Goal: Information Seeking & Learning: Learn about a topic

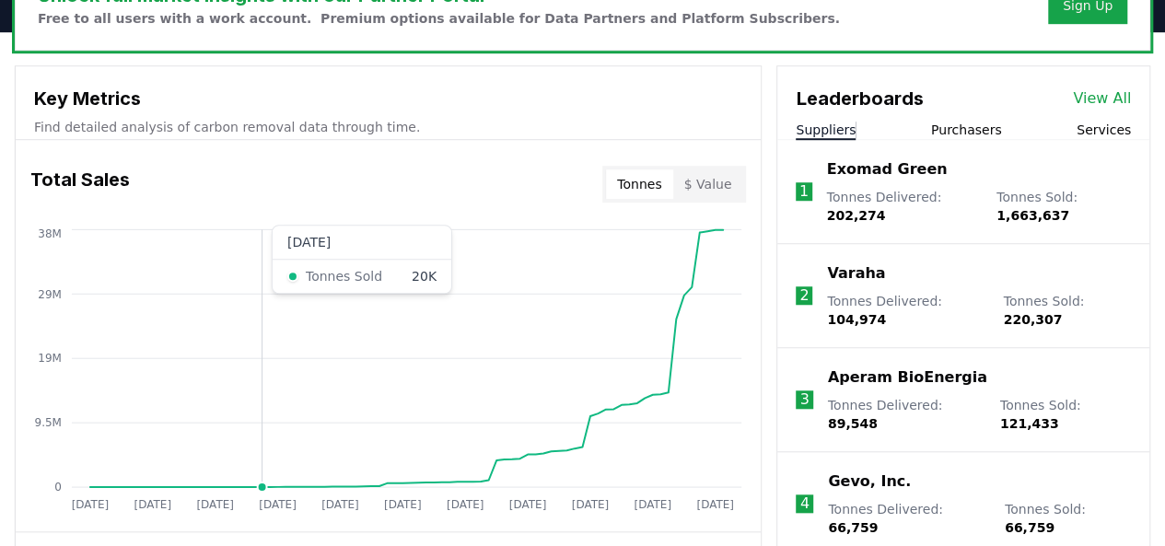
scroll to position [610, 0]
click at [818, 122] on button "Suppliers" at bounding box center [825, 131] width 60 height 18
click at [1115, 96] on link "View All" at bounding box center [1102, 99] width 58 height 22
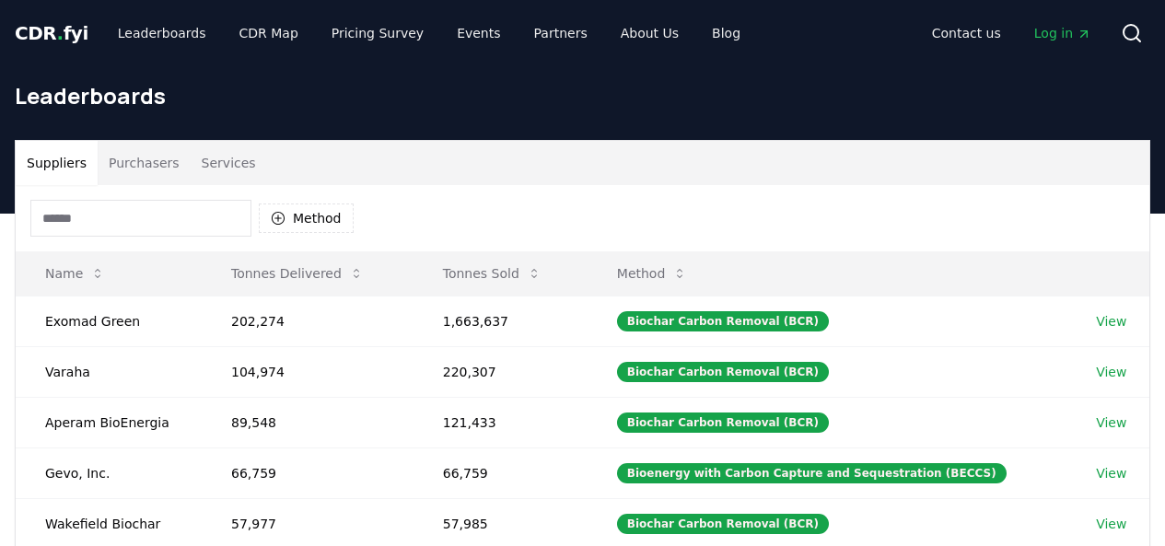
scroll to position [102, 0]
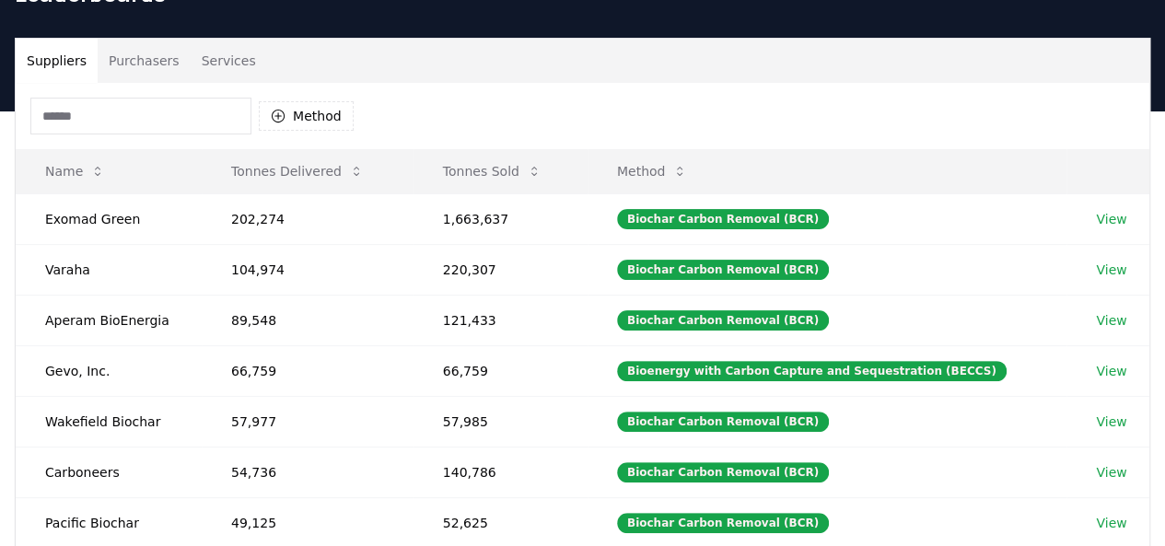
click at [118, 32] on div "Leaderboards" at bounding box center [582, 1] width 1165 height 74
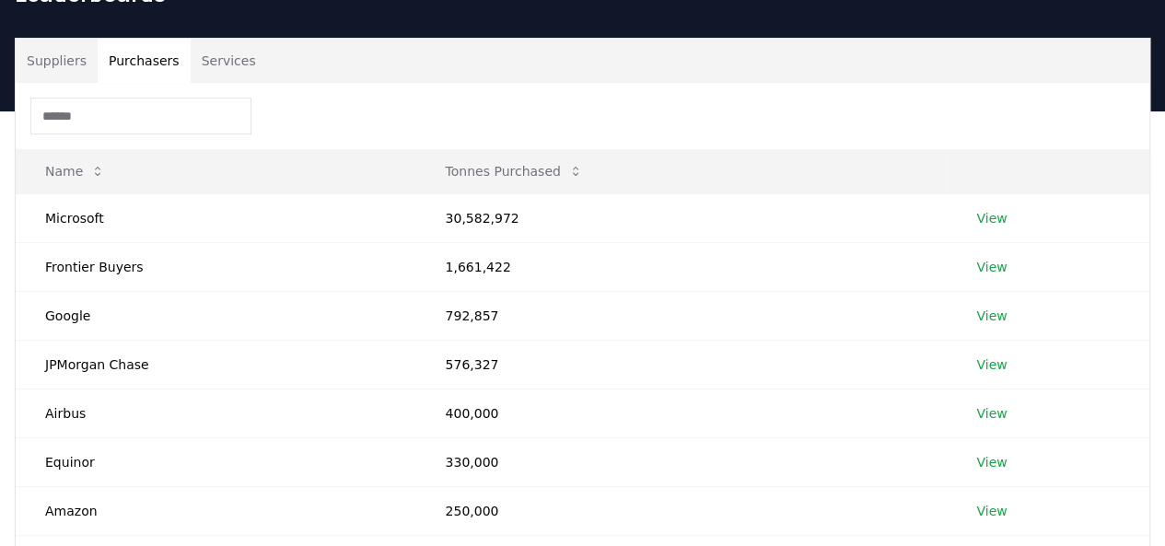
click at [133, 53] on button "Purchasers" at bounding box center [144, 61] width 93 height 44
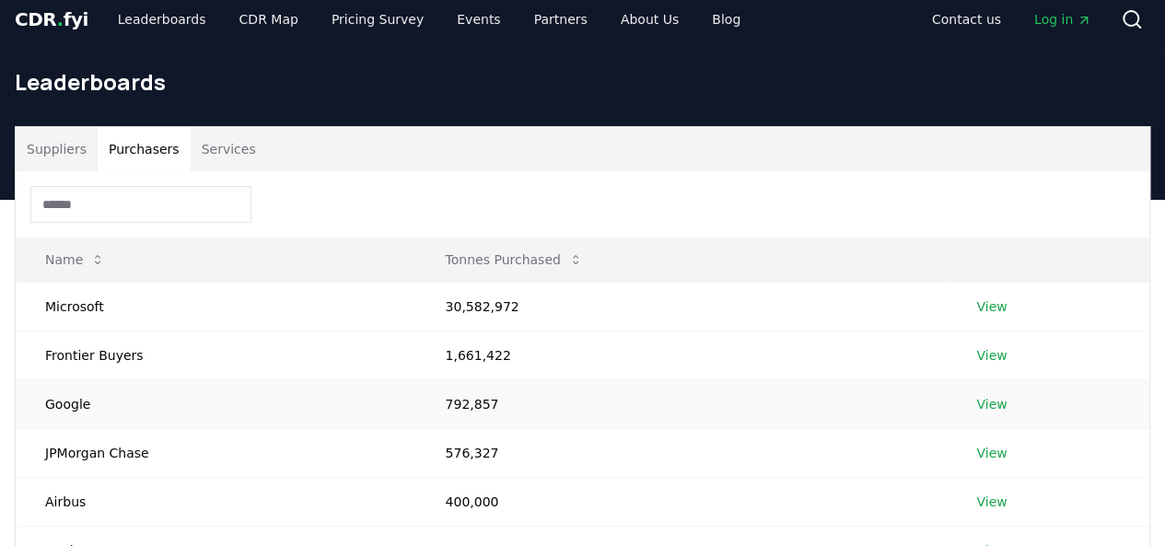
scroll to position [0, 0]
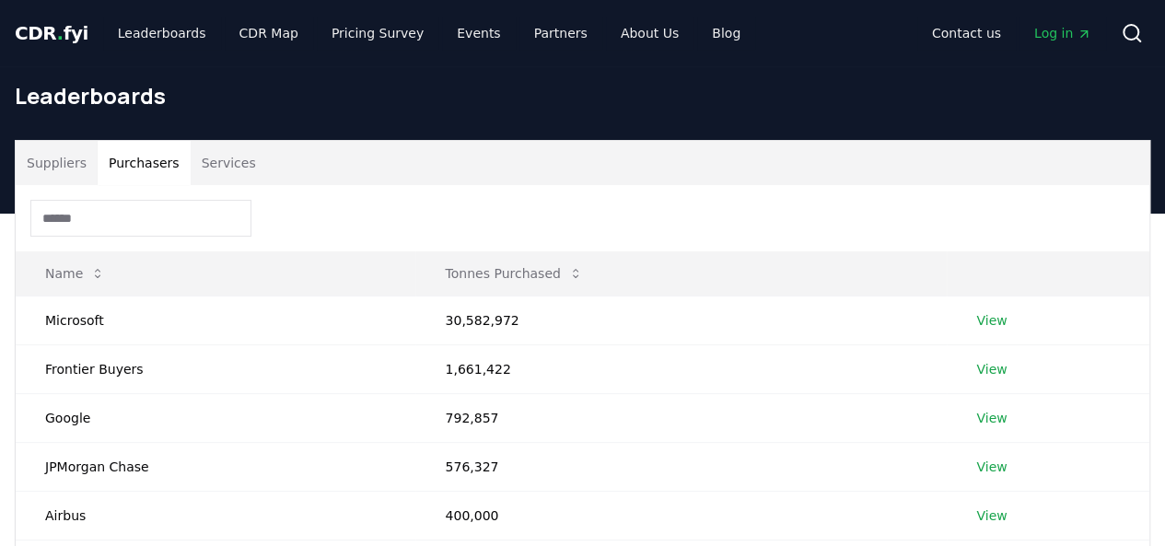
click at [46, 42] on span "CDR . fyi" at bounding box center [52, 33] width 74 height 22
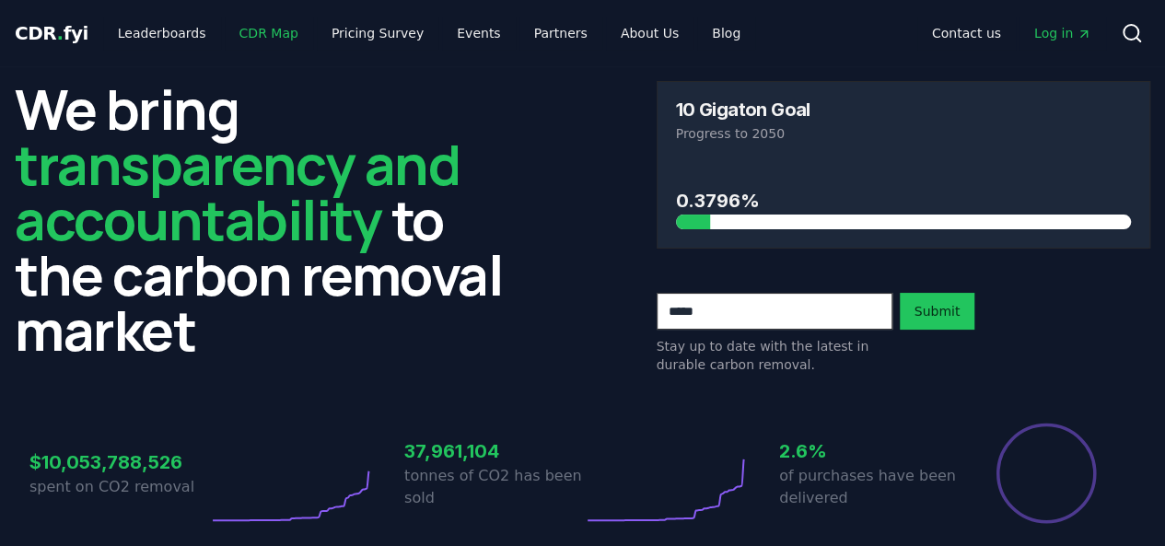
click at [236, 30] on link "CDR Map" at bounding box center [269, 33] width 88 height 33
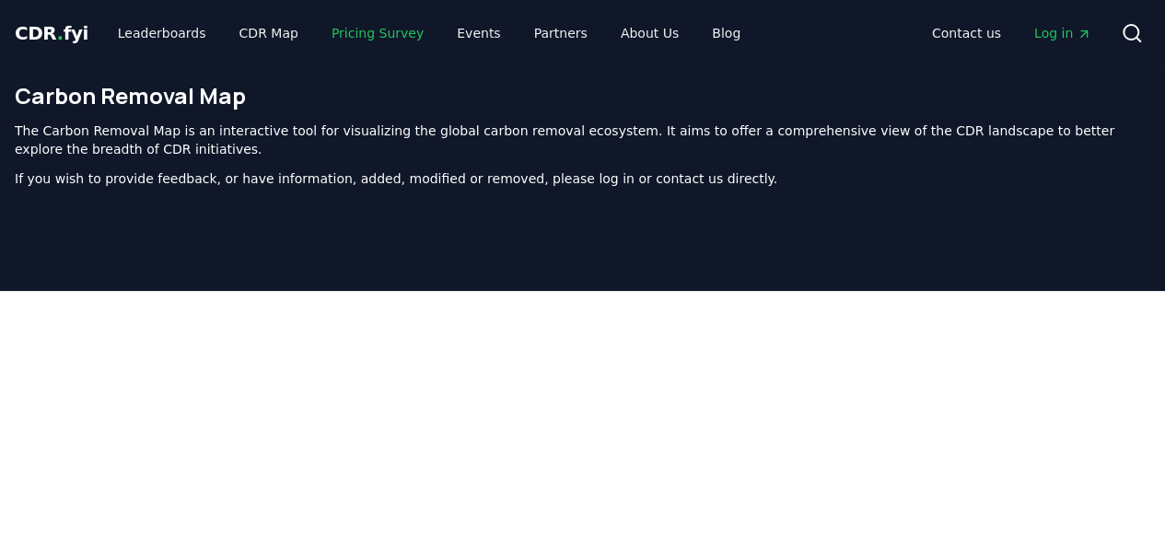
click at [319, 22] on link "Pricing Survey" at bounding box center [378, 33] width 122 height 33
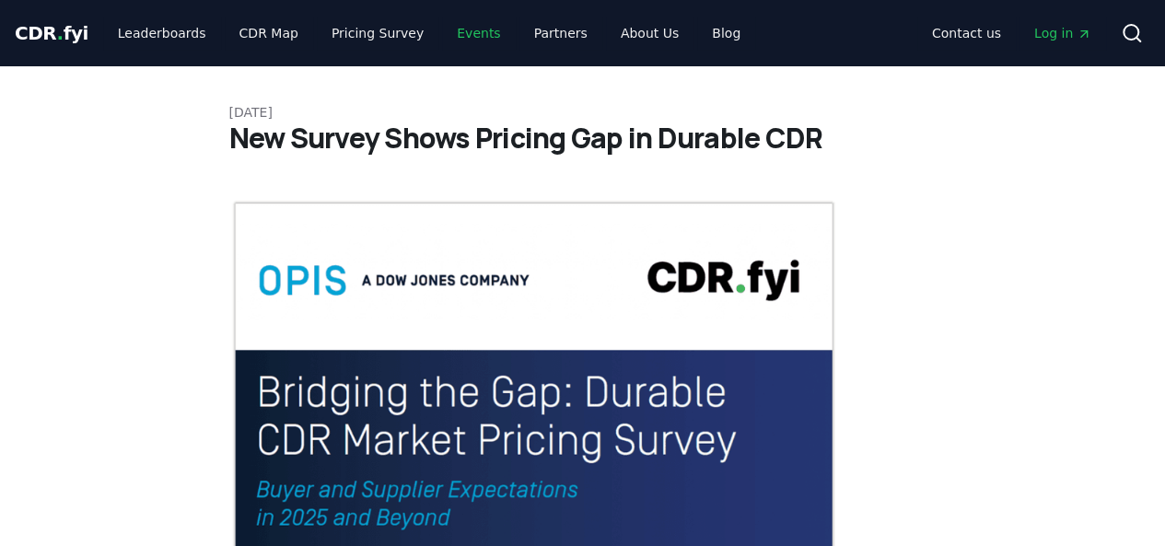
click at [460, 42] on link "Events" at bounding box center [478, 33] width 73 height 33
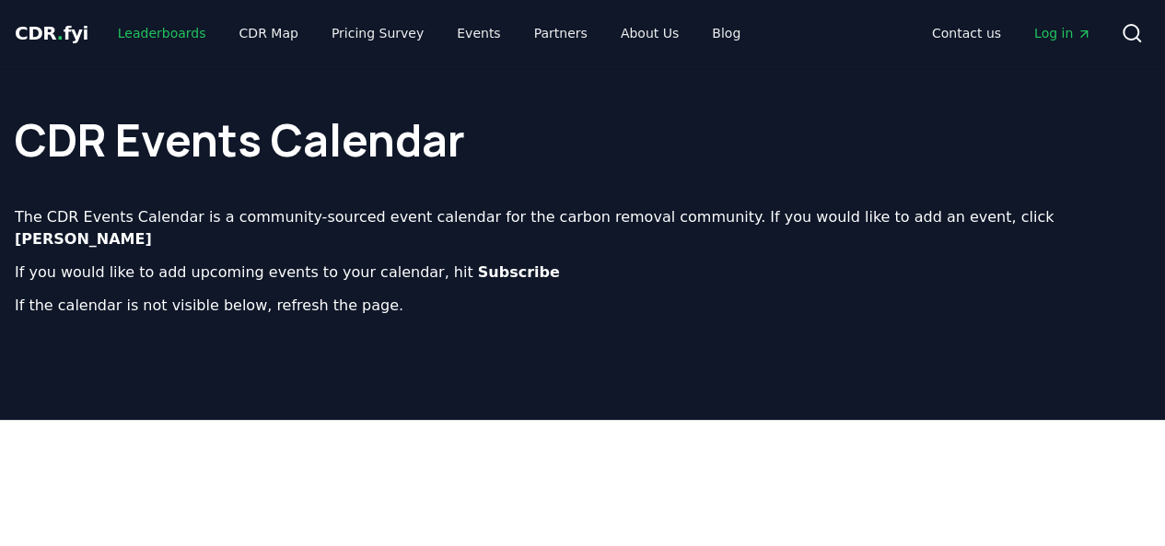
click at [138, 25] on link "Leaderboards" at bounding box center [162, 33] width 118 height 33
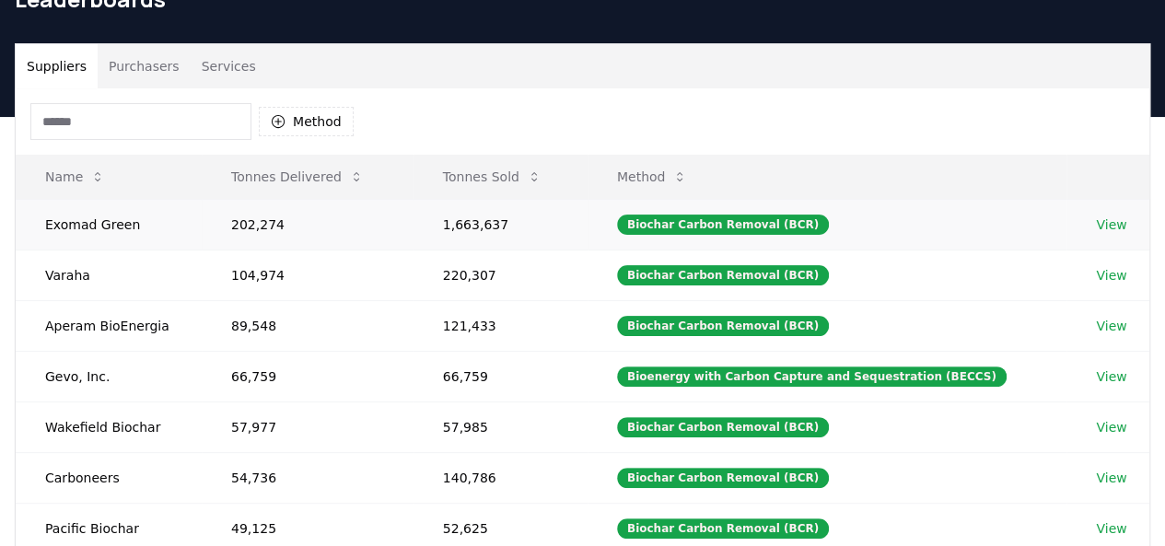
scroll to position [96, 0]
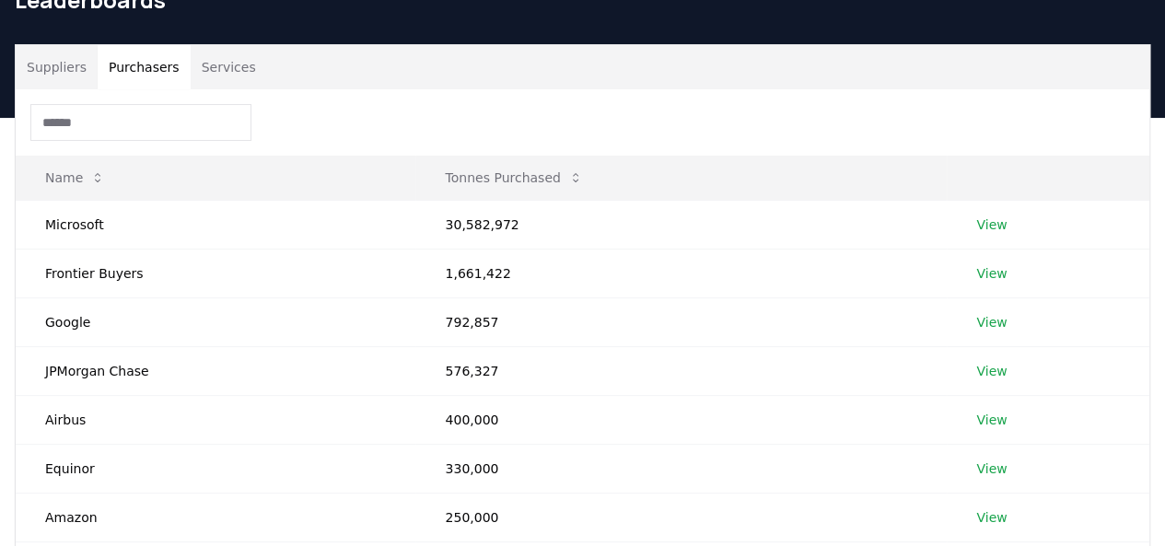
click at [157, 73] on button "Purchasers" at bounding box center [144, 67] width 93 height 44
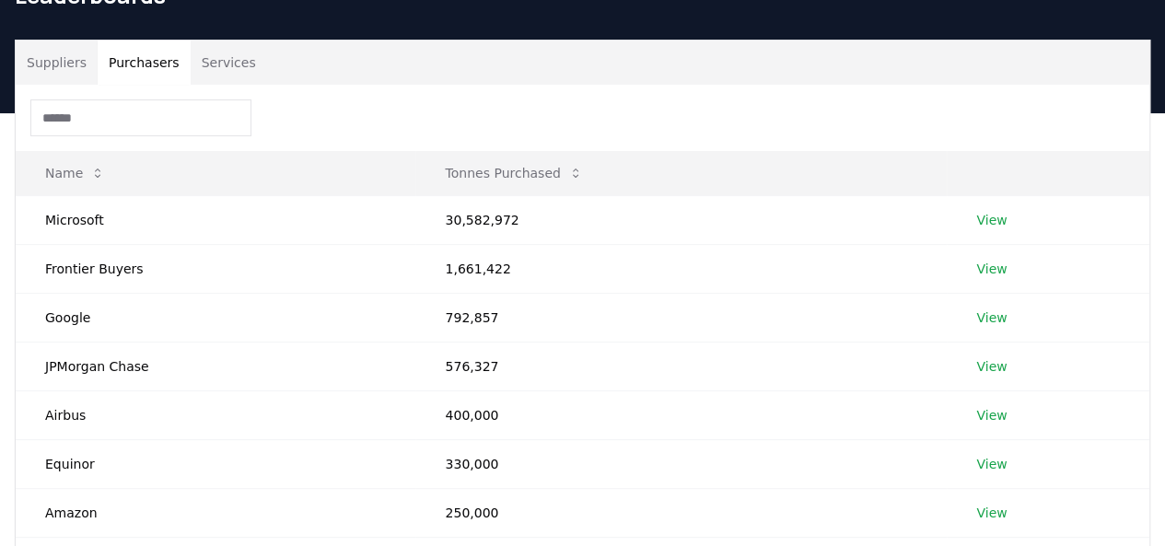
scroll to position [0, 0]
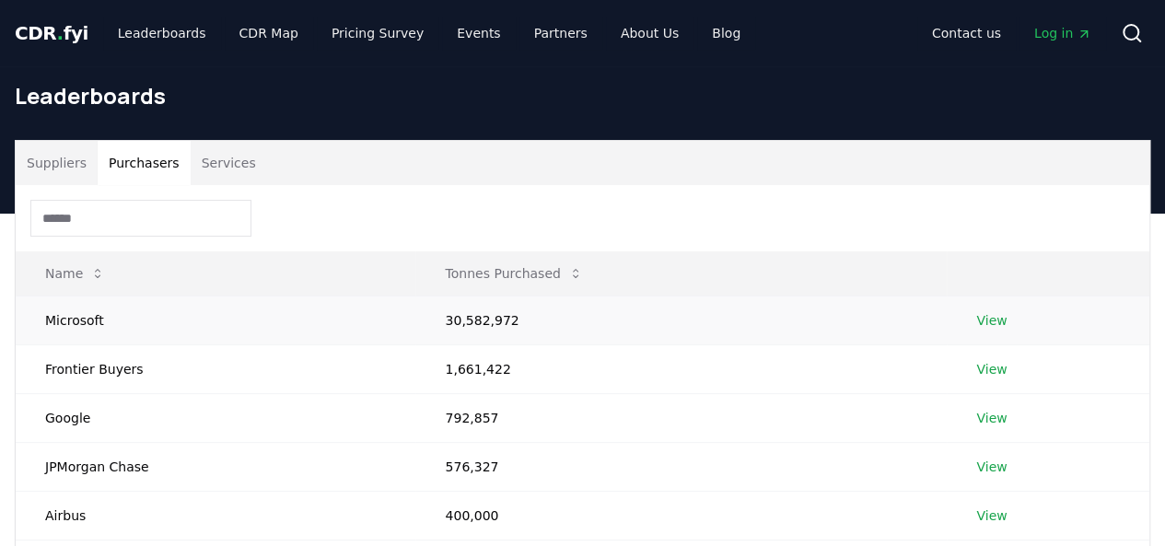
click at [1001, 318] on link "View" at bounding box center [991, 320] width 30 height 18
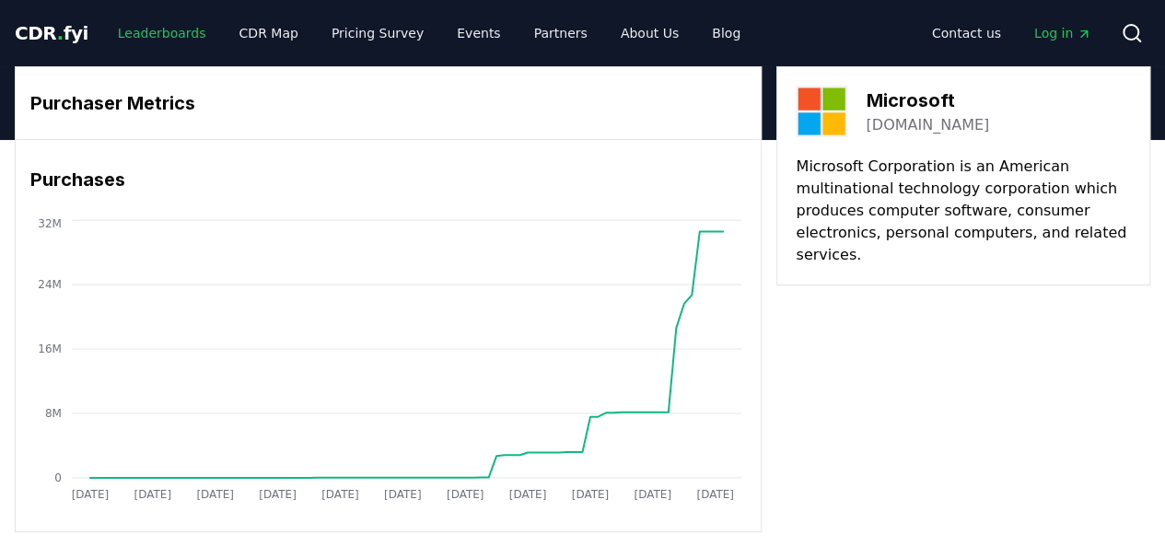
click at [144, 32] on link "Leaderboards" at bounding box center [162, 33] width 118 height 33
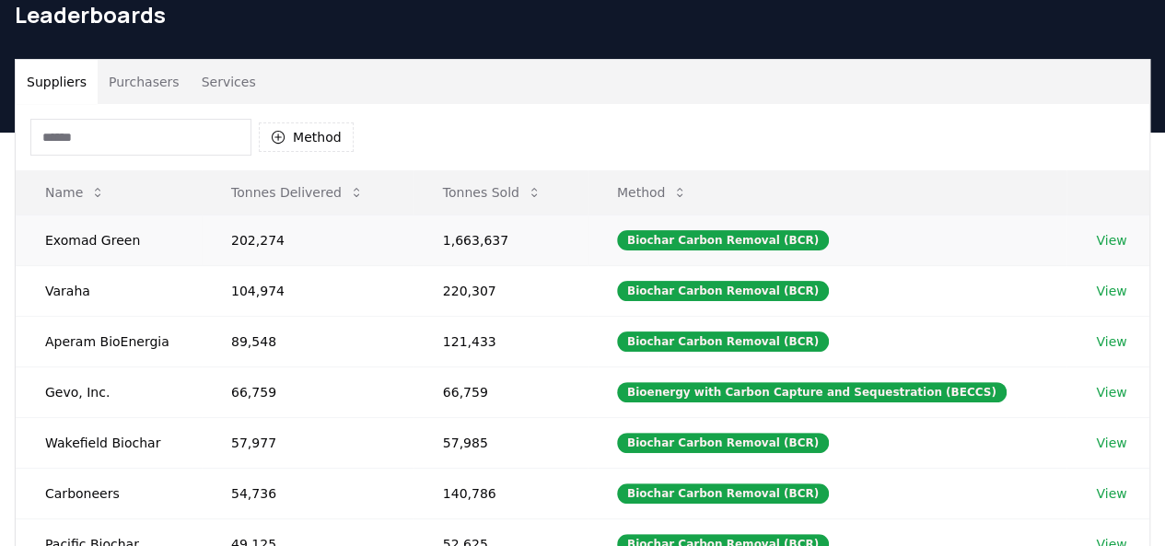
scroll to position [80, 0]
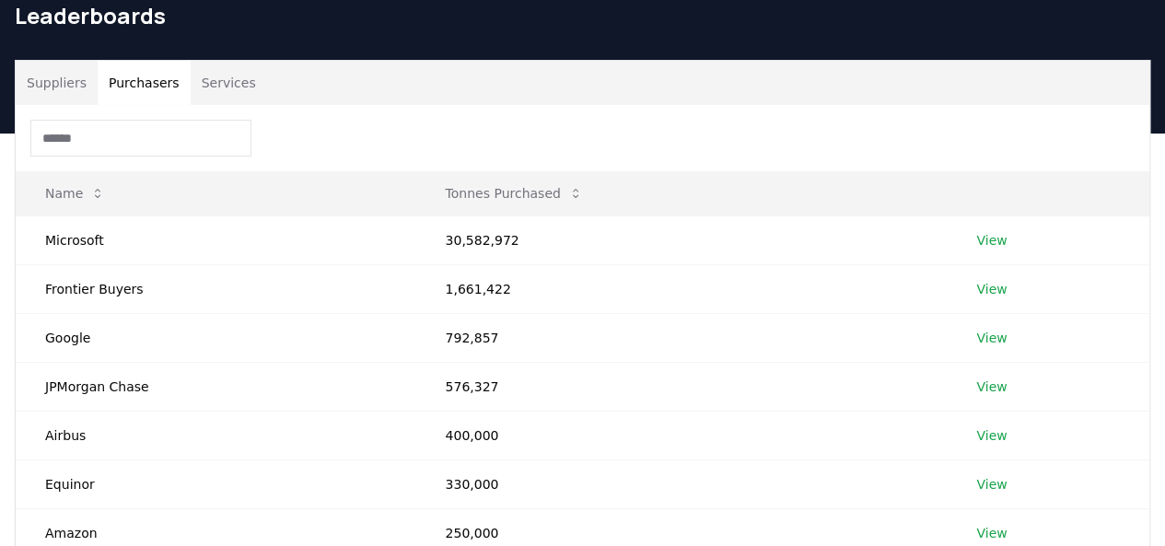
click at [103, 85] on button "Purchasers" at bounding box center [144, 83] width 93 height 44
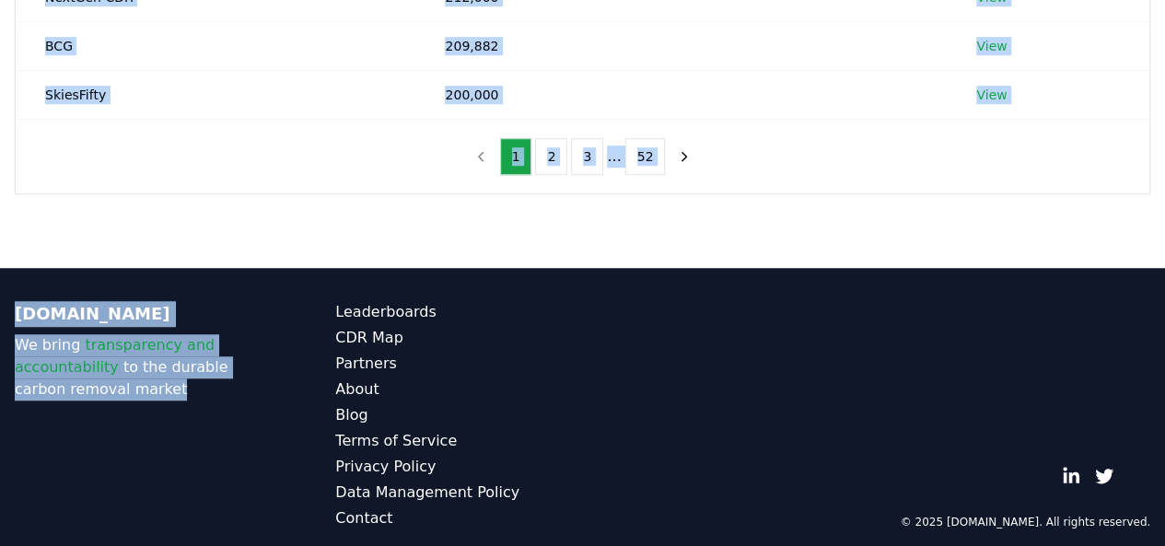
scroll to position [677, 0]
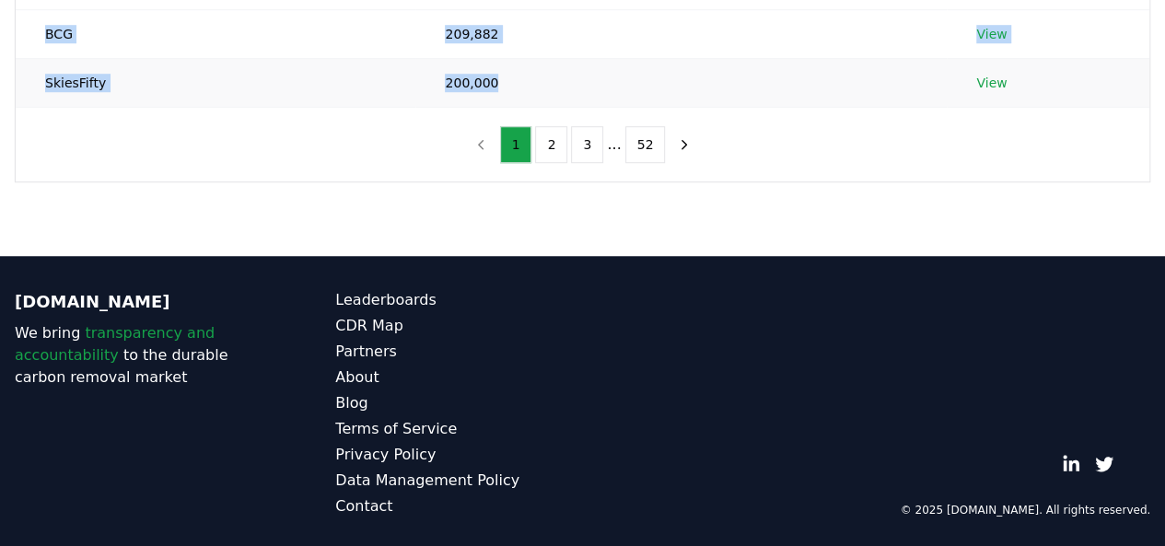
drag, startPoint x: 42, startPoint y: 95, endPoint x: 493, endPoint y: 73, distance: 451.7
copy tbody "Microsoft 30,582,972 View Frontier Buyers 1,661,422 View Google 792,857 View JP…"
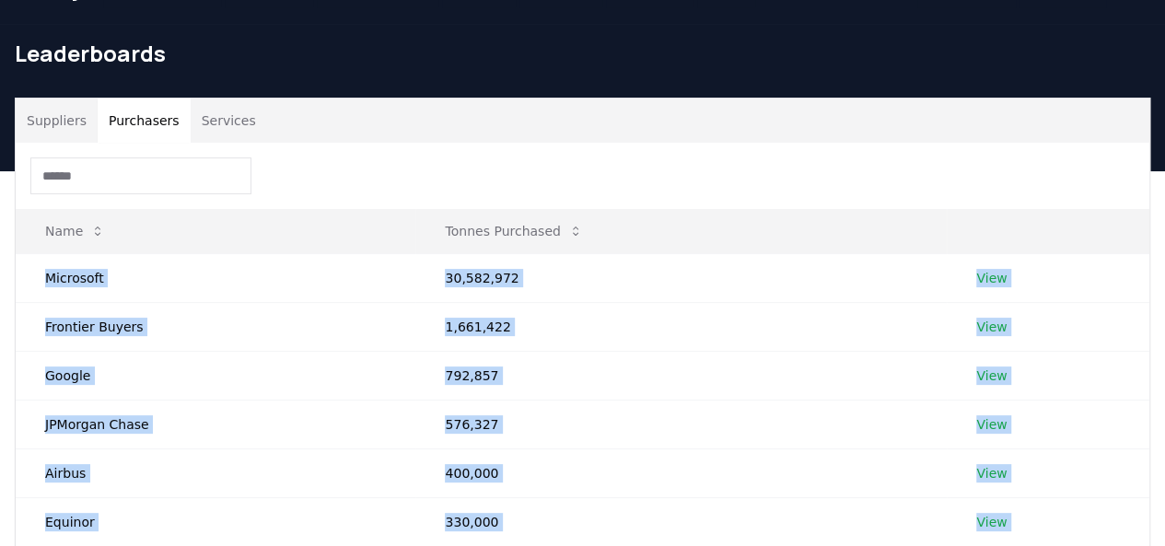
scroll to position [0, 0]
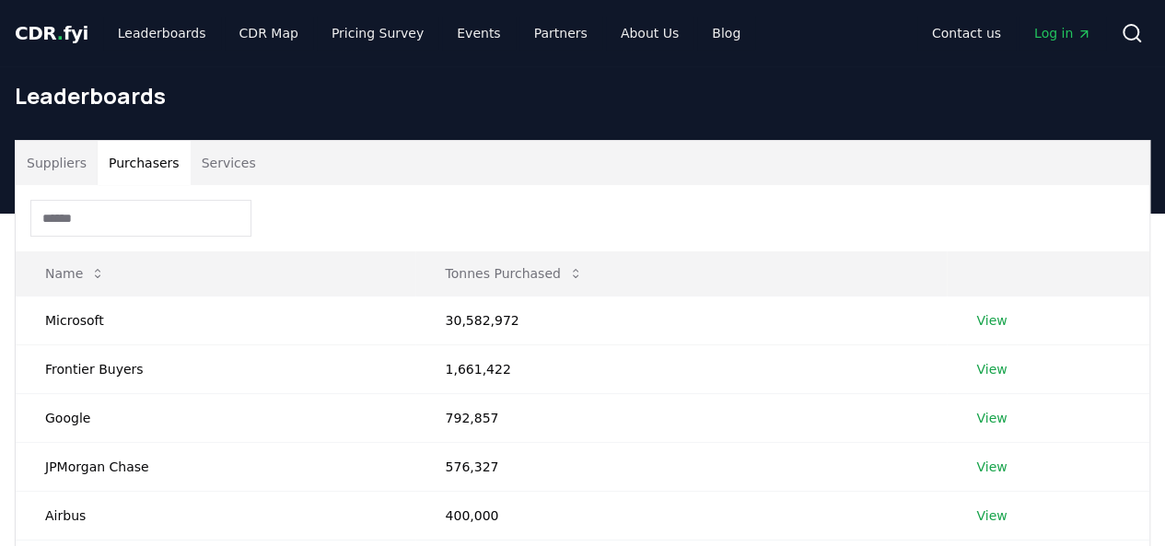
click at [651, 159] on div "Suppliers Purchasers Services" at bounding box center [582, 163] width 1133 height 44
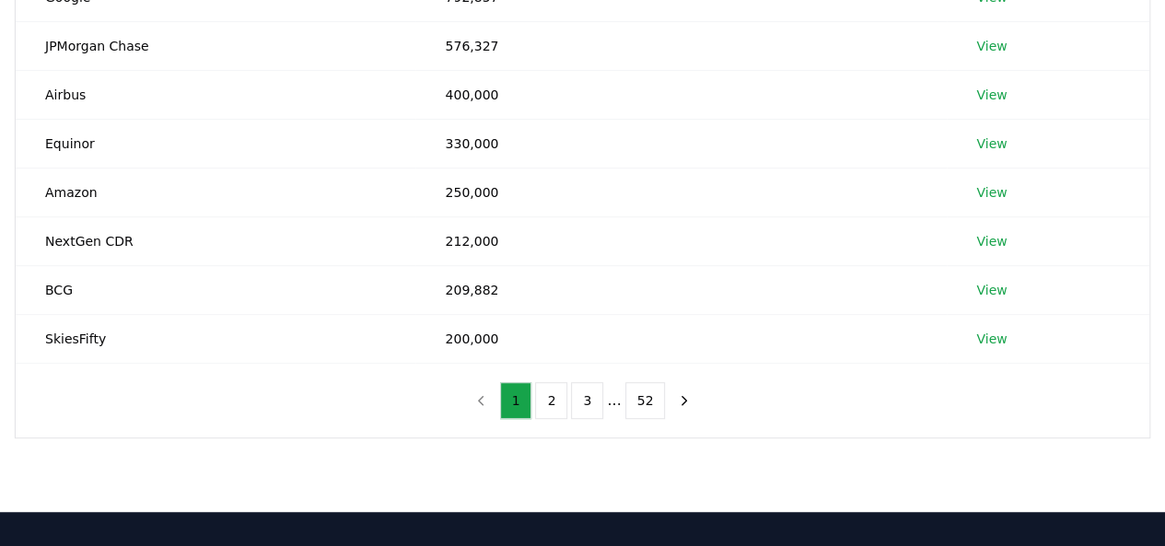
scroll to position [506, 0]
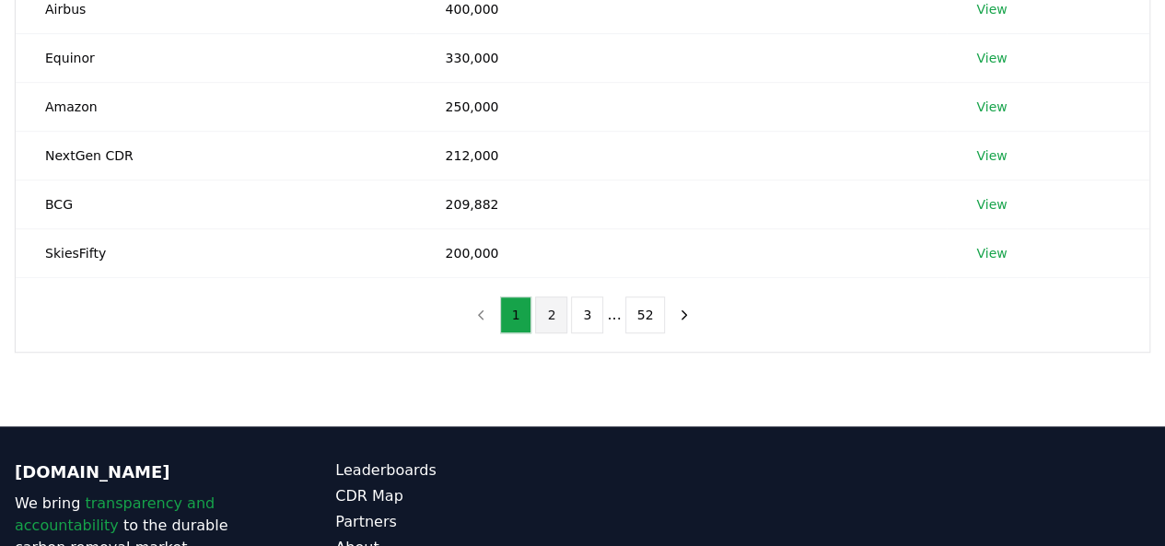
click at [539, 323] on button "2" at bounding box center [551, 314] width 32 height 37
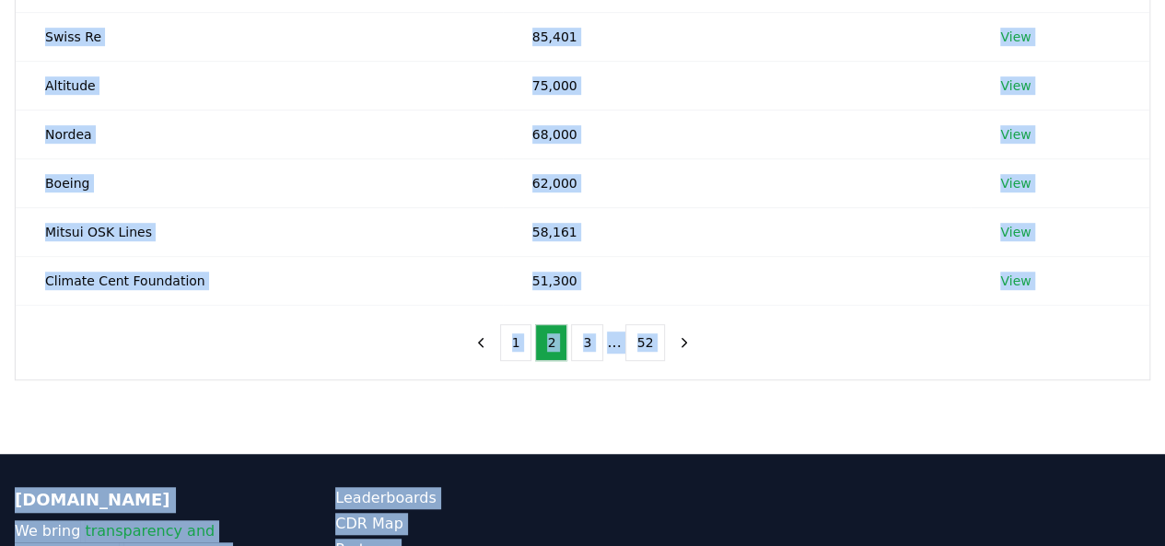
scroll to position [492, 0]
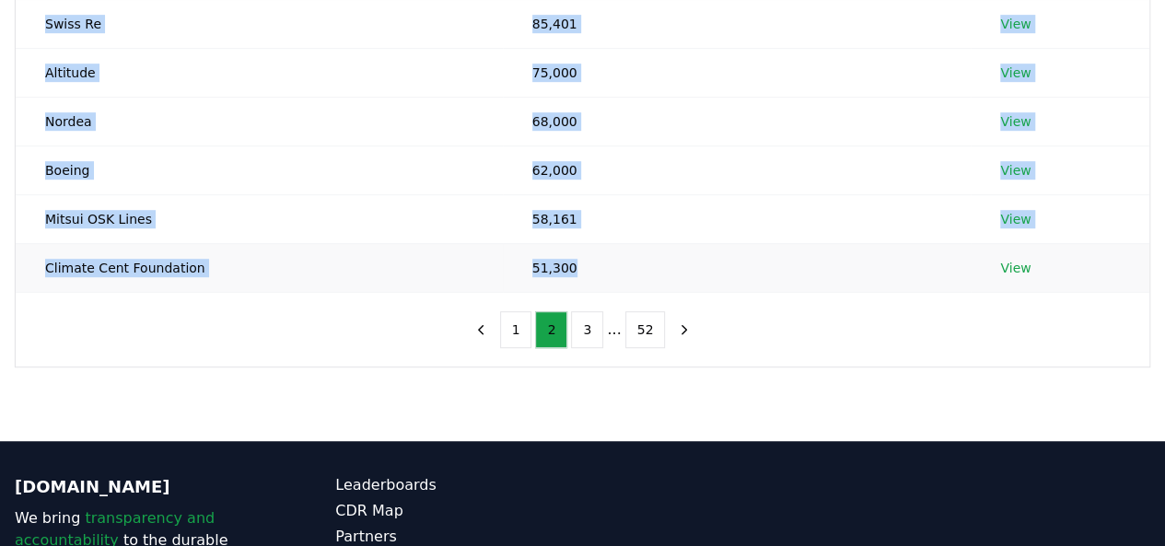
drag, startPoint x: 46, startPoint y: 255, endPoint x: 562, endPoint y: 261, distance: 515.6
click at [562, 261] on tbody "Stripe 181,033 View Offset8 Capital 178,129 View Shopify 154,646 View Wihlborgs…" at bounding box center [582, 48] width 1133 height 488
copy tbody "Stripe 181,033 View Offset8 Capital 178,129 View Shopify 154,646 View Wihlborgs…"
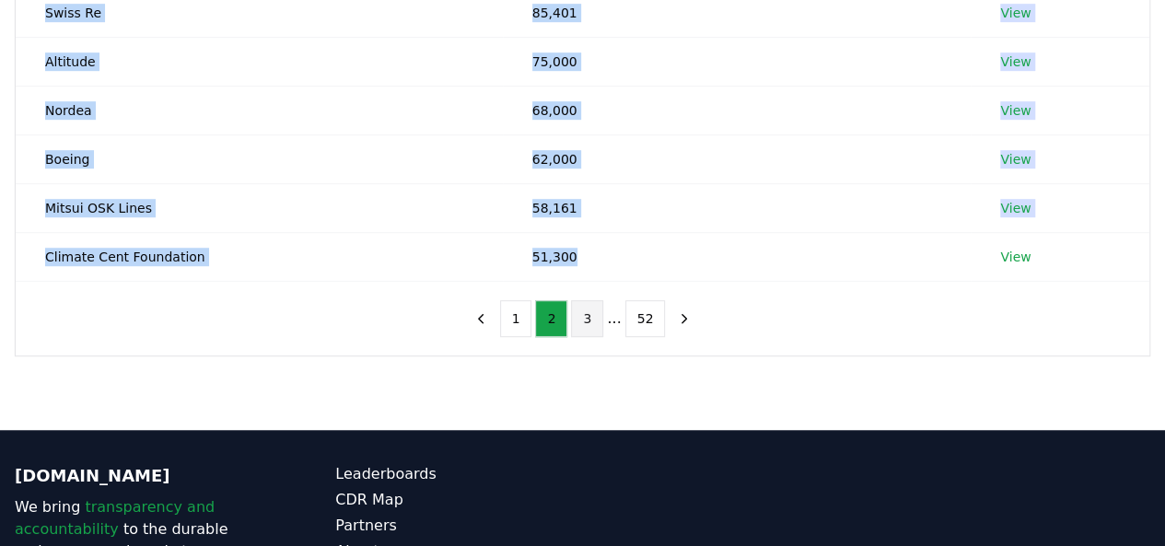
click at [598, 305] on button "3" at bounding box center [587, 318] width 32 height 37
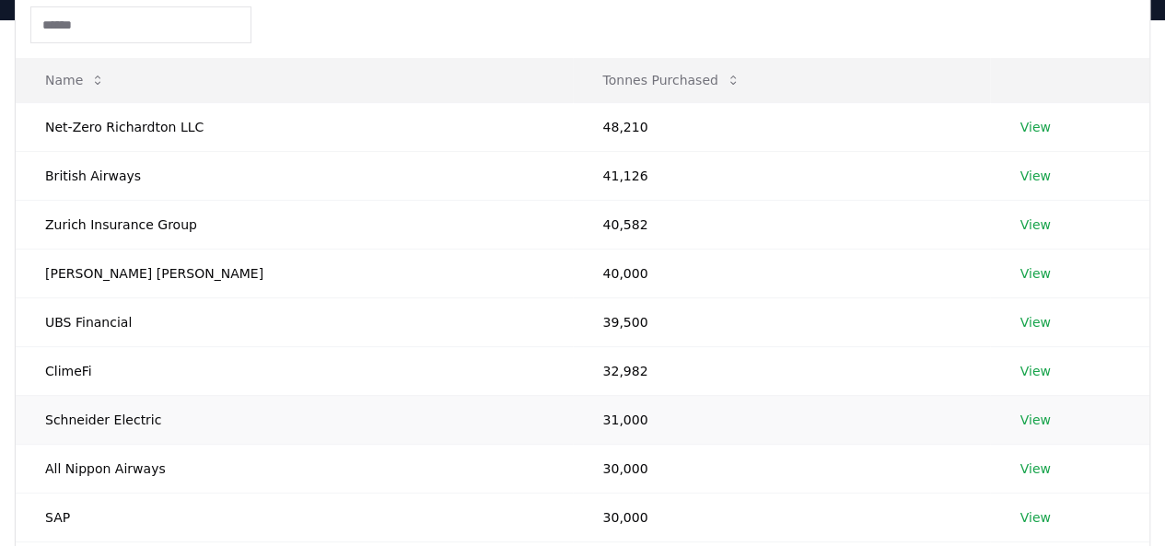
scroll to position [190, 0]
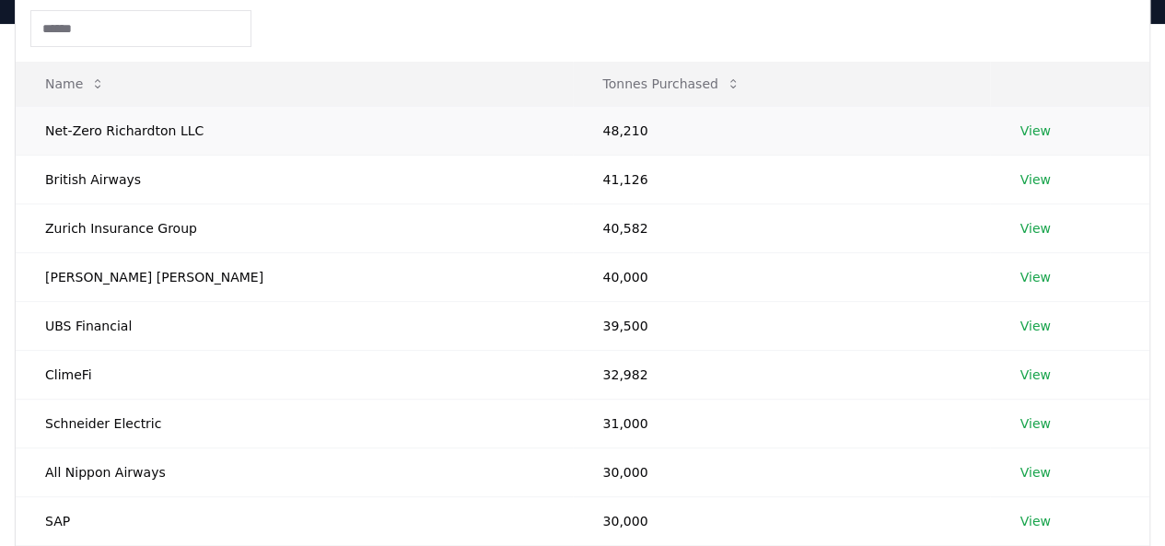
drag, startPoint x: 459, startPoint y: 110, endPoint x: 49, endPoint y: 134, distance: 410.4
click at [49, 134] on td "Net-Zero Richardton LLC" at bounding box center [294, 130] width 557 height 49
click at [162, 15] on input at bounding box center [140, 28] width 221 height 37
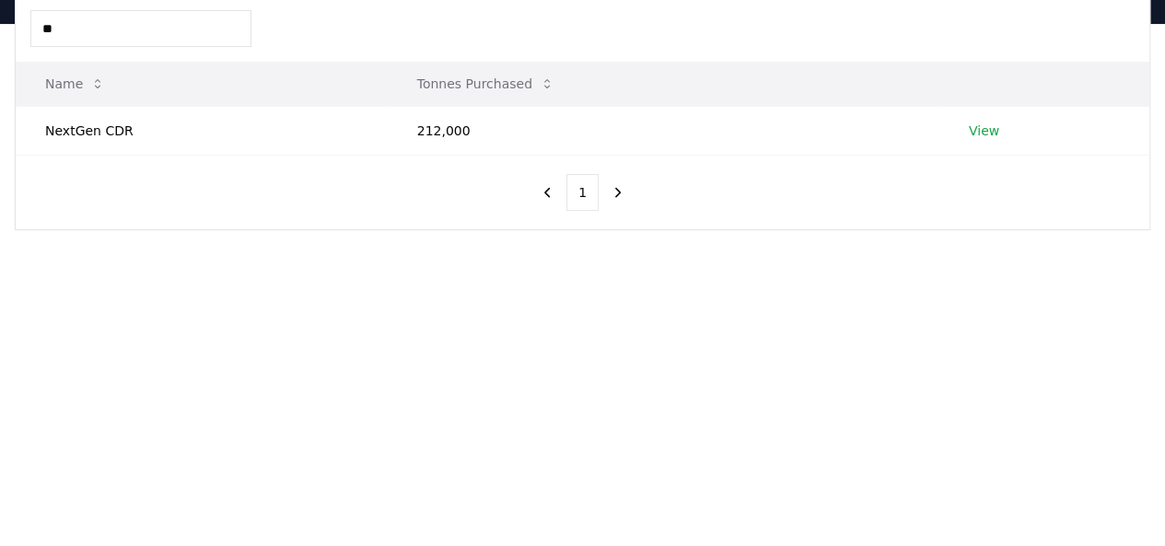
type input "*"
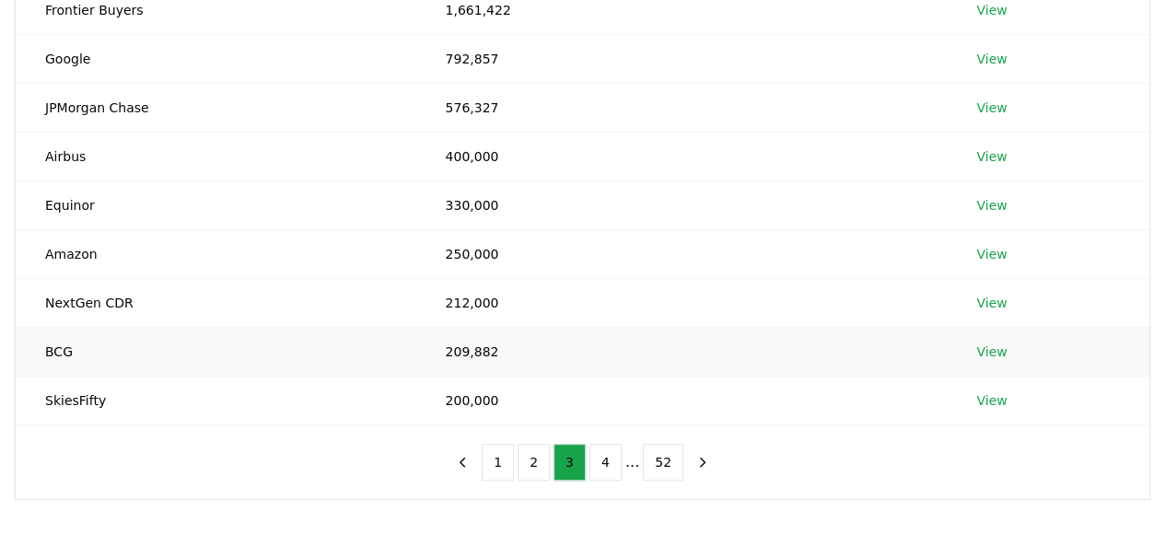
scroll to position [368, 0]
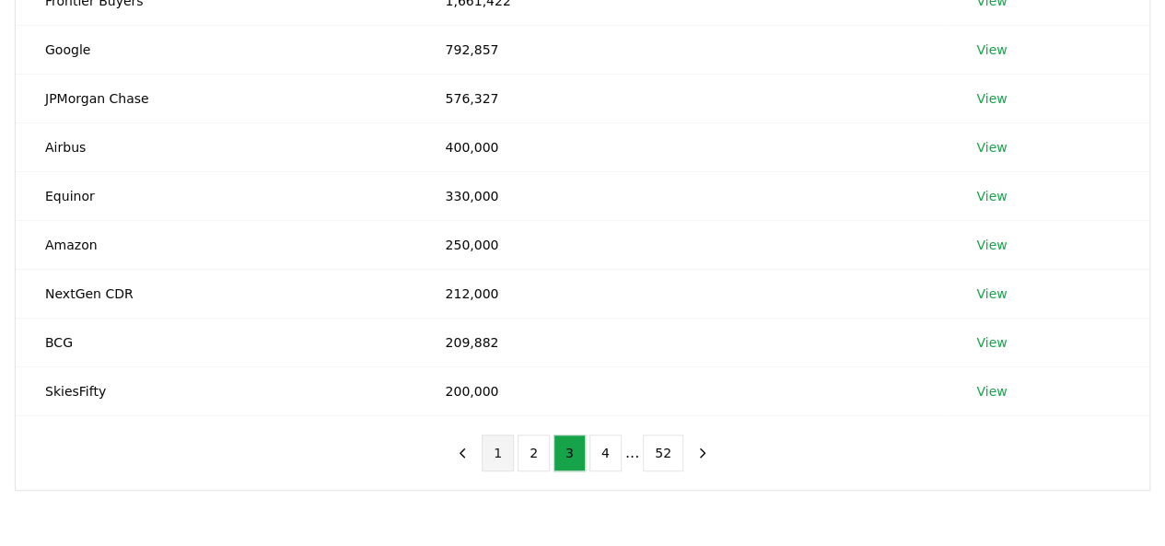
click at [505, 462] on button "1" at bounding box center [498, 453] width 32 height 37
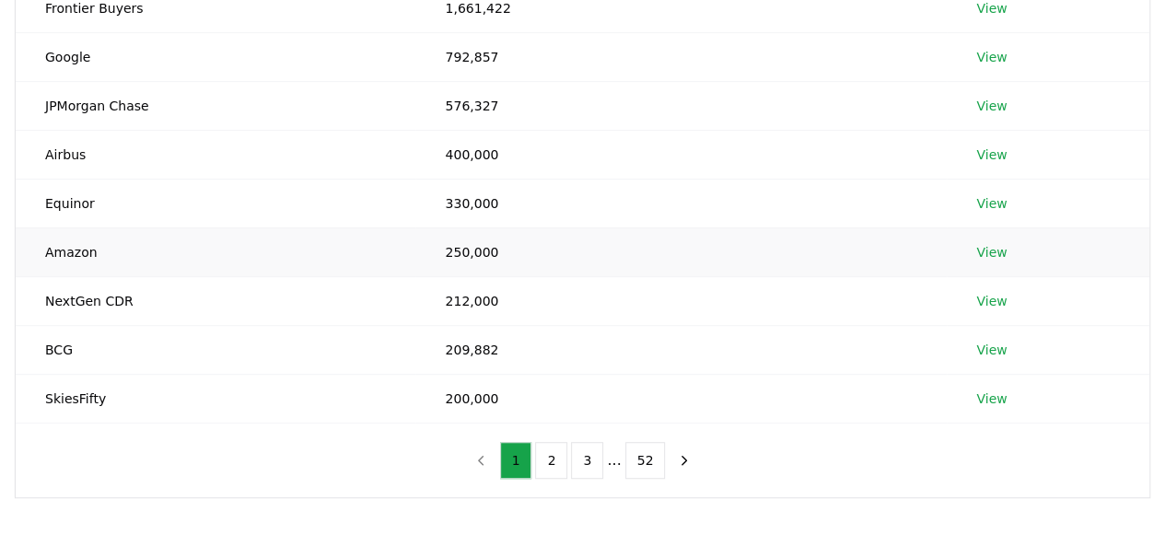
scroll to position [486, 0]
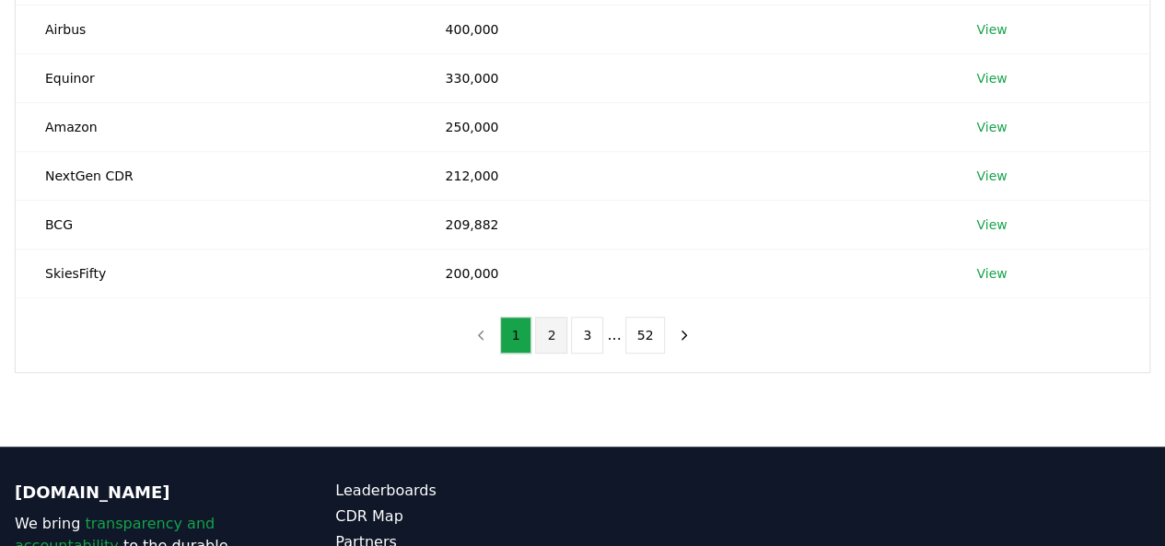
click at [547, 334] on button "2" at bounding box center [551, 335] width 32 height 37
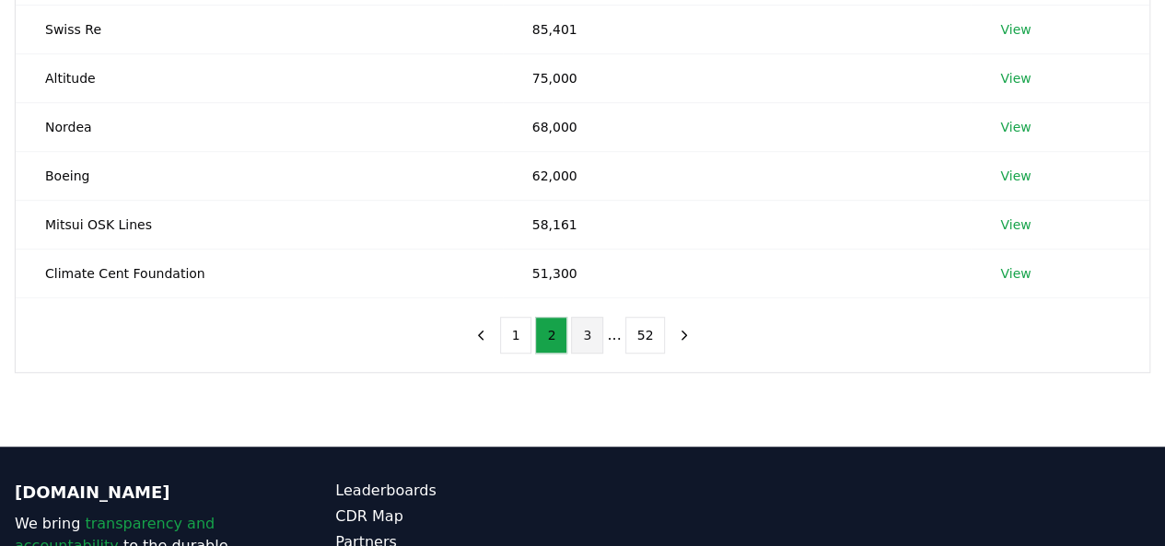
click at [594, 327] on button "3" at bounding box center [587, 335] width 32 height 37
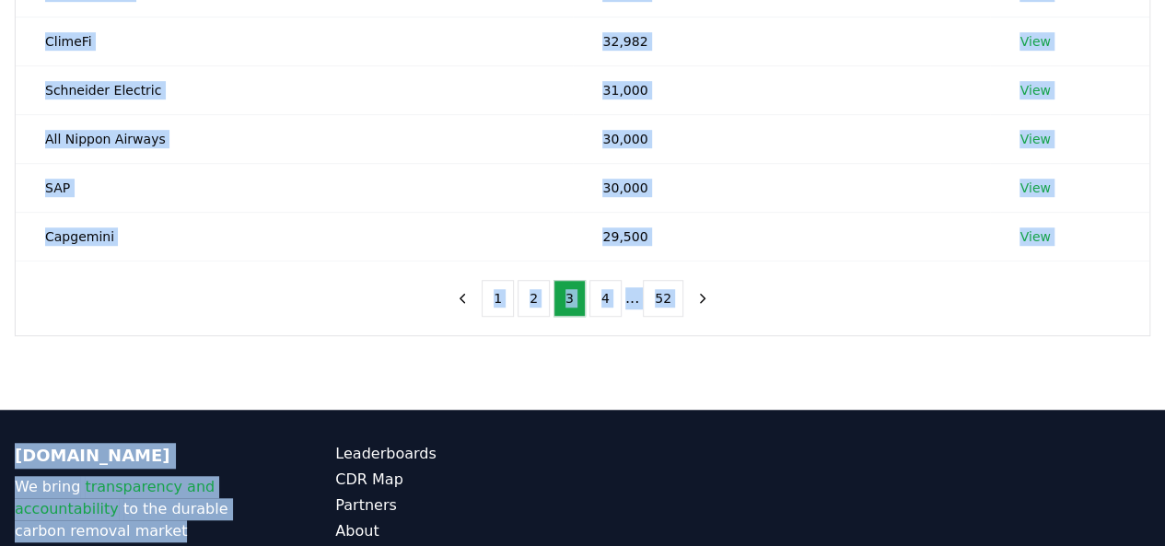
scroll to position [617, 0]
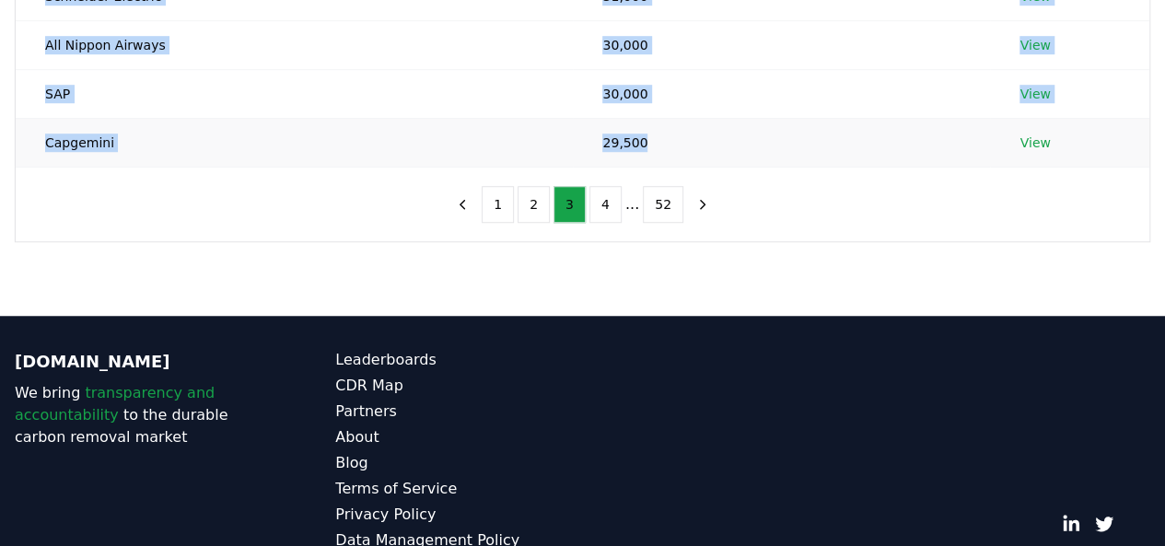
drag, startPoint x: 49, startPoint y: 303, endPoint x: 585, endPoint y: 137, distance: 560.9
copy tbody "Net-Zero Richardton LLC 48,210 View British Airways 41,126 View Zurich Insuranc…"
click at [598, 215] on button "4" at bounding box center [605, 204] width 32 height 37
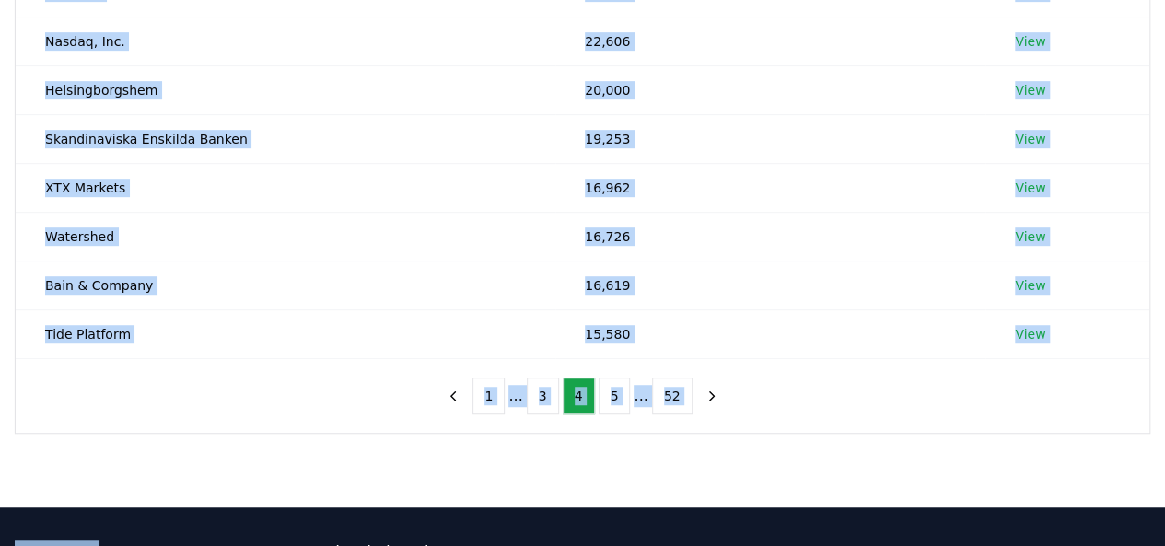
scroll to position [677, 0]
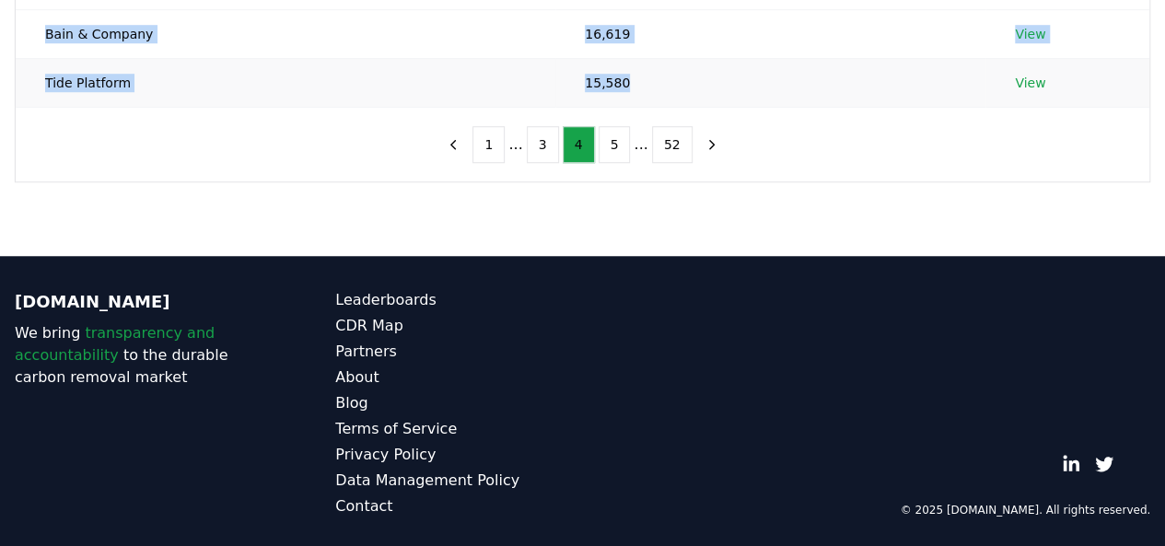
drag, startPoint x: 44, startPoint y: 233, endPoint x: 613, endPoint y: 80, distance: 589.2
copy tbody "TD Securities 27,500 View Klarna 25,888 View Karbon-x 25,000 View Nasdaq, Inc. …"
click at [622, 145] on button "5" at bounding box center [614, 144] width 32 height 37
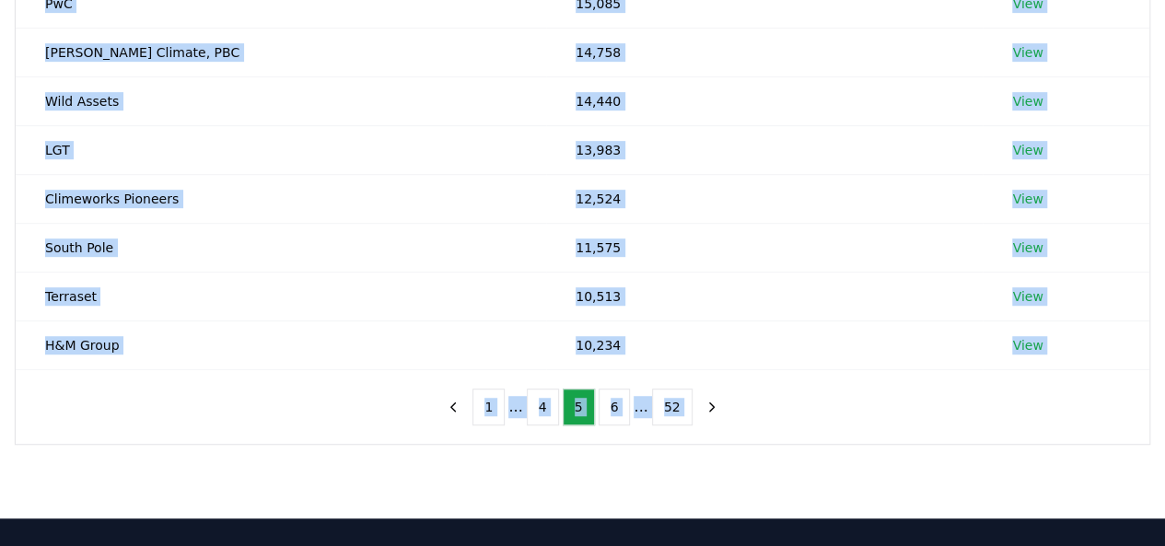
scroll to position [416, 0]
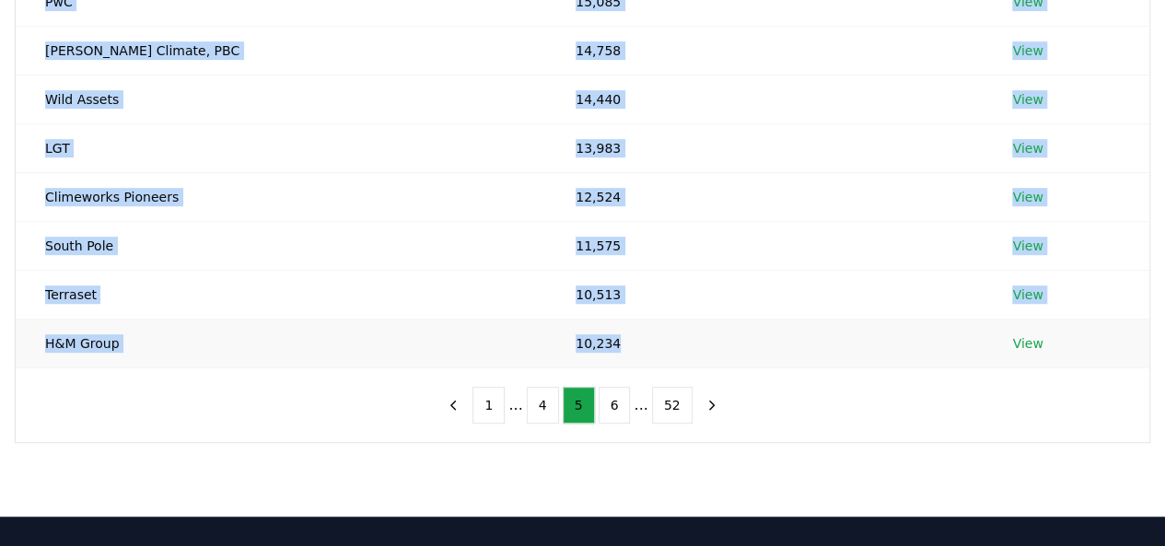
drag, startPoint x: 46, startPoint y: 101, endPoint x: 522, endPoint y: 331, distance: 528.3
click at [523, 331] on tbody "Rubicon Carbon 15,500 View Block, Inc. 15,361 View PwC 15,085 View Wren Climate…" at bounding box center [582, 123] width 1133 height 488
copy tbody "Rubicon Carbon 15,500 View Block, Inc. 15,361 View PwC 15,085 View Wren Climate…"
click at [608, 392] on button "6" at bounding box center [614, 405] width 32 height 37
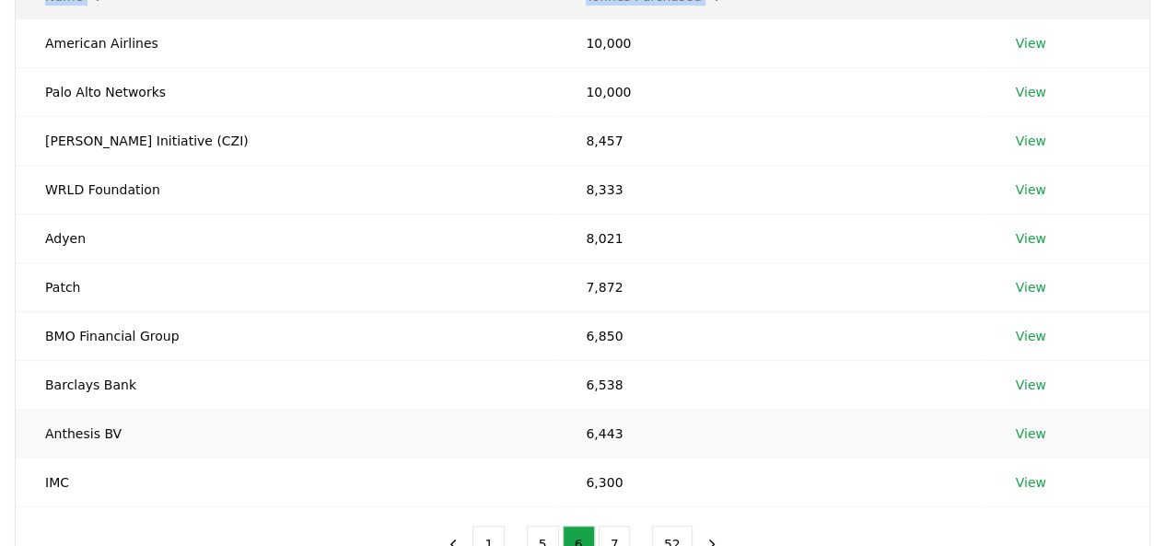
scroll to position [347, 0]
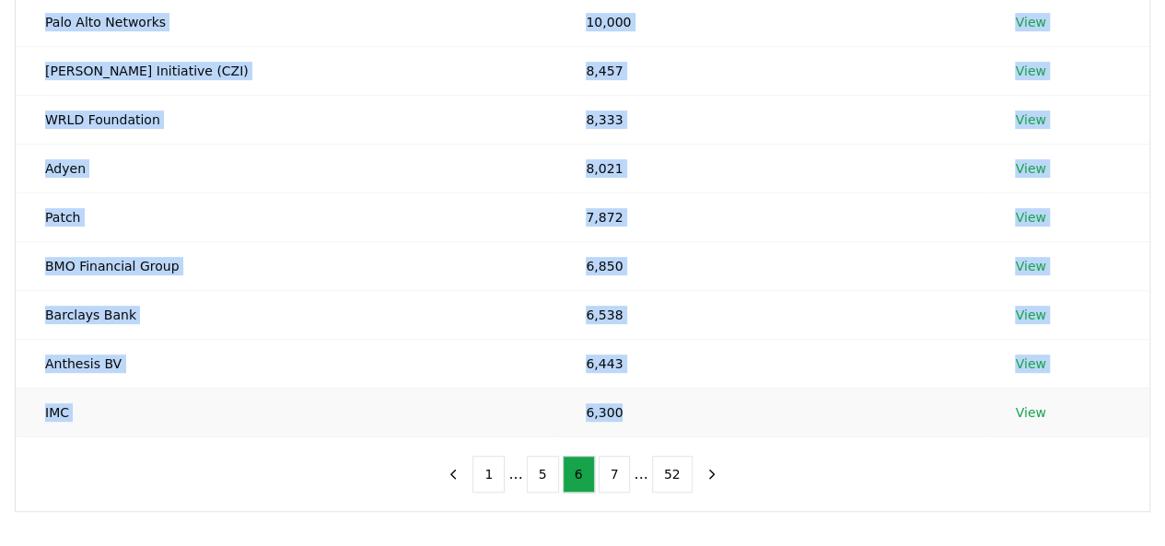
drag, startPoint x: 46, startPoint y: 191, endPoint x: 606, endPoint y: 405, distance: 599.5
click at [606, 405] on tbody "American Airlines 10,000 View Palo Alto Networks 10,000 View Chan Zuckerberg In…" at bounding box center [582, 192] width 1133 height 488
copy tbody "American Airlines 10,000 View Palo Alto Networks 10,000 View Chan Zuckerberg In…"
click at [604, 467] on button "7" at bounding box center [614, 474] width 32 height 37
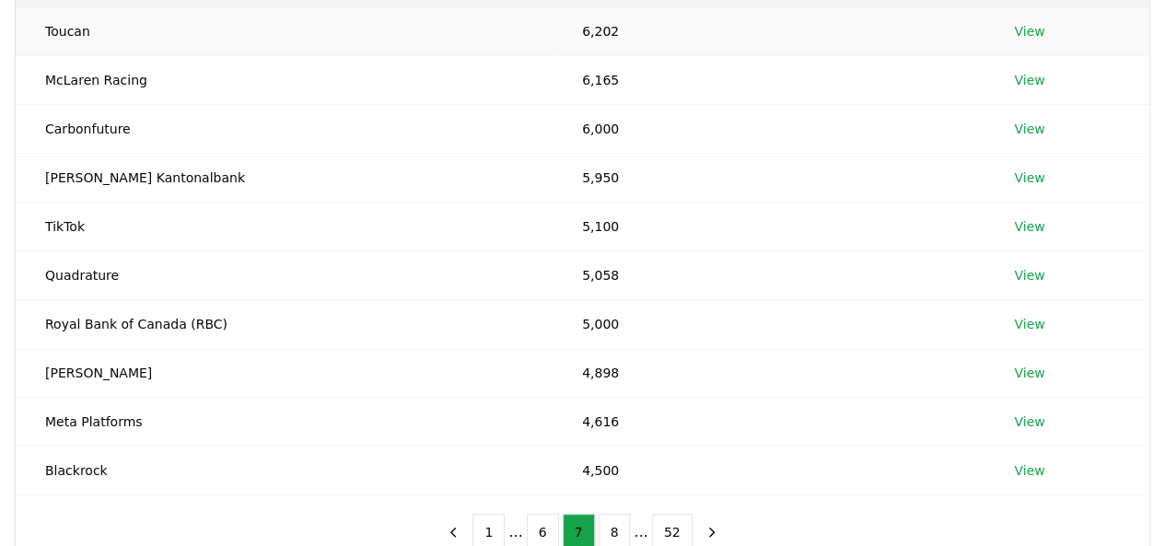
scroll to position [271, 0]
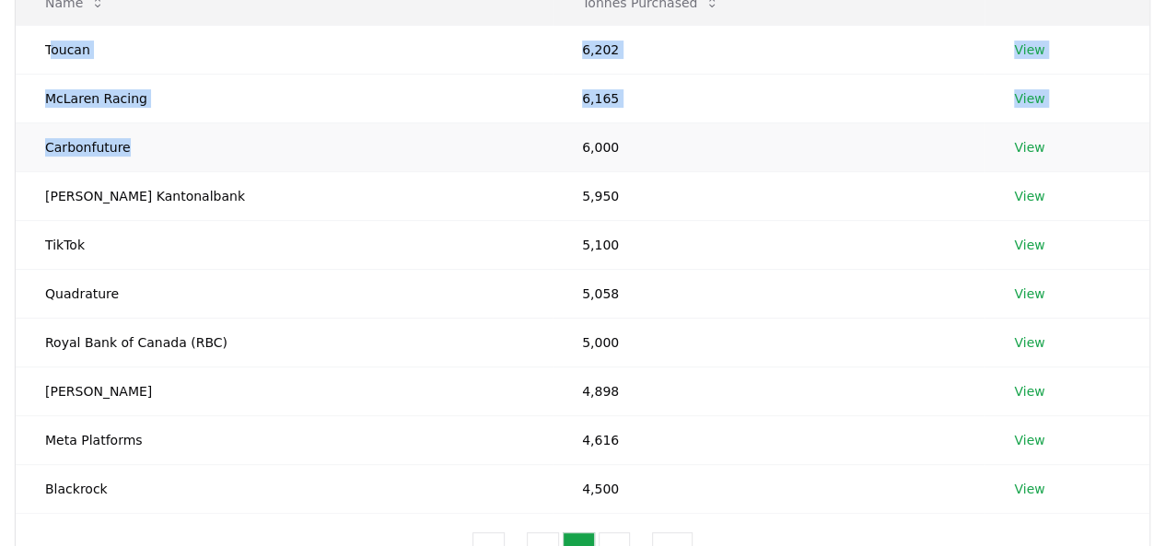
drag, startPoint x: 50, startPoint y: 51, endPoint x: 153, endPoint y: 161, distance: 151.1
click at [153, 161] on tbody "Toucan 6,202 View McLaren Racing 6,165 View Carbonfuture 6,000 View Zürcher Kan…" at bounding box center [582, 269] width 1133 height 488
click at [57, 38] on td "Toucan" at bounding box center [284, 49] width 537 height 49
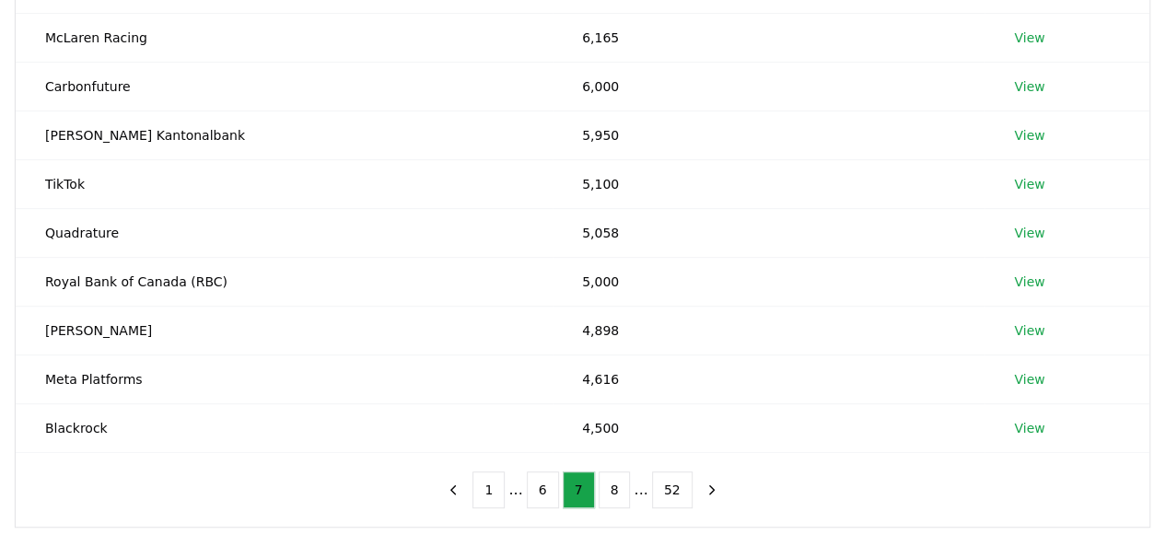
scroll to position [350, 0]
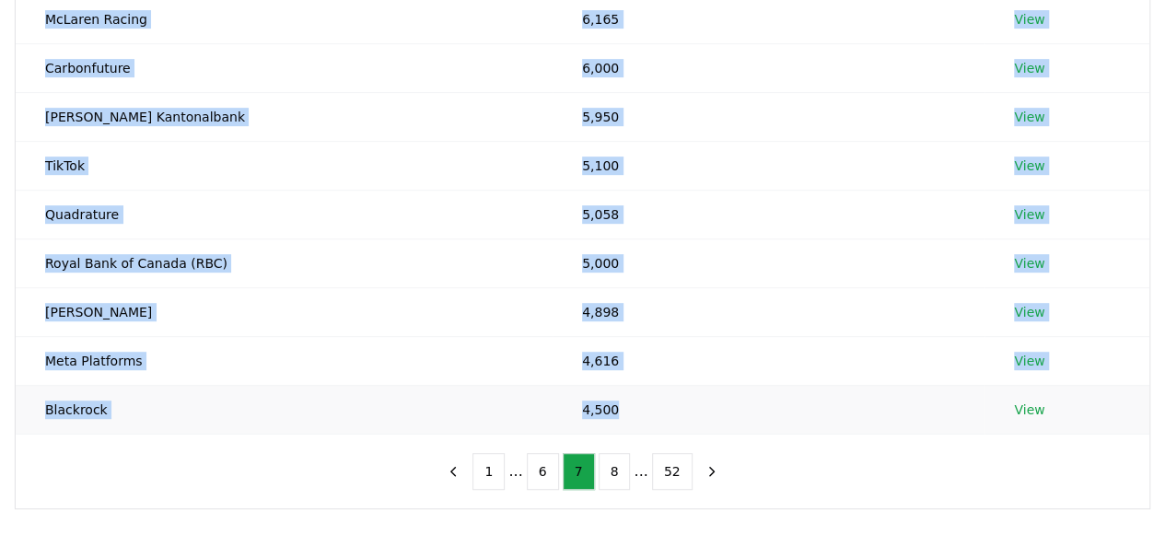
drag, startPoint x: 45, startPoint y: 49, endPoint x: 587, endPoint y: 408, distance: 650.4
click at [587, 408] on tbody "Toucan 6,202 View McLaren Racing 6,165 View Carbonfuture 6,000 View Zürcher Kan…" at bounding box center [582, 190] width 1133 height 488
copy tbody "Toucan 6,202 View McLaren Racing 6,165 View Carbonfuture 6,000 View Zürcher Kan…"
click at [601, 468] on button "8" at bounding box center [614, 471] width 32 height 37
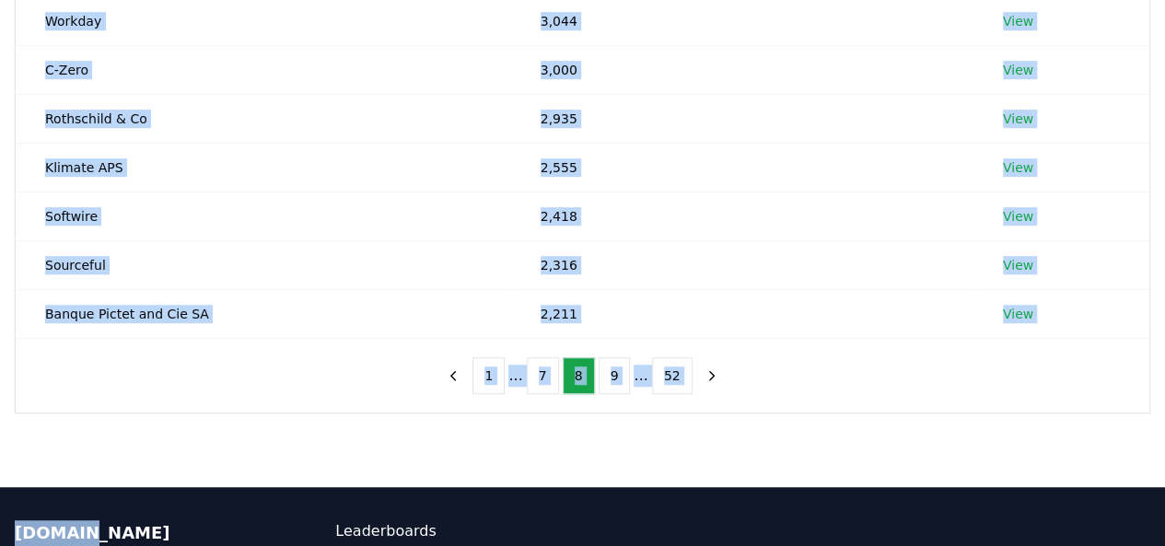
scroll to position [677, 0]
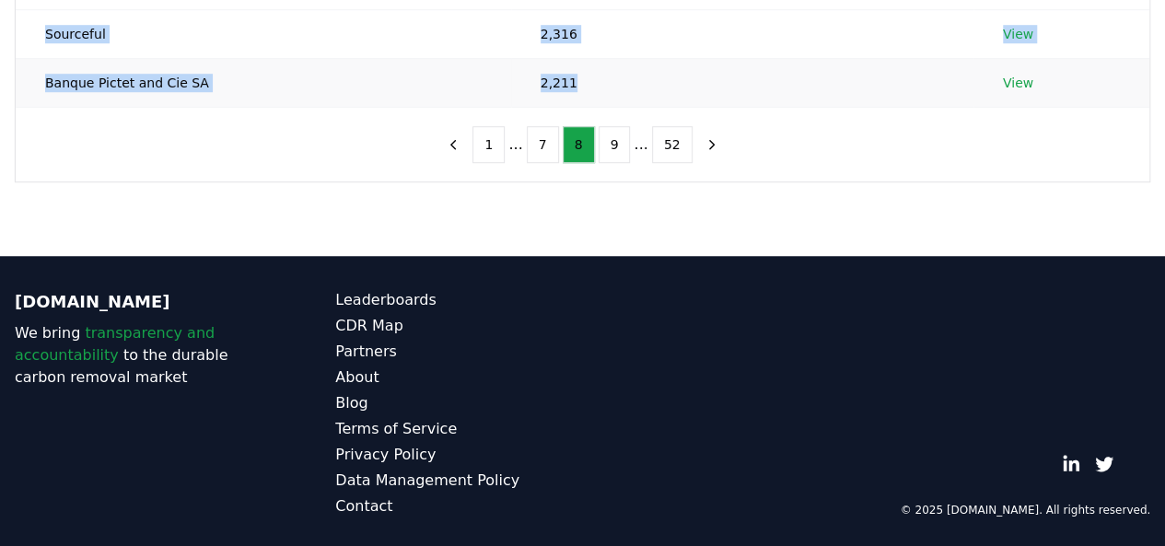
drag, startPoint x: 47, startPoint y: 278, endPoint x: 554, endPoint y: 76, distance: 545.9
copy tbody "AXA Switzerland 3,750 View Booking Holdings Inc. 3,500 View CO2 LLC 3,131 View …"
click at [616, 139] on button "9" at bounding box center [614, 144] width 32 height 37
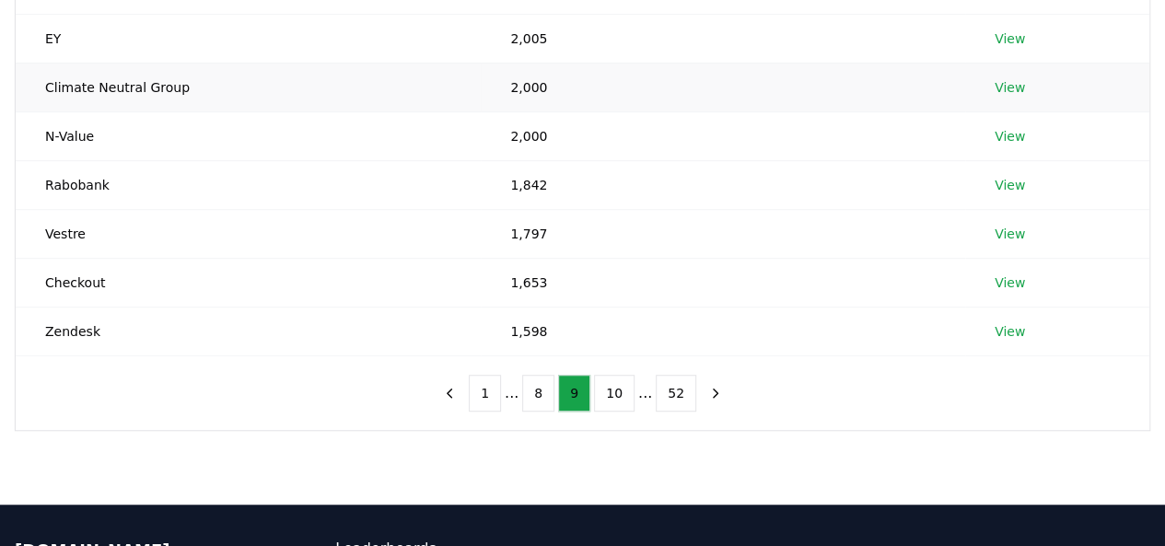
scroll to position [344, 0]
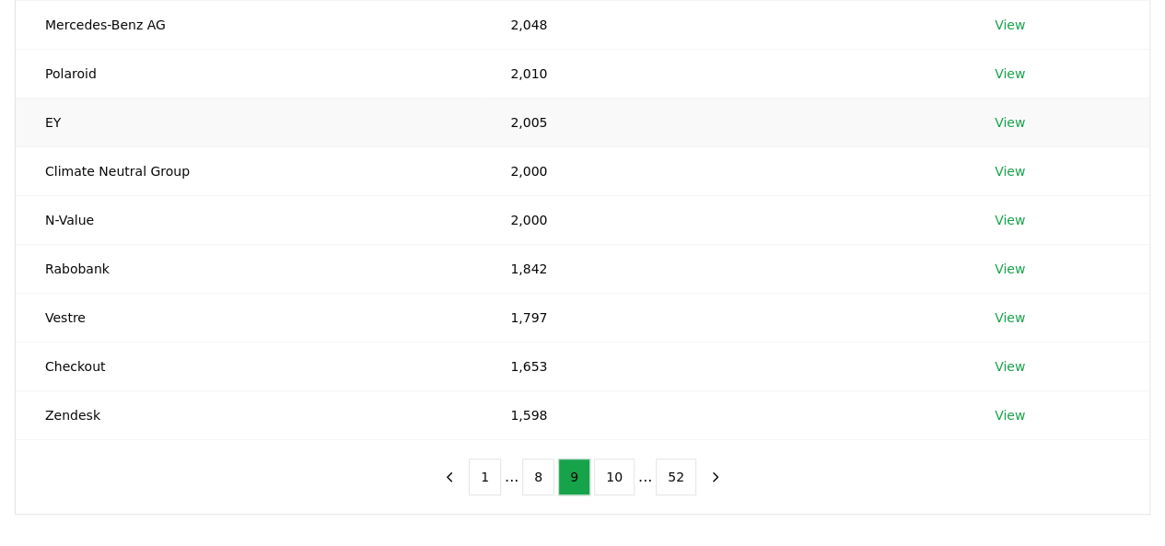
click at [57, 121] on td "EY" at bounding box center [248, 122] width 465 height 49
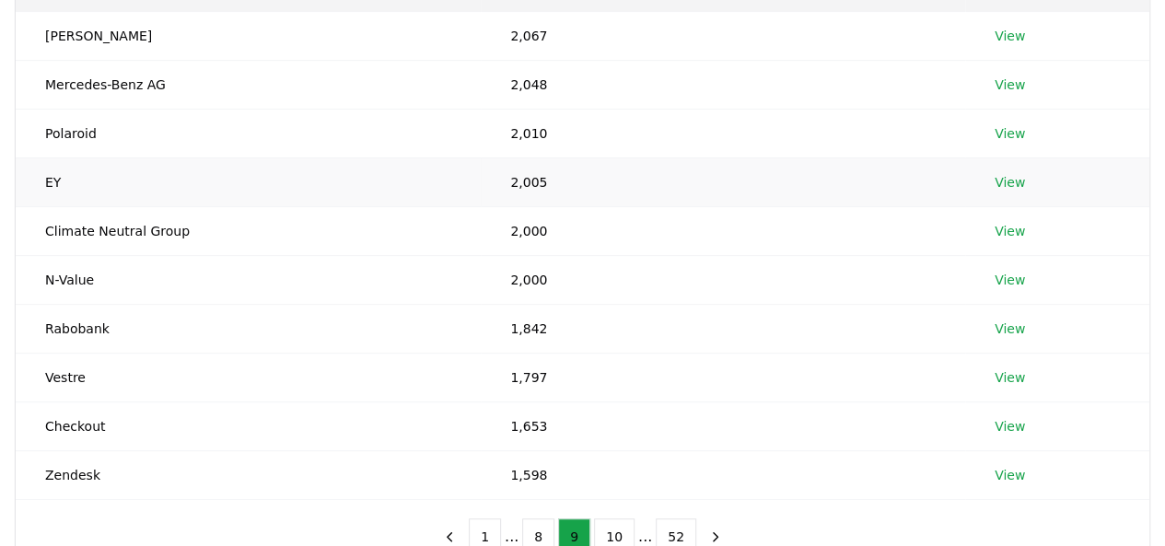
scroll to position [284, 0]
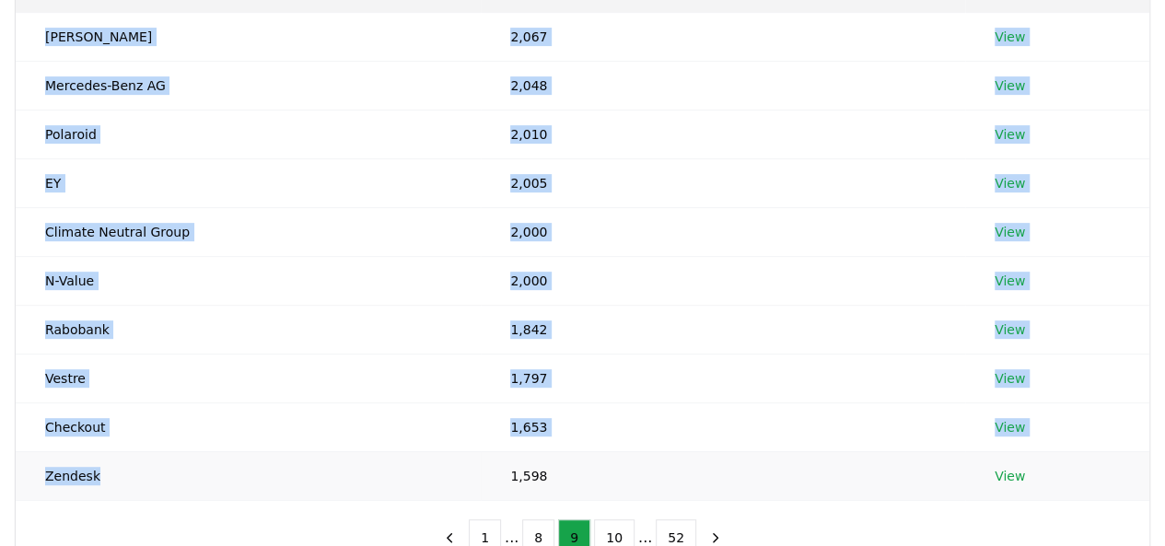
drag, startPoint x: 47, startPoint y: 36, endPoint x: 125, endPoint y: 464, distance: 435.2
click at [125, 464] on tbody "Oliver Wyman 2,067 View Mercedes-Benz AG 2,048 View Polaroid 2,010 View EY 2,00…" at bounding box center [582, 256] width 1133 height 488
click at [276, 446] on td "Checkout" at bounding box center [248, 426] width 465 height 49
drag, startPoint x: 48, startPoint y: 34, endPoint x: 546, endPoint y: 489, distance: 674.5
click at [546, 489] on tbody "Oliver Wyman 2,067 View Mercedes-Benz AG 2,048 View Polaroid 2,010 View EY 2,00…" at bounding box center [582, 256] width 1133 height 488
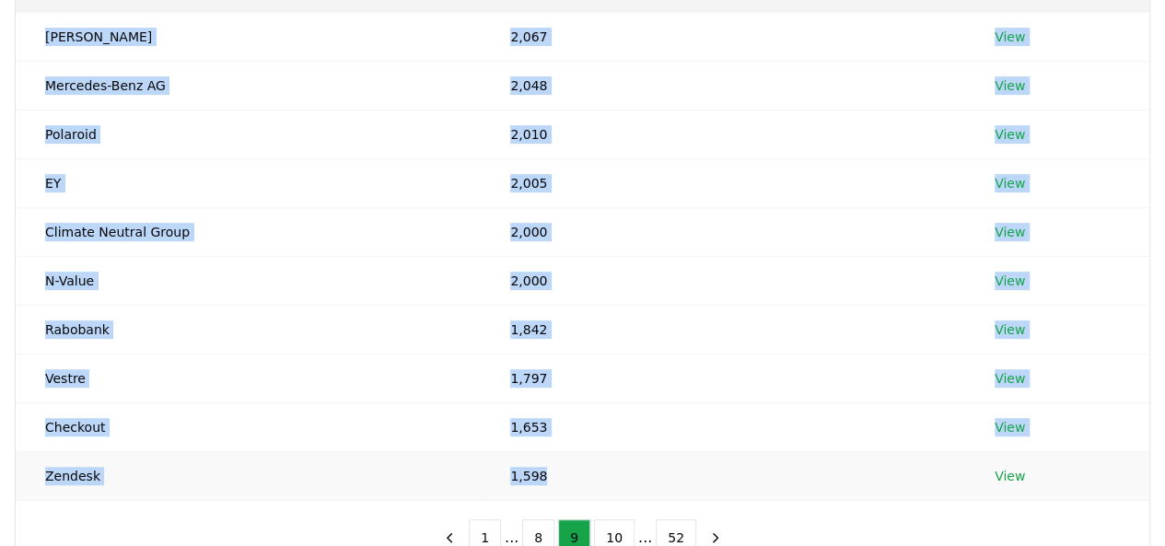
copy tbody "Oliver Wyman 2,067 View Mercedes-Benz AG 2,048 View Polaroid 2,010 View EY 2,00…"
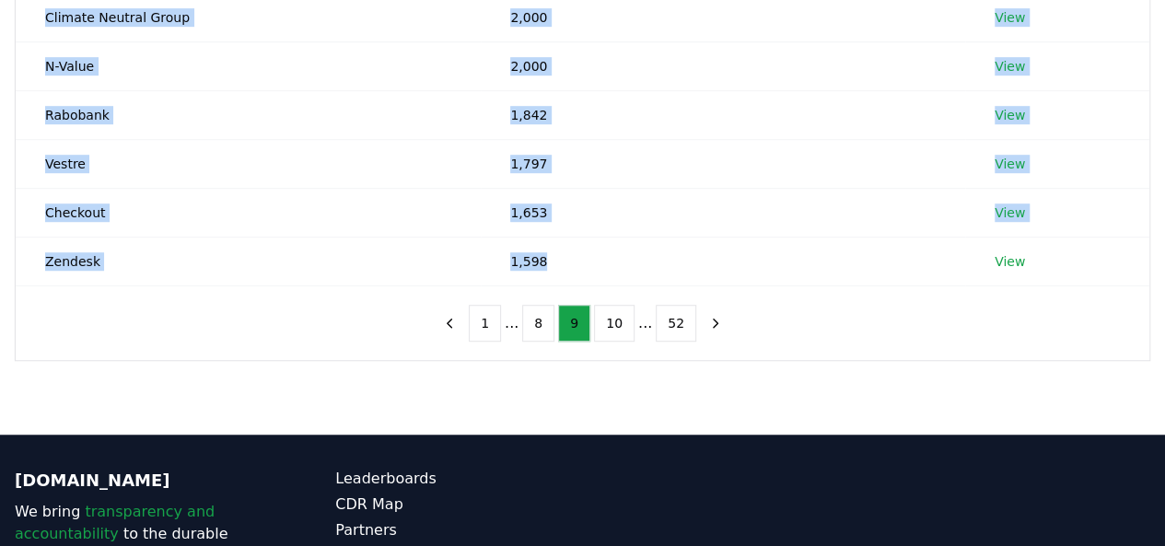
scroll to position [642, 0]
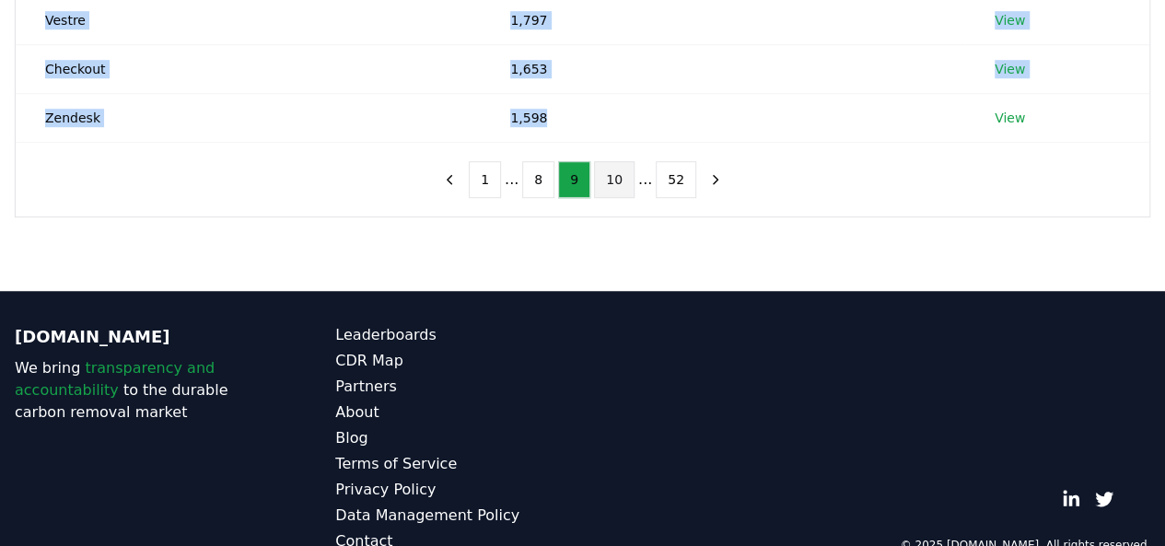
click at [614, 180] on button "10" at bounding box center [614, 179] width 41 height 37
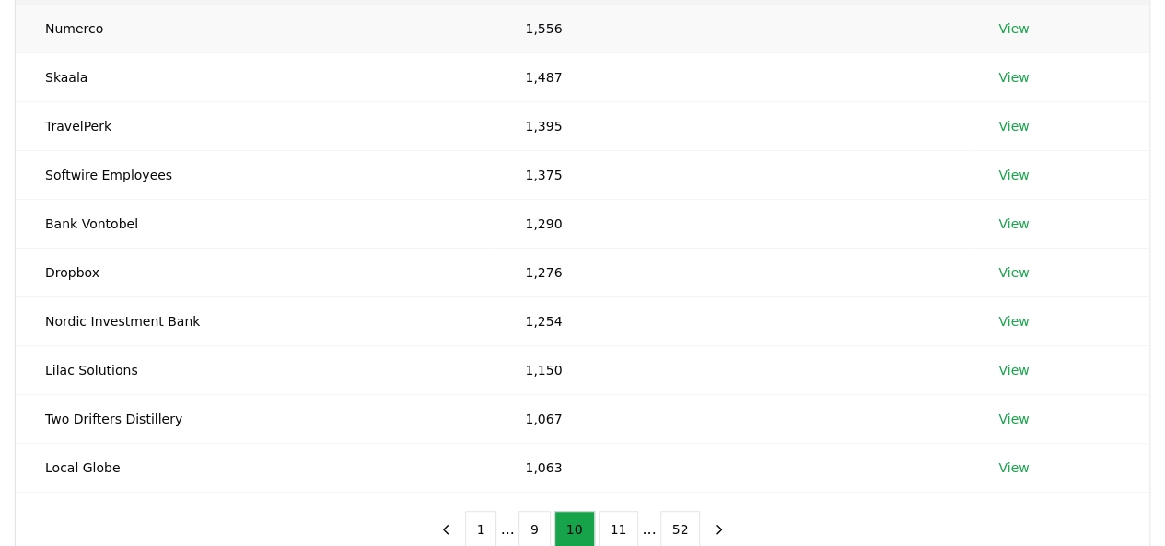
scroll to position [293, 0]
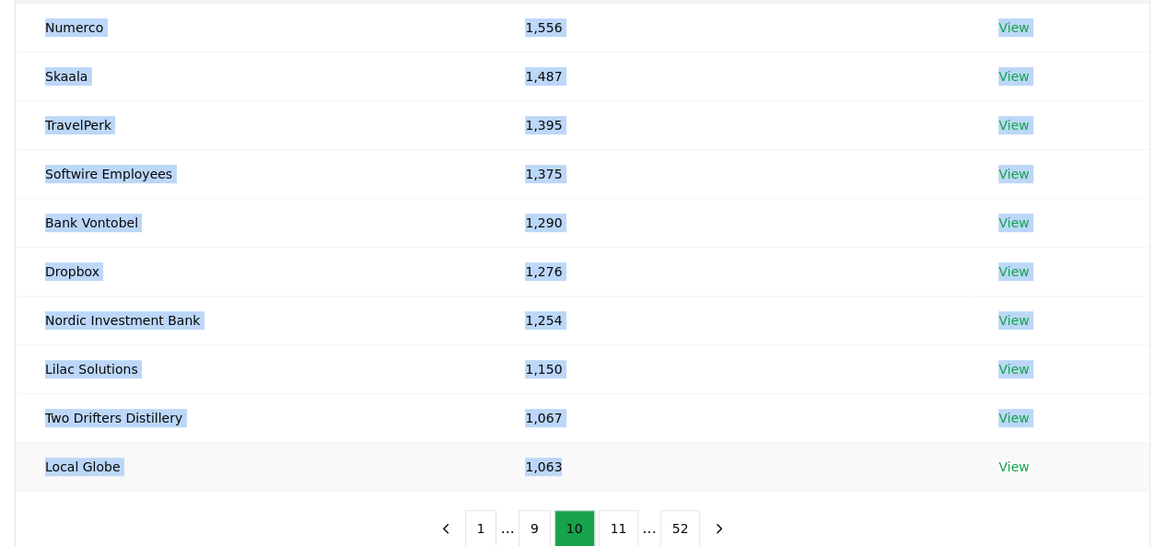
drag, startPoint x: 44, startPoint y: 25, endPoint x: 578, endPoint y: 462, distance: 690.2
click at [578, 462] on tbody "Numerco 1,556 View Skaala 1,487 View TravelPerk 1,395 View Softwire Employees 1…" at bounding box center [582, 247] width 1133 height 488
copy tbody "Numerco 1,556 View Skaala 1,487 View TravelPerk 1,395 View Softwire Employees 1…"
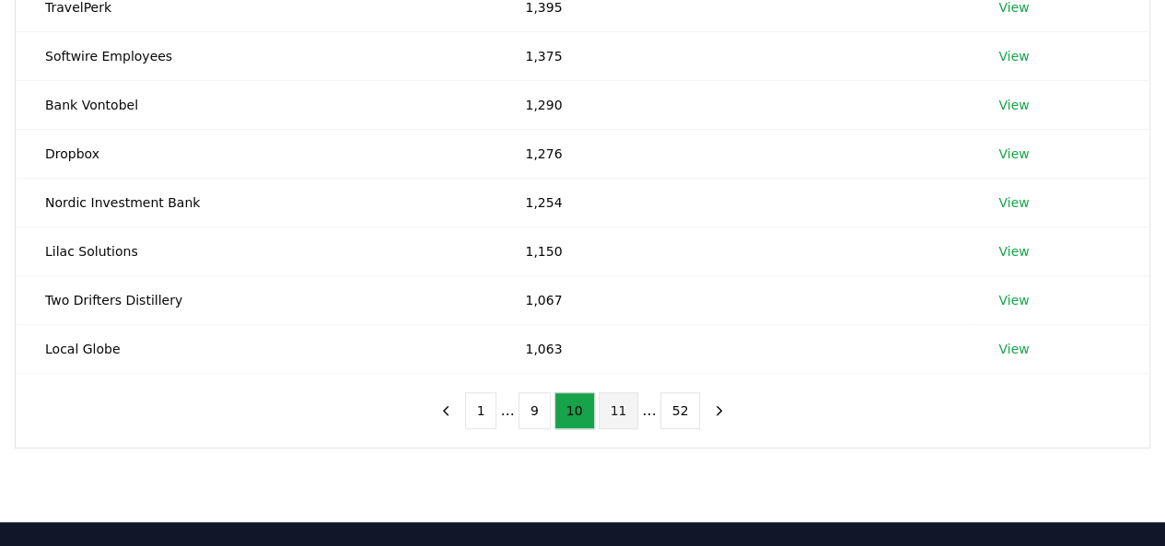
click at [621, 420] on div "1 ... 9 10 11 ... 52" at bounding box center [583, 411] width 342 height 74
click at [621, 420] on button "11" at bounding box center [618, 410] width 41 height 37
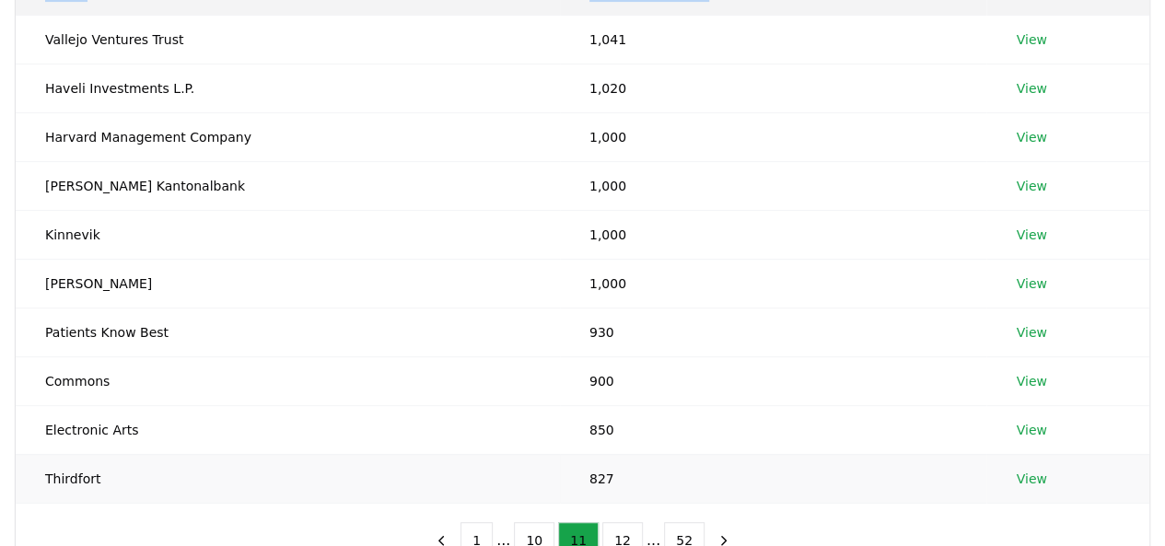
scroll to position [291, 0]
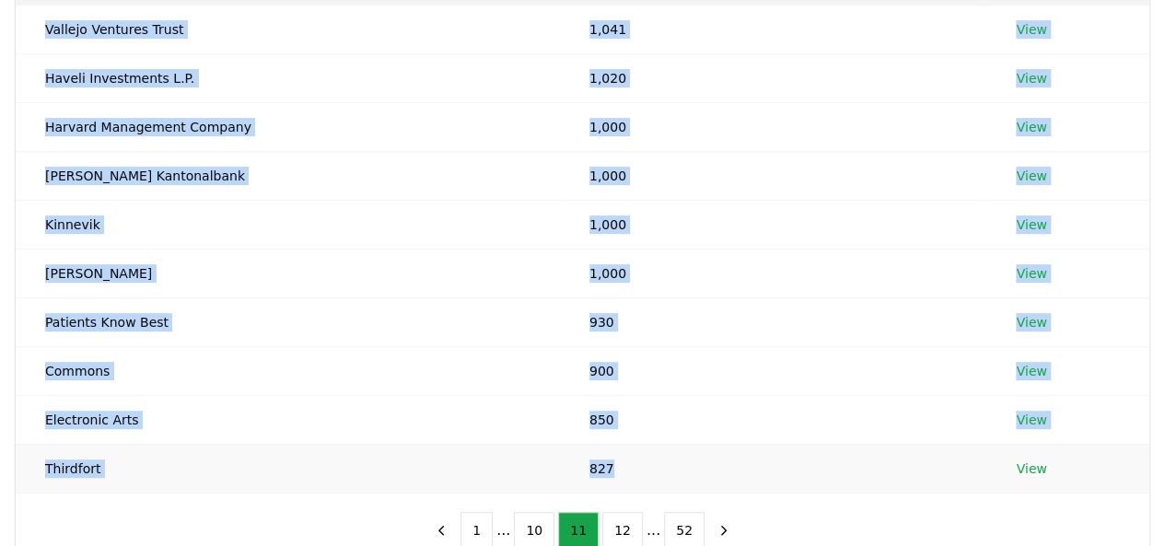
drag, startPoint x: 48, startPoint y: 180, endPoint x: 613, endPoint y: 469, distance: 634.9
click at [613, 469] on tbody "Vallejo Ventures Trust 1,041 View Haveli Investments L.P. 1,020 View Harvard Ma…" at bounding box center [582, 249] width 1133 height 488
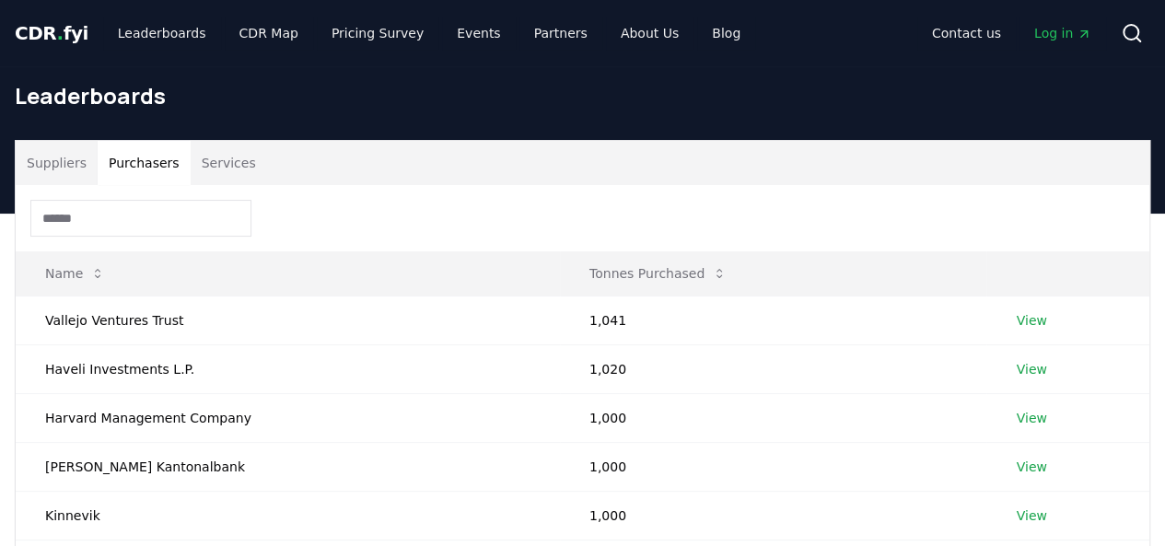
click at [372, 141] on div "Suppliers Purchasers Services" at bounding box center [582, 163] width 1133 height 44
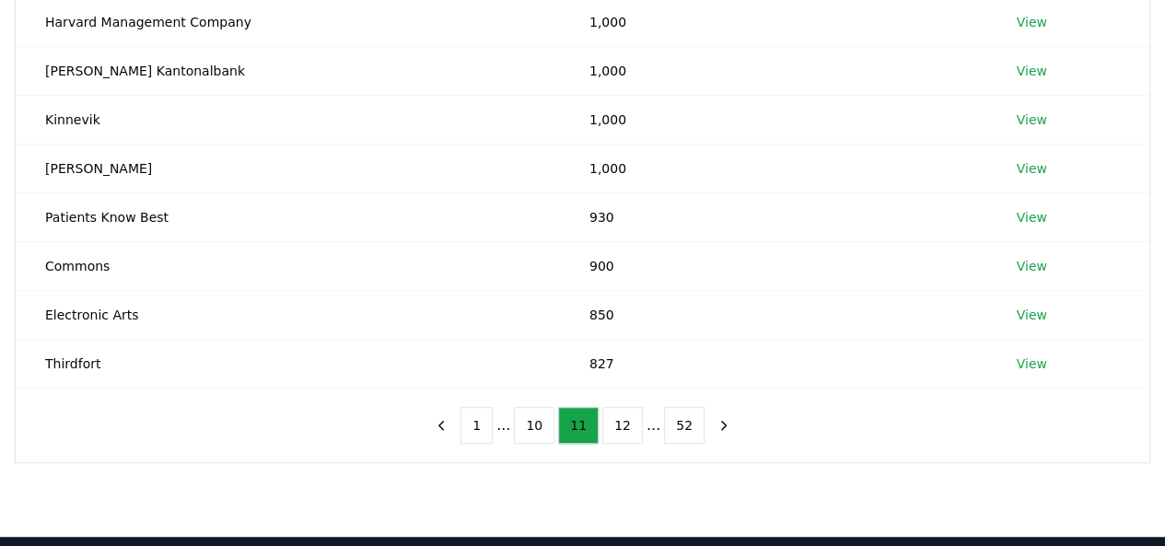
scroll to position [492, 0]
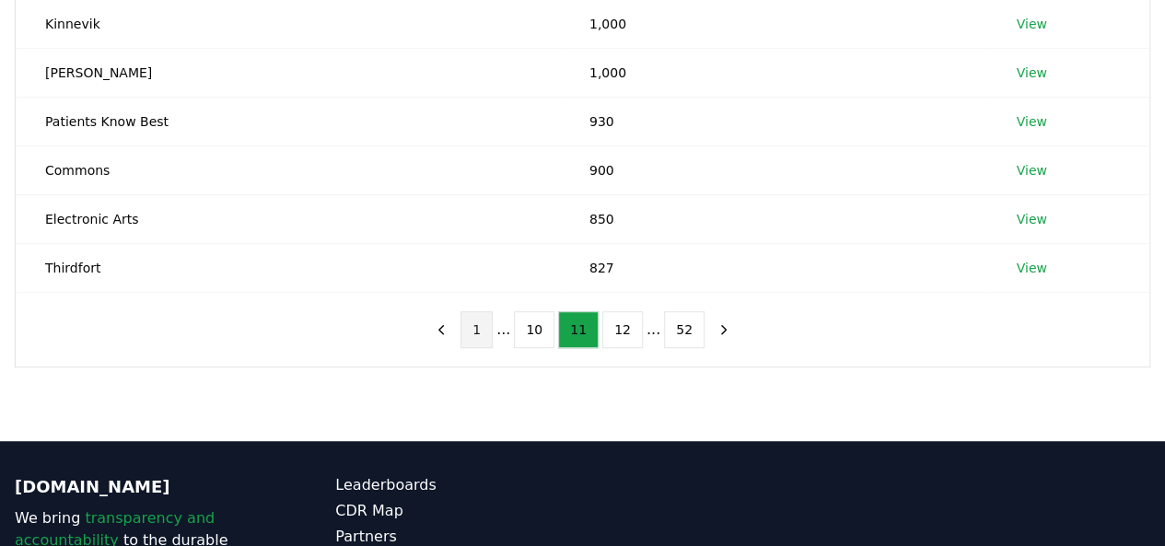
click at [493, 340] on div "1 ... 10 11 12 ... 52" at bounding box center [582, 330] width 351 height 74
click at [493, 340] on button "1" at bounding box center [476, 329] width 32 height 37
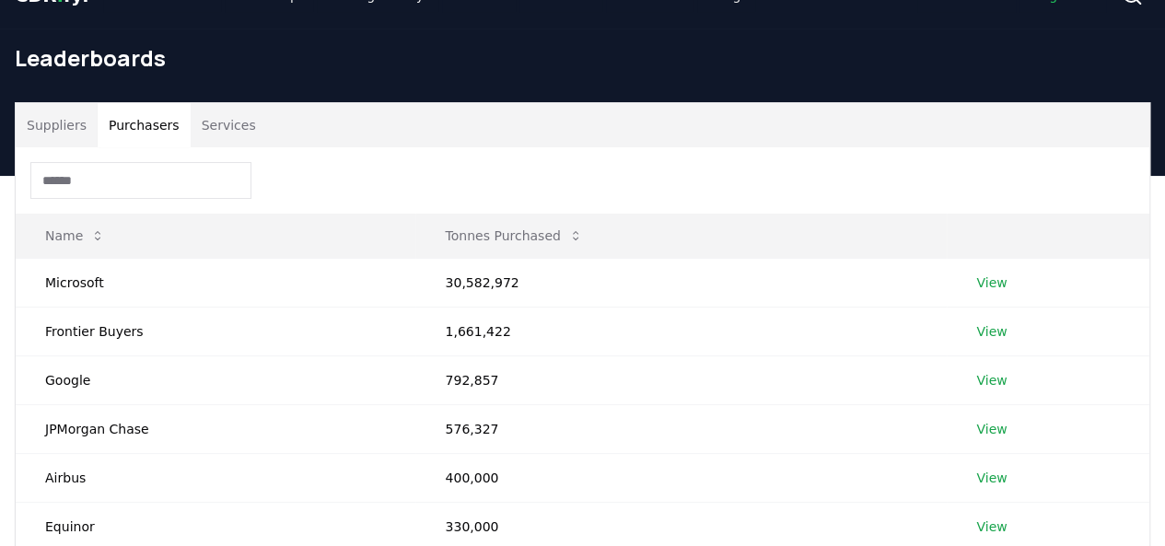
scroll to position [0, 0]
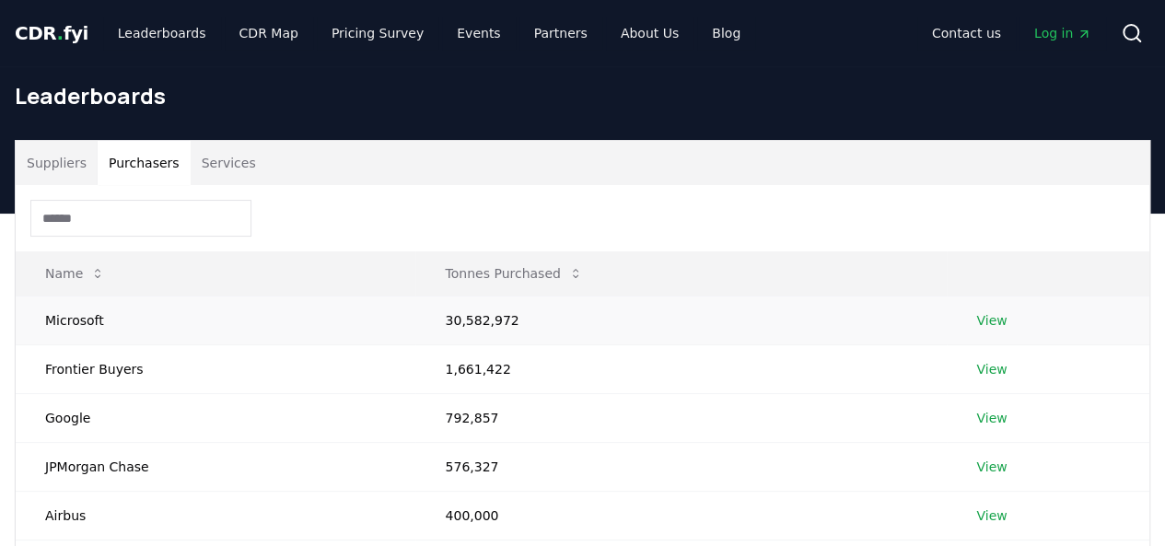
click at [85, 320] on td "Microsoft" at bounding box center [216, 320] width 400 height 49
click at [983, 311] on link "View" at bounding box center [991, 320] width 30 height 18
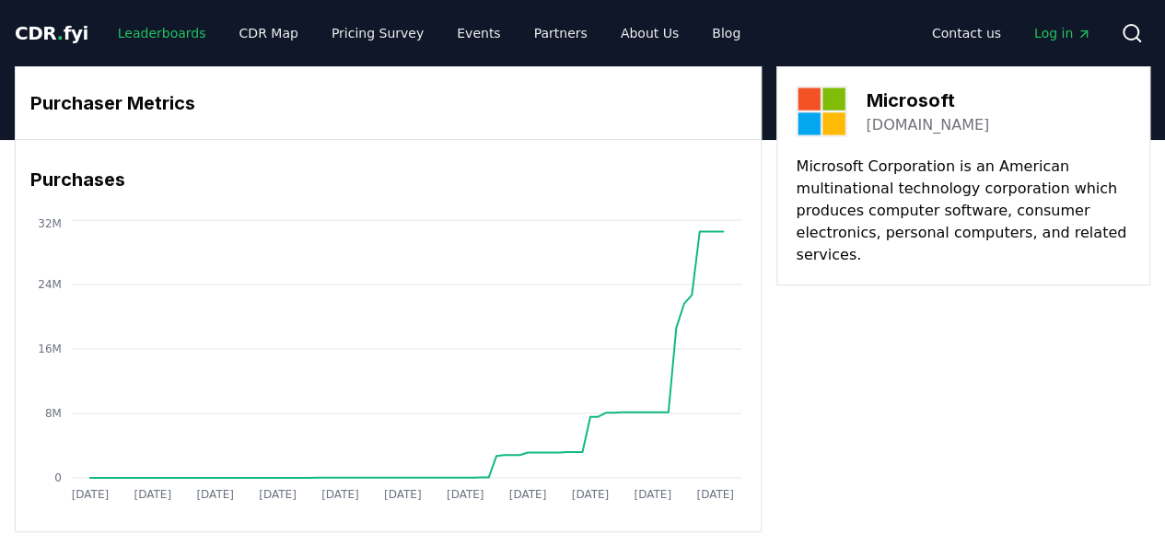
click at [133, 27] on link "Leaderboards" at bounding box center [162, 33] width 118 height 33
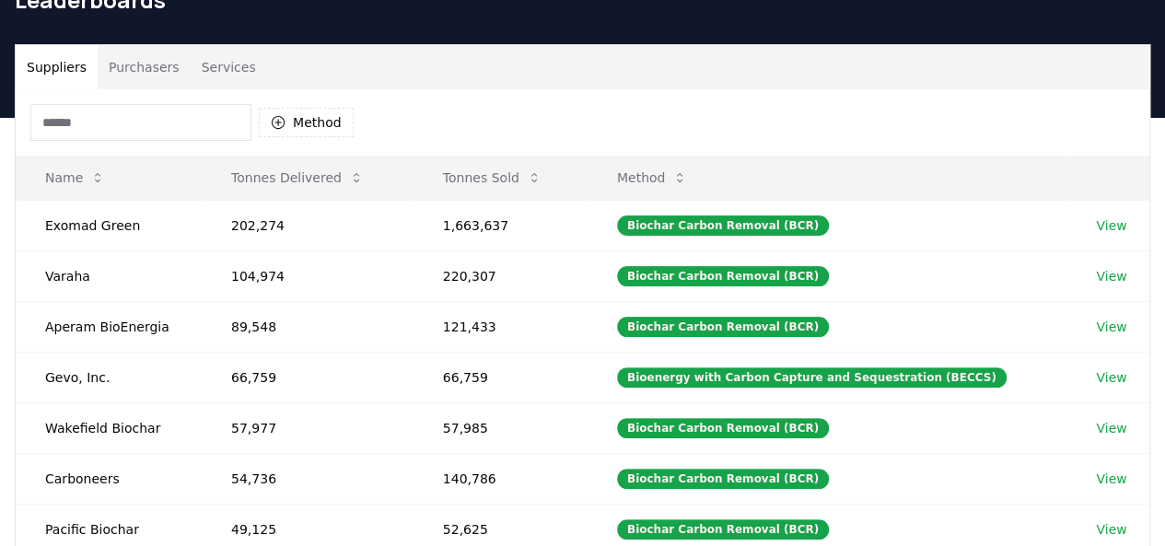
scroll to position [88, 0]
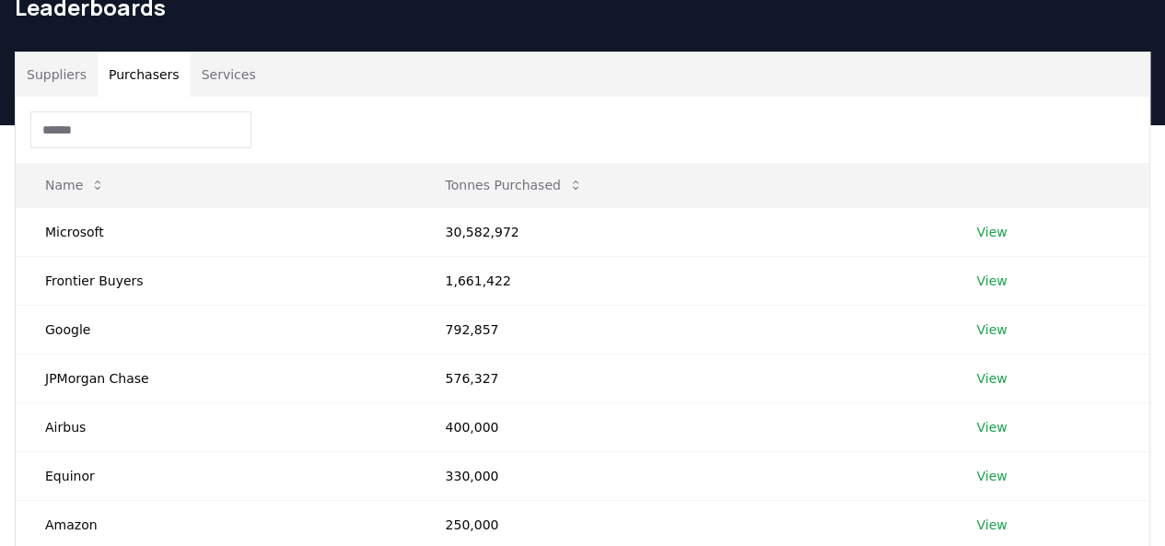
click at [144, 76] on button "Purchasers" at bounding box center [144, 74] width 93 height 44
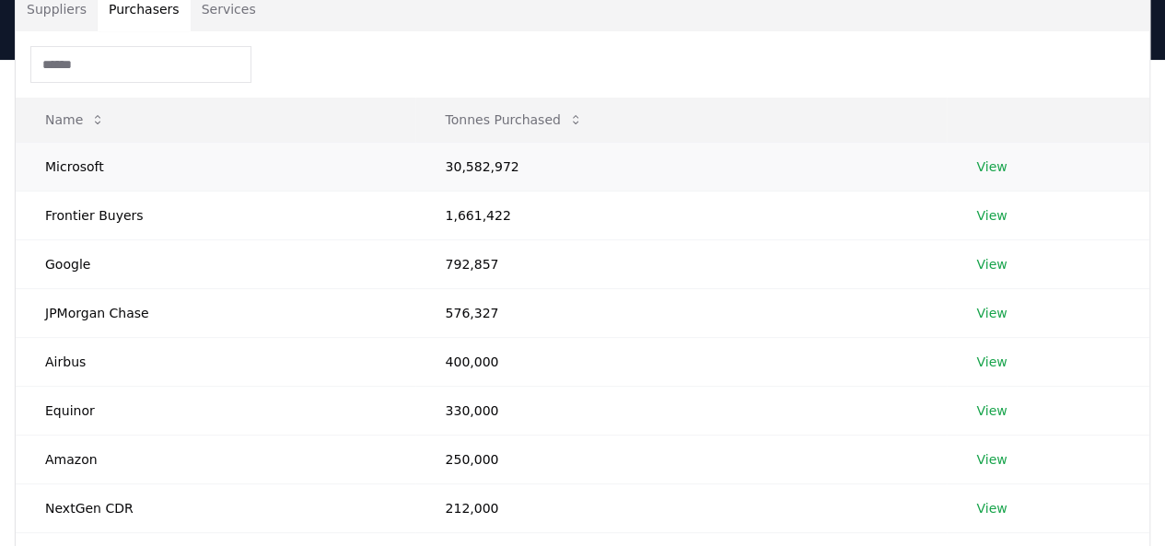
click at [997, 167] on link "View" at bounding box center [991, 166] width 30 height 18
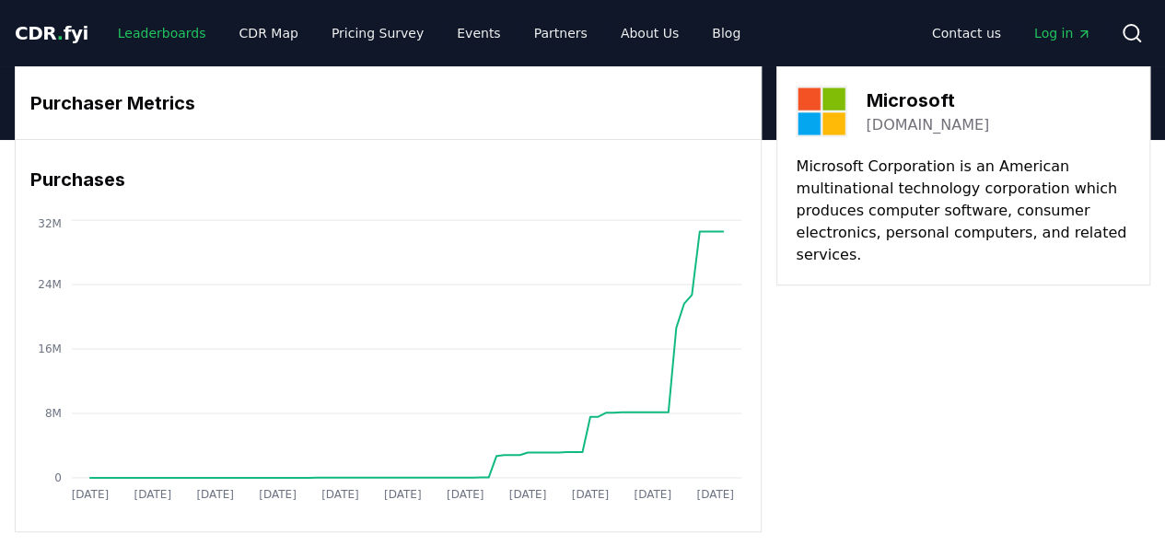
click at [173, 25] on link "Leaderboards" at bounding box center [162, 33] width 118 height 33
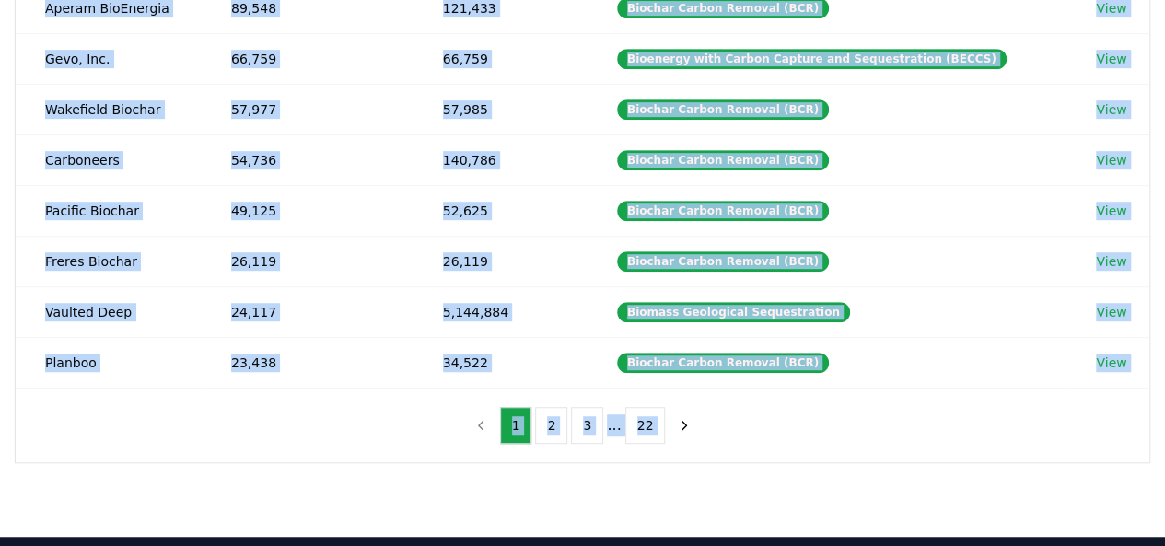
scroll to position [495, 0]
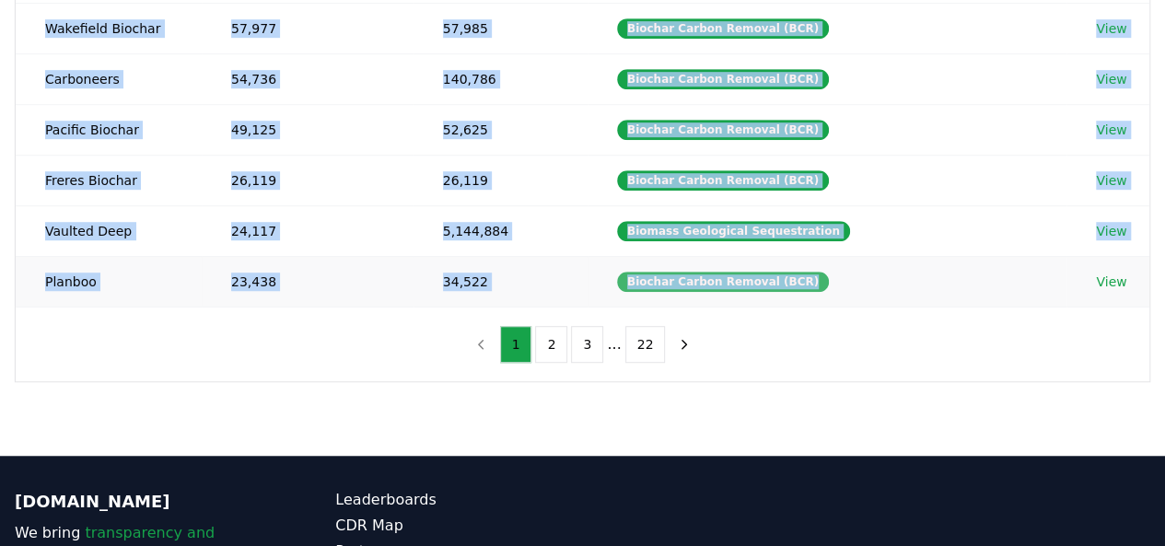
drag, startPoint x: 42, startPoint y: 154, endPoint x: 814, endPoint y: 267, distance: 779.8
click at [814, 267] on tbody "Exomad Green 202,274 1,663,637 Biochar Carbon Removal (BCR) View Varaha 104,974…" at bounding box center [582, 53] width 1133 height 506
copy tbody "Exomad Green 202,274 1,663,637 Biochar Carbon Removal (BCR) View Varaha 104,974…"
click at [551, 326] on button "2" at bounding box center [551, 344] width 32 height 37
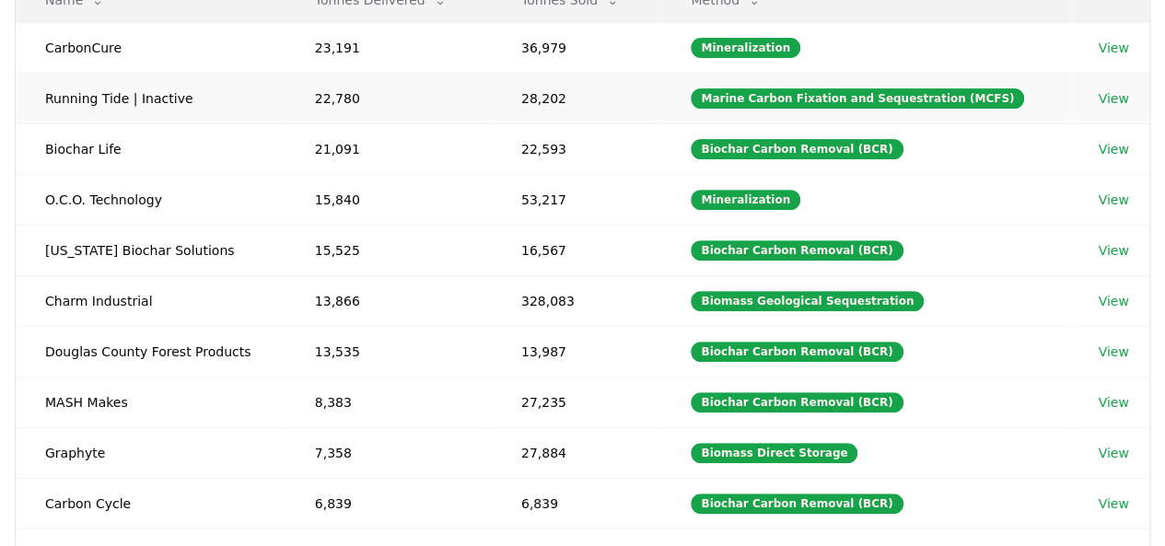
scroll to position [302, 0]
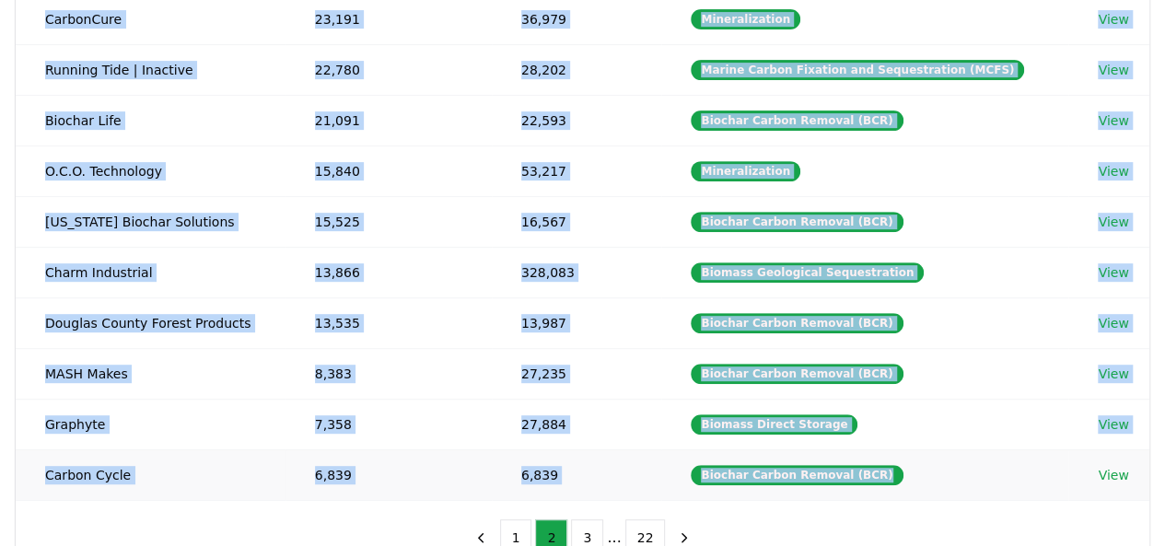
drag, startPoint x: 44, startPoint y: 17, endPoint x: 1073, endPoint y: 470, distance: 1123.8
click at [1073, 470] on tbody "CarbonCure 23,191 36,979 Mineralization View Running Tide | Inactive 22,780 28,…" at bounding box center [582, 247] width 1133 height 506
copy tbody "CarbonCure 23,191 36,979 Mineralization View Running Tide | Inactive 22,780 28,…"
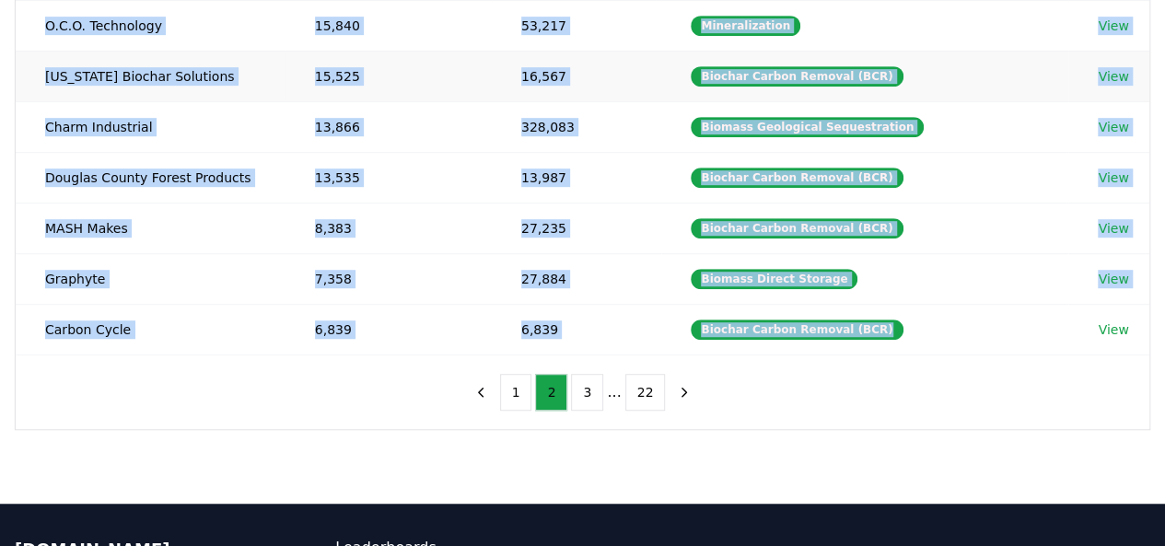
scroll to position [451, 0]
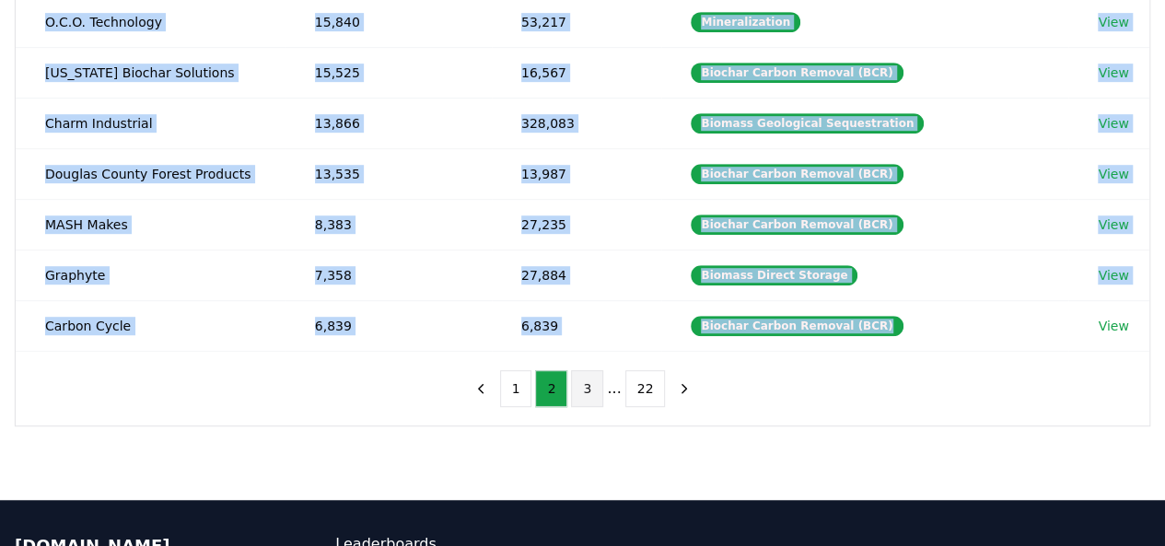
click at [589, 374] on button "3" at bounding box center [587, 388] width 32 height 37
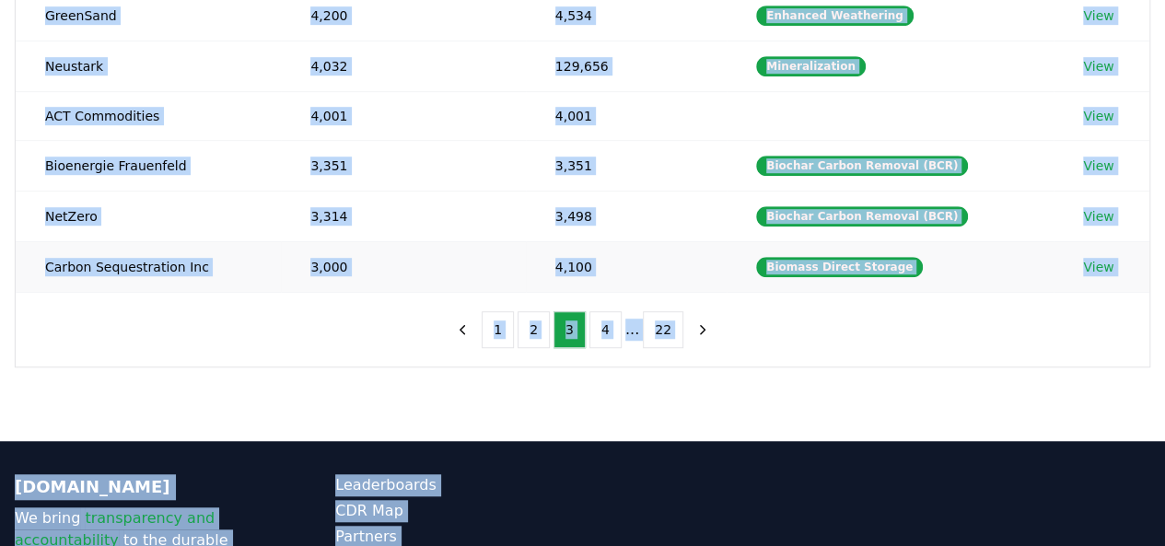
scroll to position [532, 0]
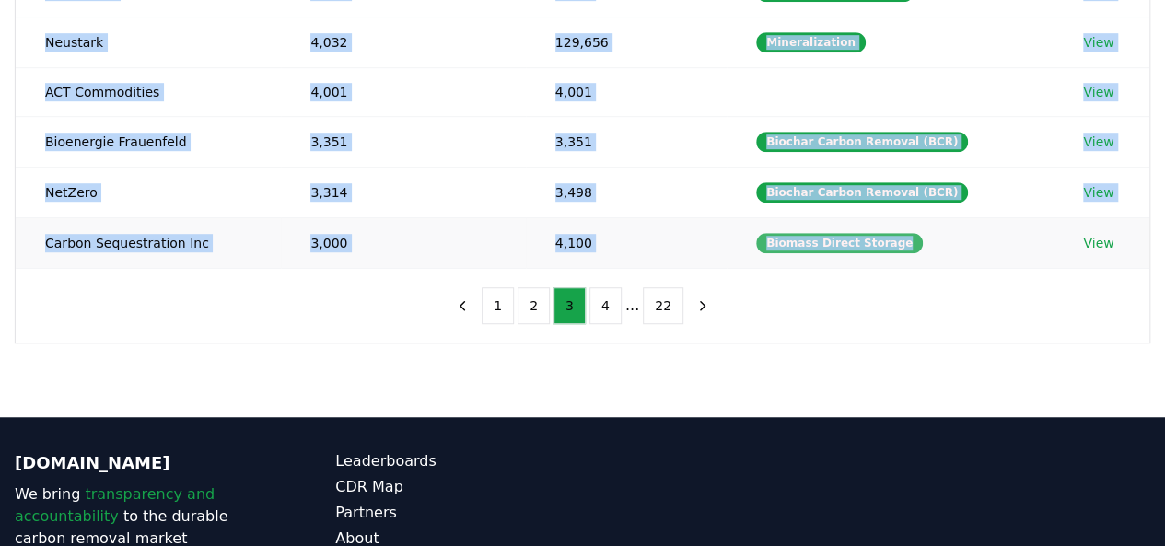
drag, startPoint x: 45, startPoint y: 180, endPoint x: 910, endPoint y: 237, distance: 866.4
click at [910, 237] on tbody "Carbofex 6,651 14,641 Biochar Carbon Removal (BCR) View Novocarbo 6,180 10,455 …" at bounding box center [582, 15] width 1133 height 505
copy tbody "Carbofex 6,651 14,641 Biochar Carbon Removal (BCR) View Novocarbo 6,180 10,455 …"
click at [608, 306] on button "4" at bounding box center [605, 305] width 32 height 37
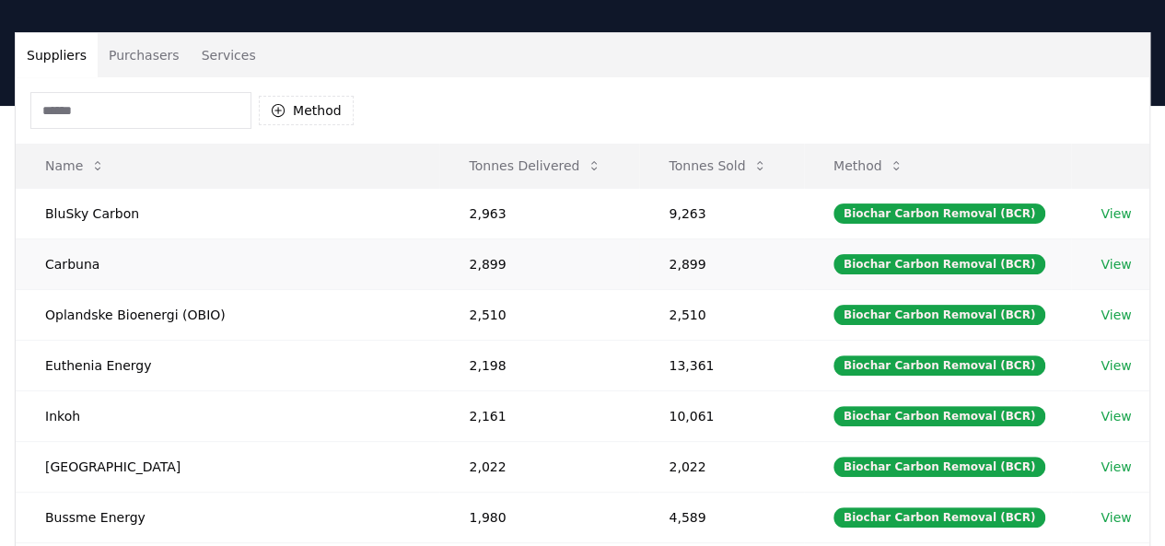
scroll to position [109, 0]
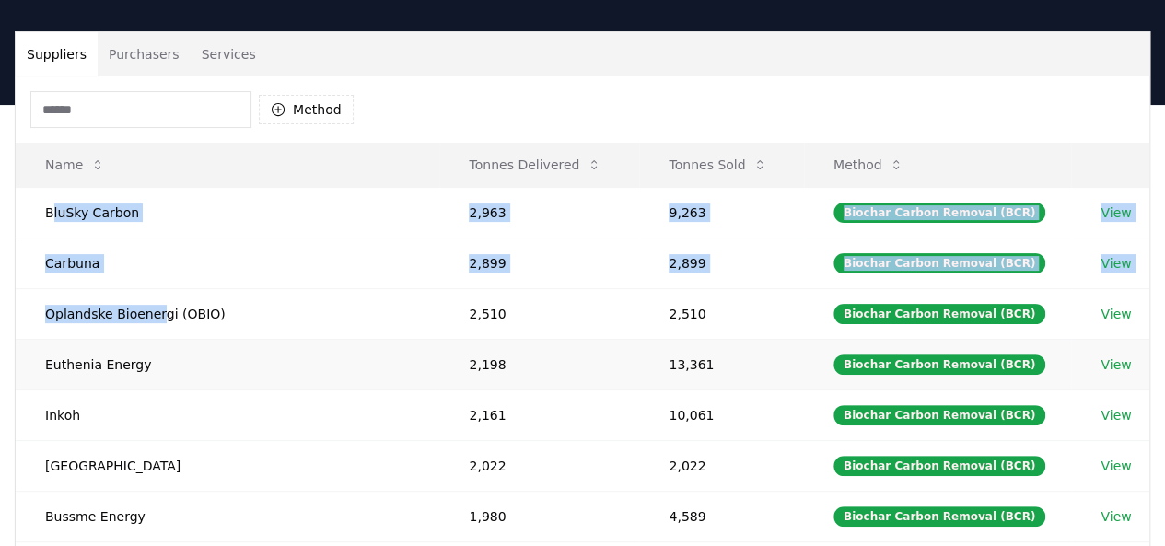
drag, startPoint x: 50, startPoint y: 215, endPoint x: 155, endPoint y: 335, distance: 159.2
click at [155, 335] on tbody "BluSky Carbon 2,963 9,263 Biochar Carbon Removal (BCR) View Carbuna 2,899 2,899…" at bounding box center [582, 440] width 1133 height 506
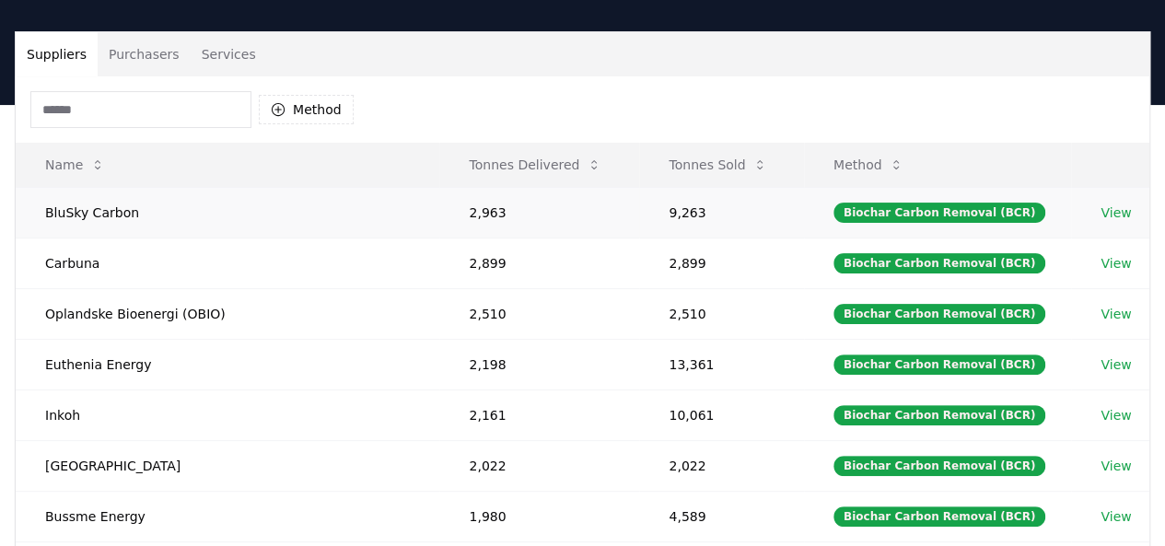
click at [25, 196] on td "BluSky Carbon" at bounding box center [228, 212] width 424 height 51
click at [72, 218] on td "BluSky Carbon" at bounding box center [228, 212] width 424 height 51
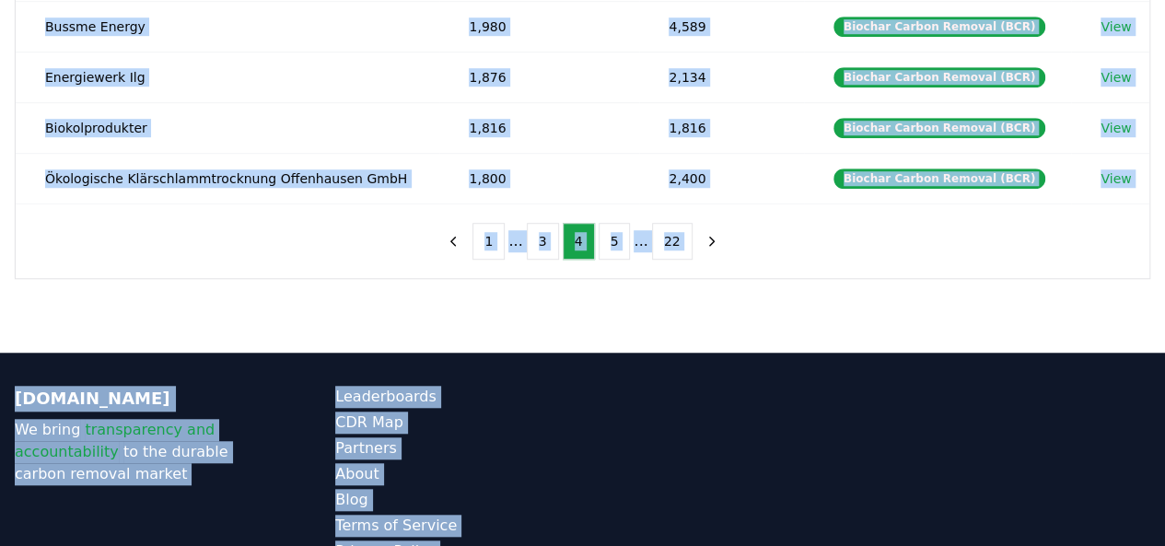
scroll to position [689, 0]
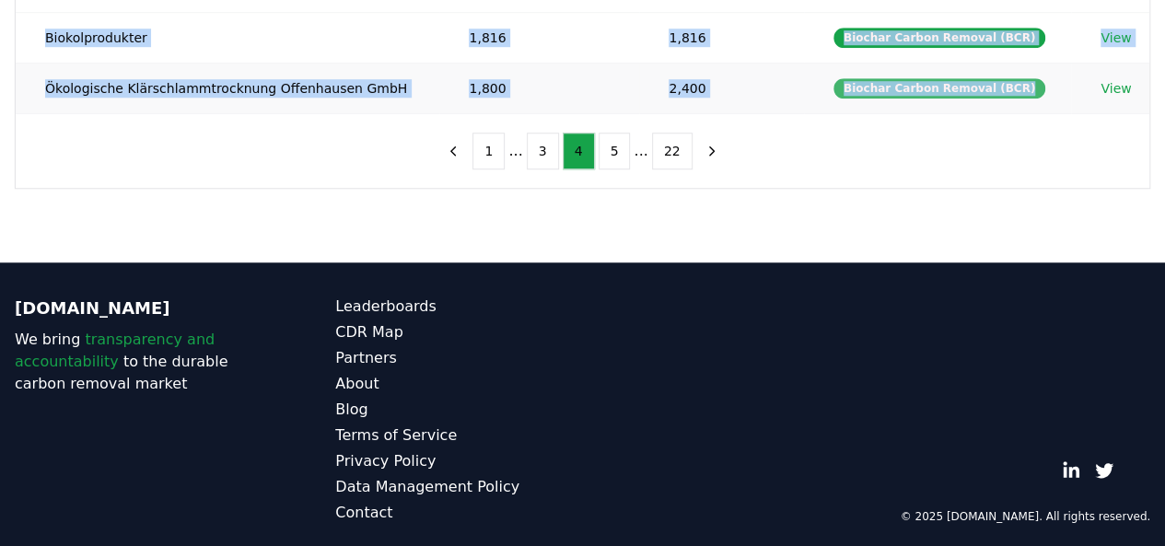
drag, startPoint x: 48, startPoint y: 210, endPoint x: 1018, endPoint y: 82, distance: 978.8
copy tbody "BluSky Carbon 2,963 9,263 Biochar Carbon Removal (BCR) View Carbuna 2,899 2,899…"
click at [607, 139] on button "5" at bounding box center [614, 151] width 32 height 37
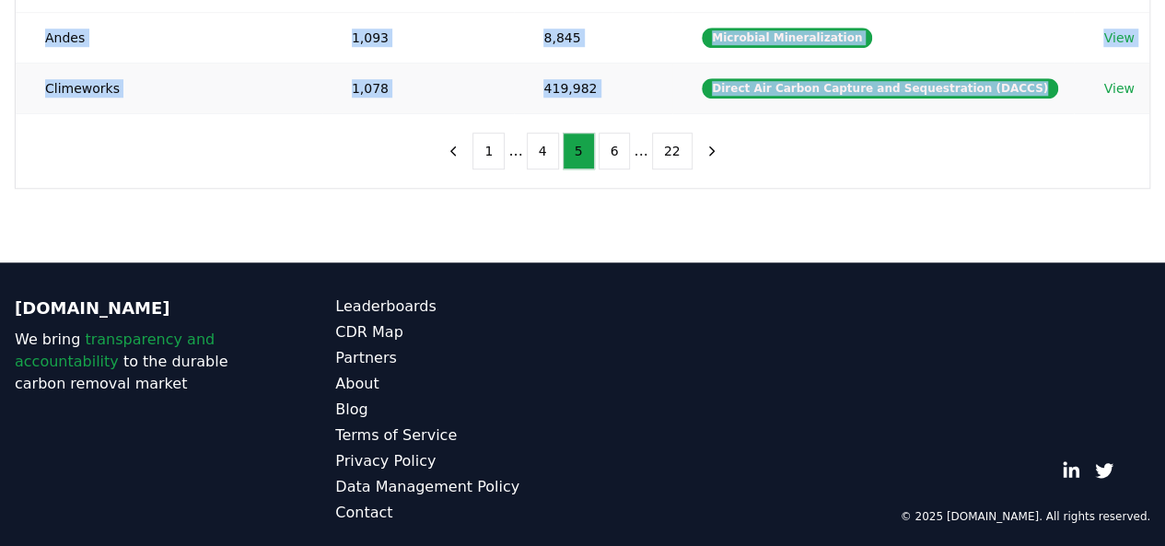
drag, startPoint x: 44, startPoint y: 83, endPoint x: 1052, endPoint y: 78, distance: 1008.2
copy tbody "Husk 1,580 11,482 Biochar Carbon Removal (BCR) View Bara Mineraler 1,527 1,527 …"
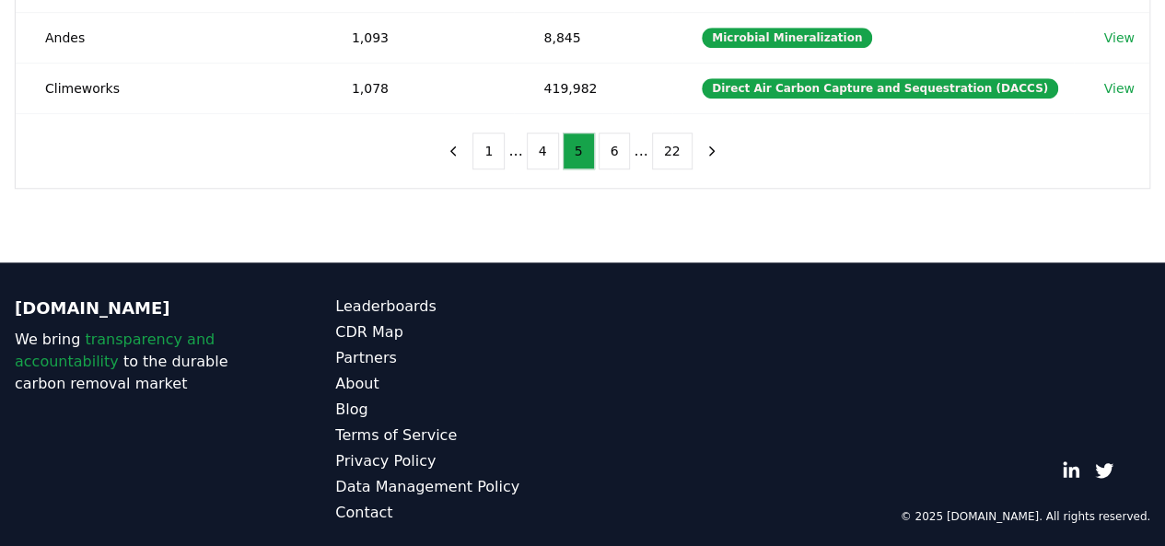
click at [628, 140] on ul "1 ... 4 5 6 ... 22" at bounding box center [581, 151] width 219 height 37
click at [615, 139] on button "6" at bounding box center [614, 151] width 32 height 37
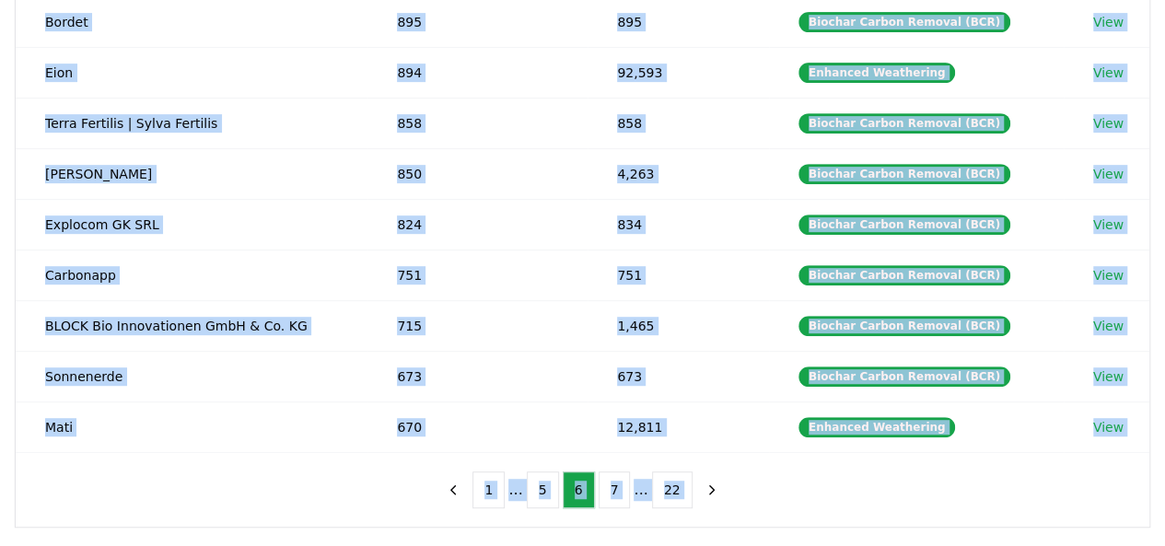
scroll to position [354, 0]
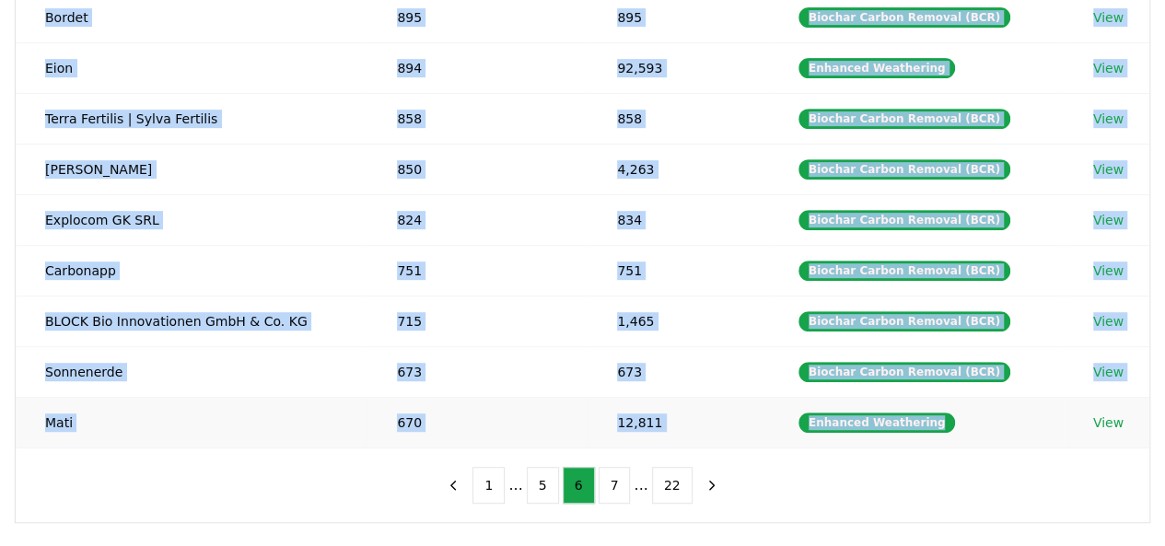
drag, startPoint x: 46, startPoint y: 168, endPoint x: 879, endPoint y: 435, distance: 875.0
click at [879, 435] on tbody "Hjelmsäters Egendom 939 941 Biochar Carbon Removal (BCR) View Bordet 895 895 Bi…" at bounding box center [582, 194] width 1133 height 506
copy tbody "Hjelmsäters Egendom 939 941 Biochar Carbon Removal (BCR) View Bordet 895 895 Bi…"
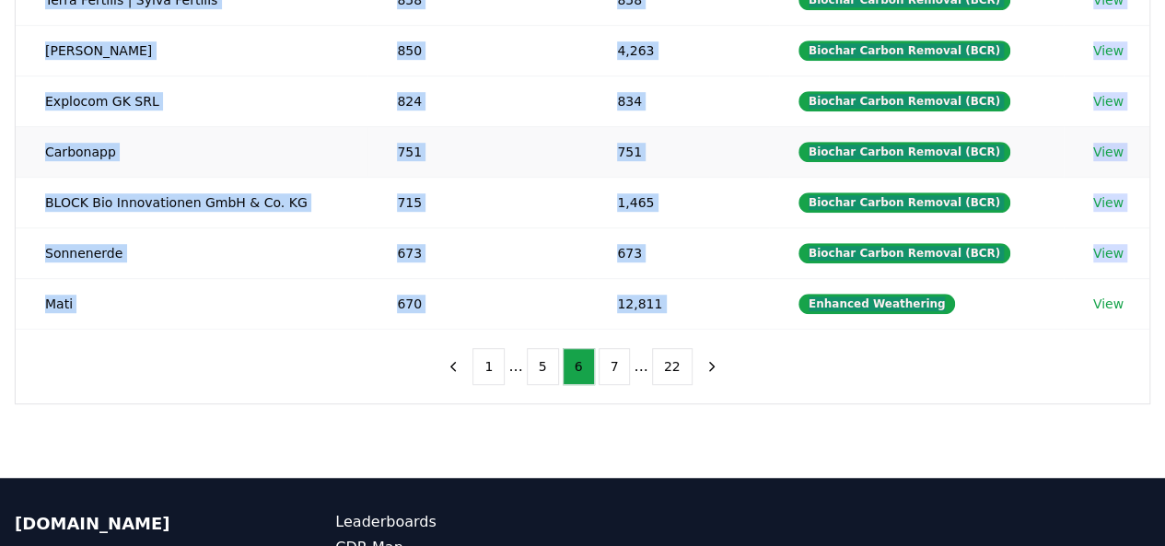
scroll to position [482, 0]
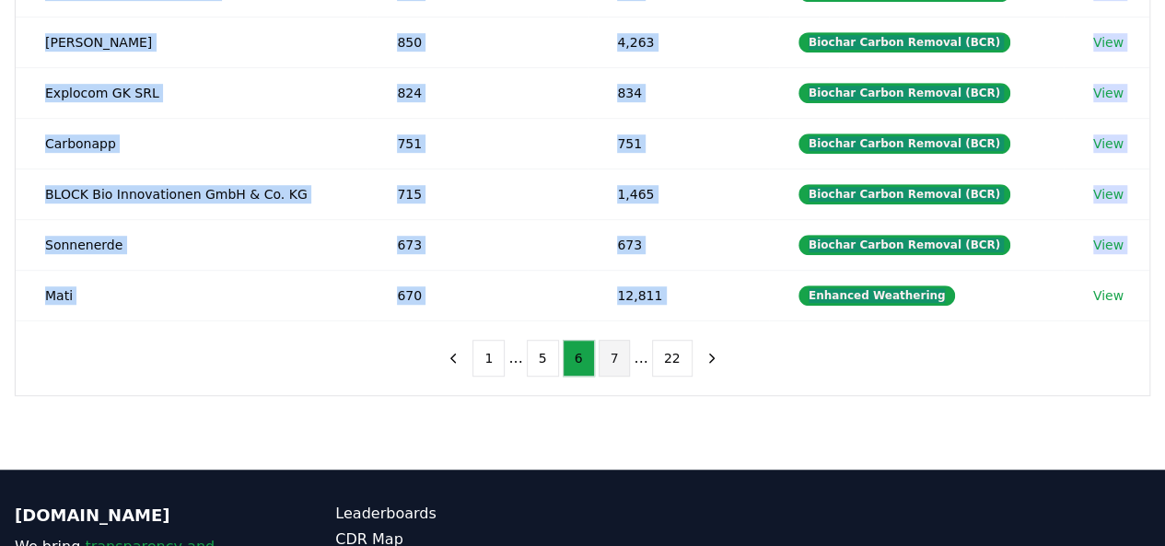
click at [623, 358] on button "7" at bounding box center [614, 358] width 32 height 37
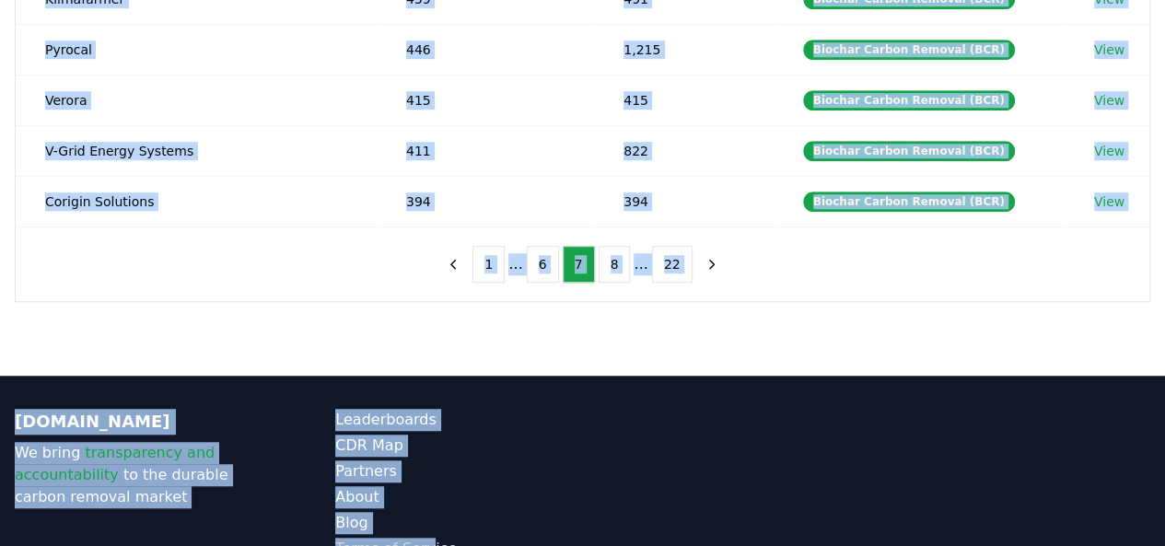
scroll to position [605, 0]
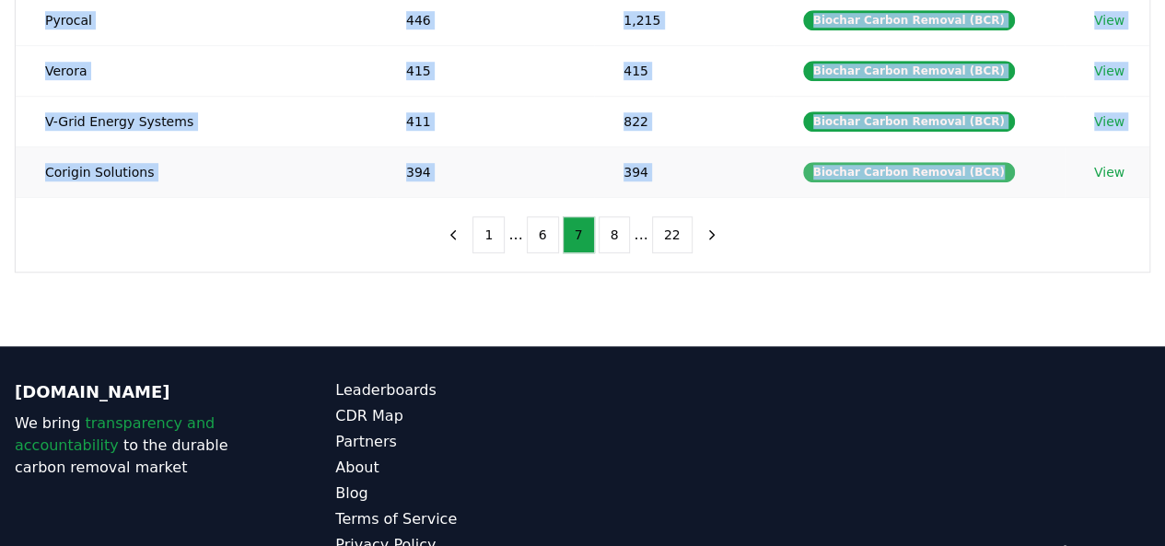
drag, startPoint x: 46, startPoint y: 133, endPoint x: 959, endPoint y: 163, distance: 913.8
copy tbody "UNDO 631 47,506 Enhanced Weathering View Wongphai Co.,Ltd 596 596 Biochar Carbo…"
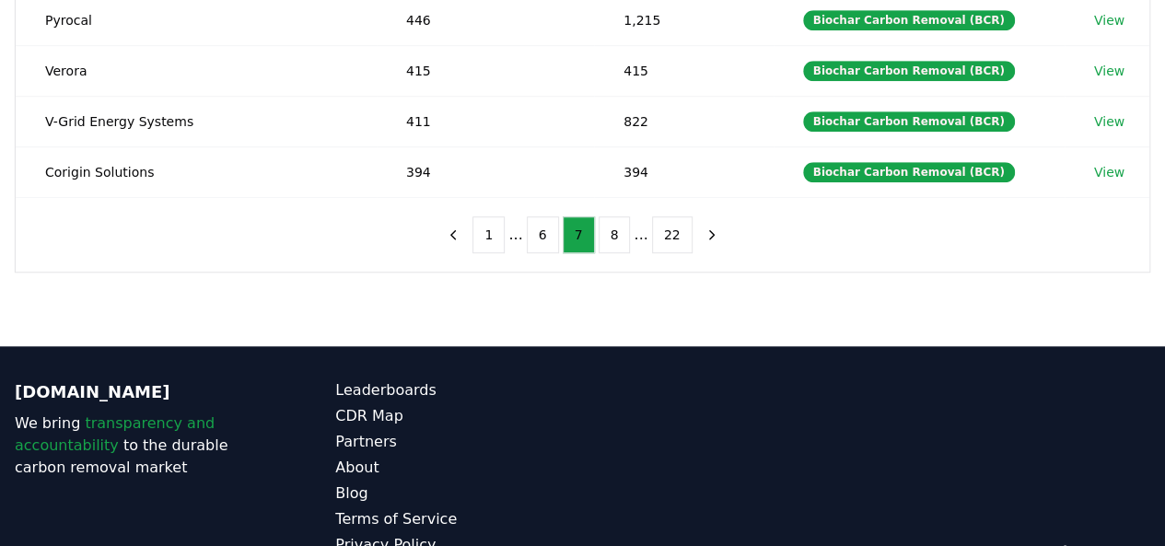
drag, startPoint x: 781, startPoint y: 167, endPoint x: 958, endPoint y: 169, distance: 176.8
click at [958, 169] on td "Biochar Carbon Removal (BCR)" at bounding box center [918, 171] width 291 height 51
copy div "Biochar Carbon Removal (BCR)"
click at [622, 228] on button "8" at bounding box center [614, 234] width 32 height 37
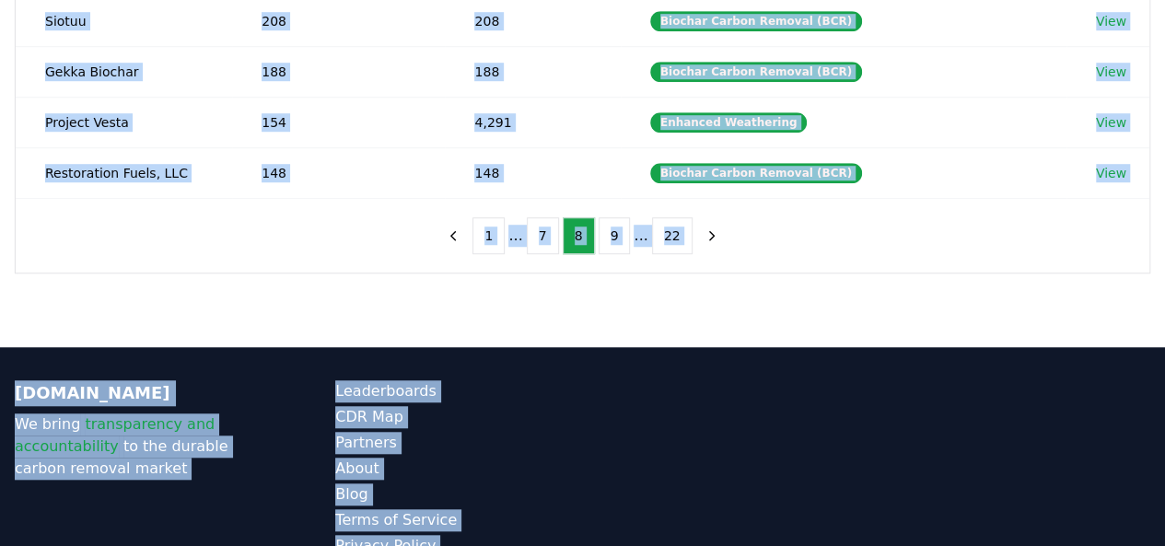
scroll to position [688, 0]
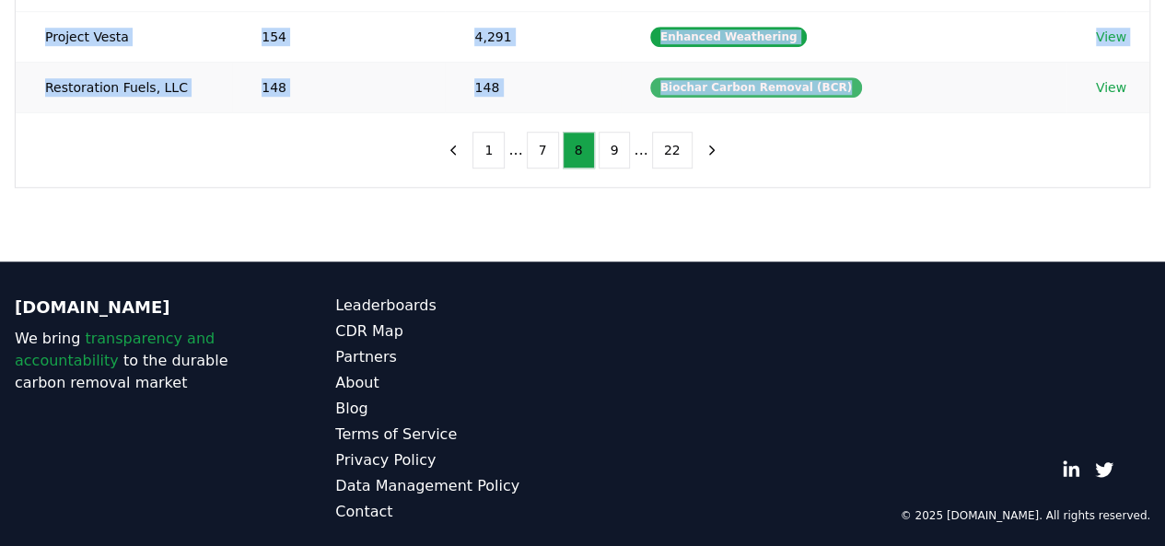
drag, startPoint x: 47, startPoint y: 90, endPoint x: 843, endPoint y: 83, distance: 796.4
copy tbody "Premier Forest 372 372 Biochar Carbon Removal (BCR) View [PERSON_NAME] Group 32…"
click at [610, 132] on button "9" at bounding box center [614, 150] width 32 height 37
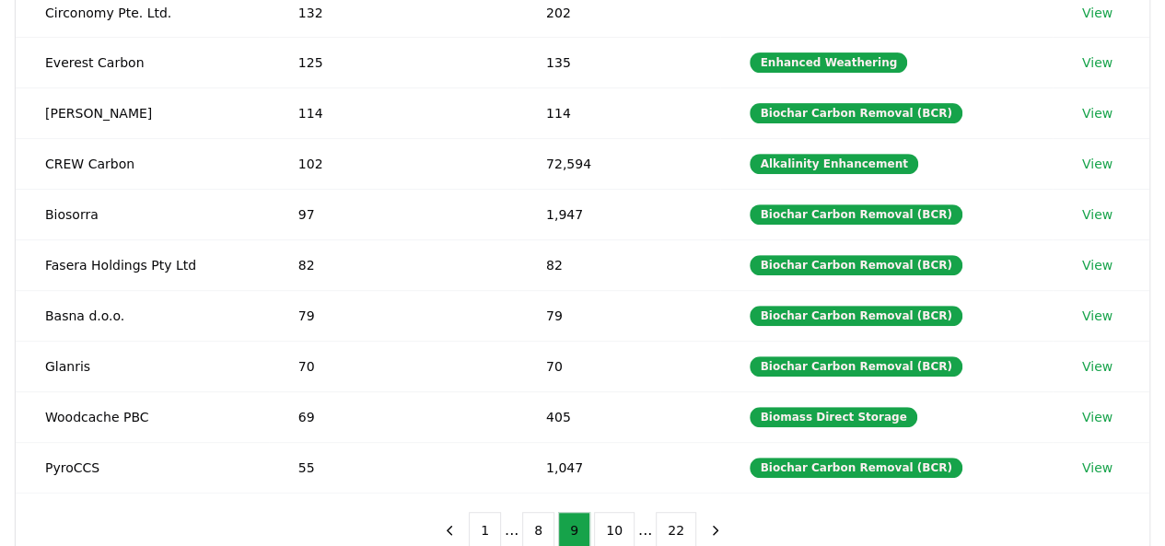
scroll to position [321, 0]
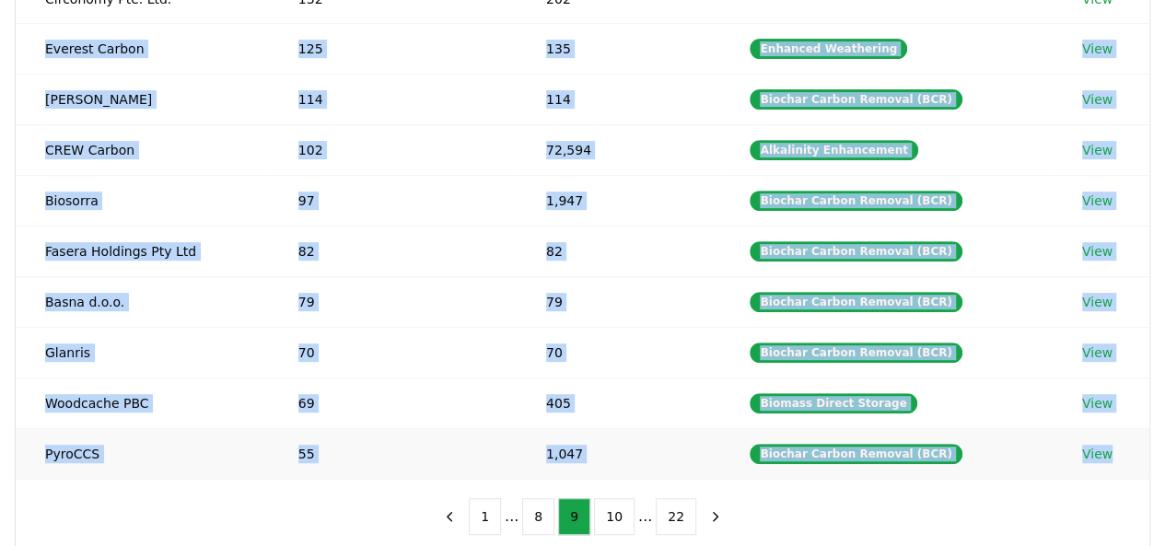
drag, startPoint x: 46, startPoint y: 46, endPoint x: 1113, endPoint y: 449, distance: 1140.7
click at [1113, 449] on tbody "Circonomy Pte. Ltd. 132 202 View Everest Carbon 125 135 Enhanced Weathering Vie…" at bounding box center [582, 226] width 1133 height 505
copy tbody "Everest Carbon 125 135 Enhanced Weathering View [PERSON_NAME] Renewable 114 114…"
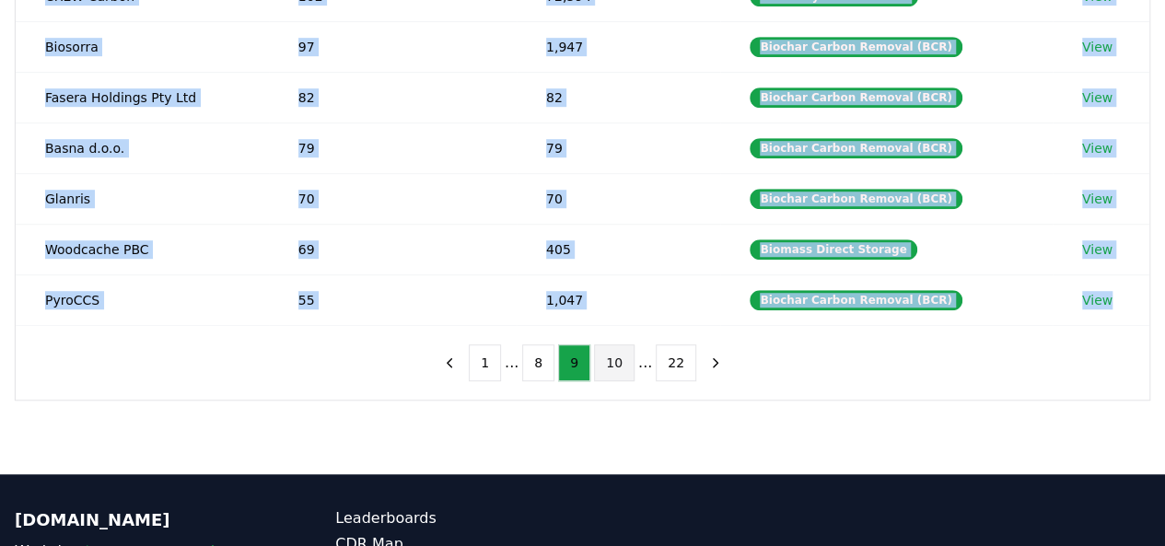
click at [619, 349] on button "10" at bounding box center [614, 362] width 41 height 37
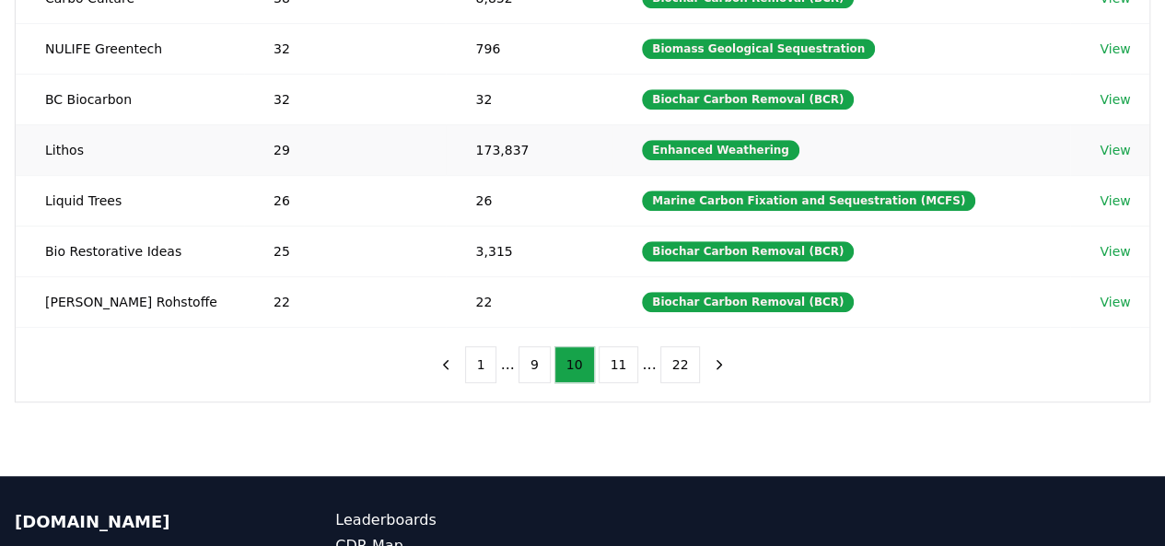
scroll to position [354, 0]
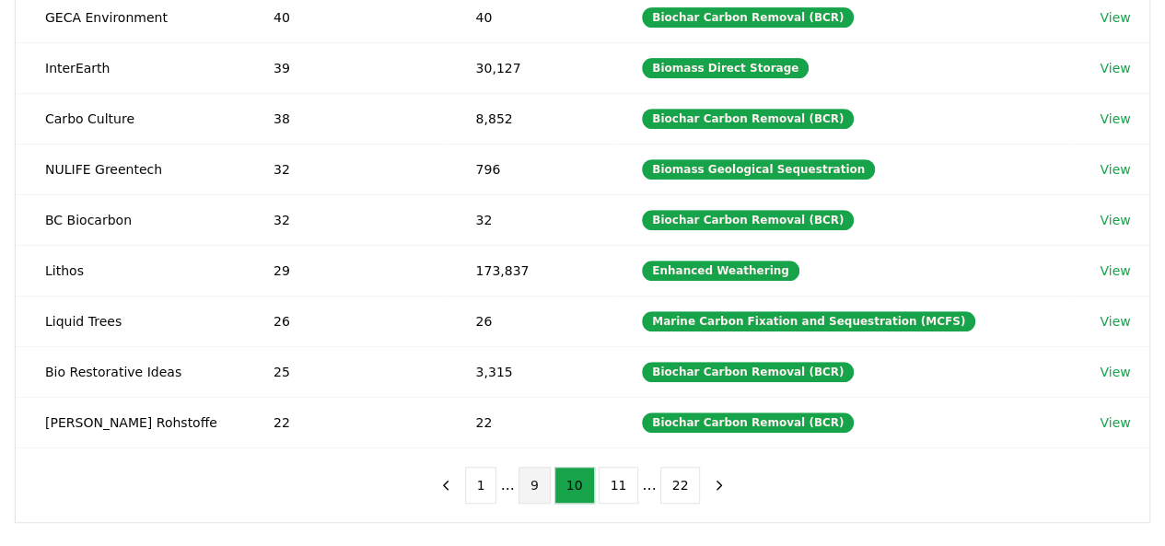
click at [547, 488] on button "9" at bounding box center [534, 485] width 32 height 37
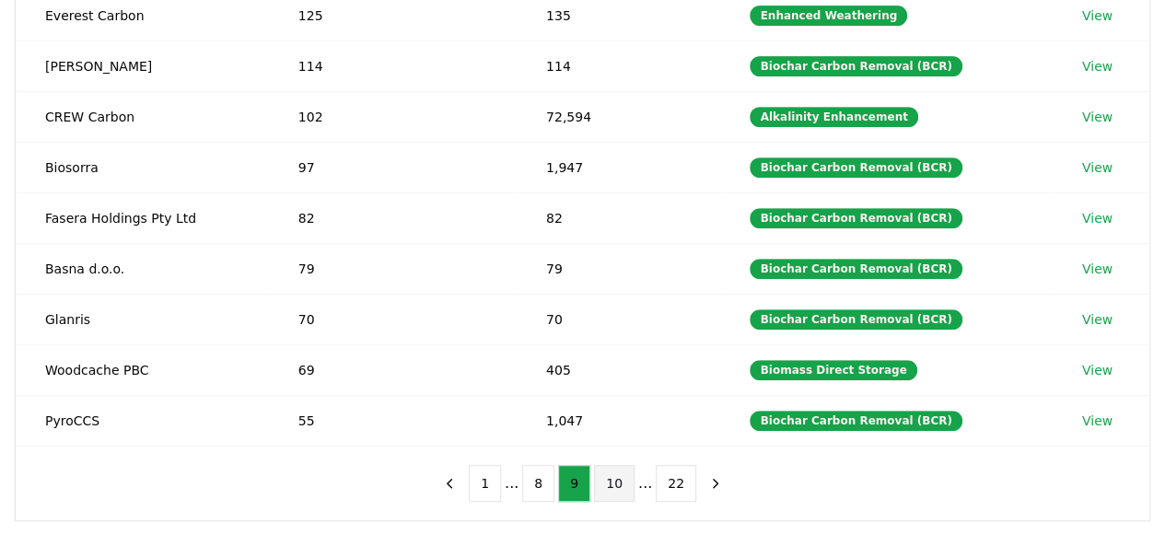
click at [607, 484] on button "10" at bounding box center [614, 483] width 41 height 37
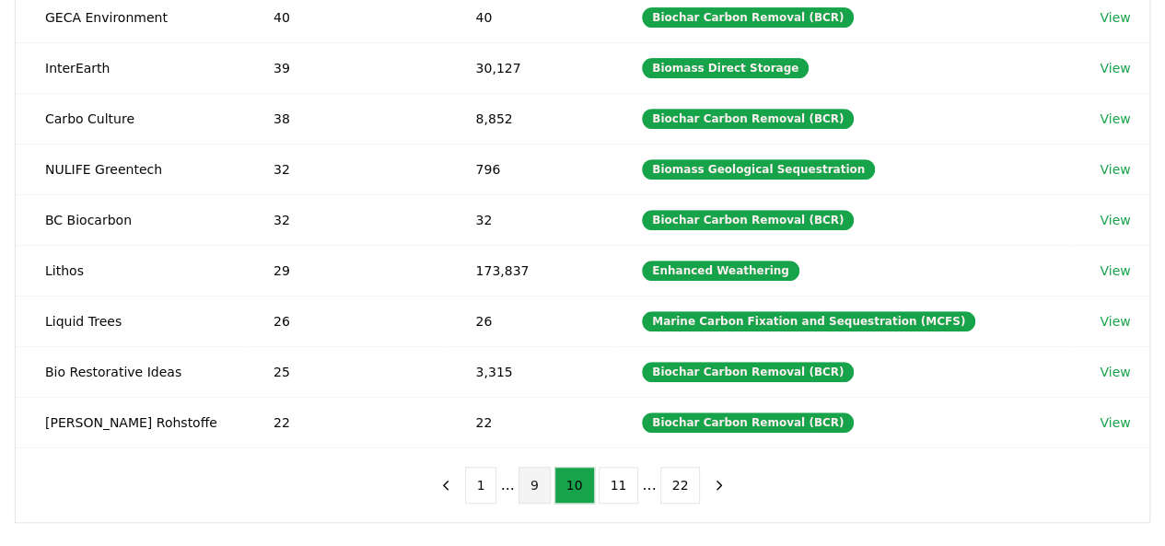
click at [528, 467] on button "9" at bounding box center [534, 485] width 32 height 37
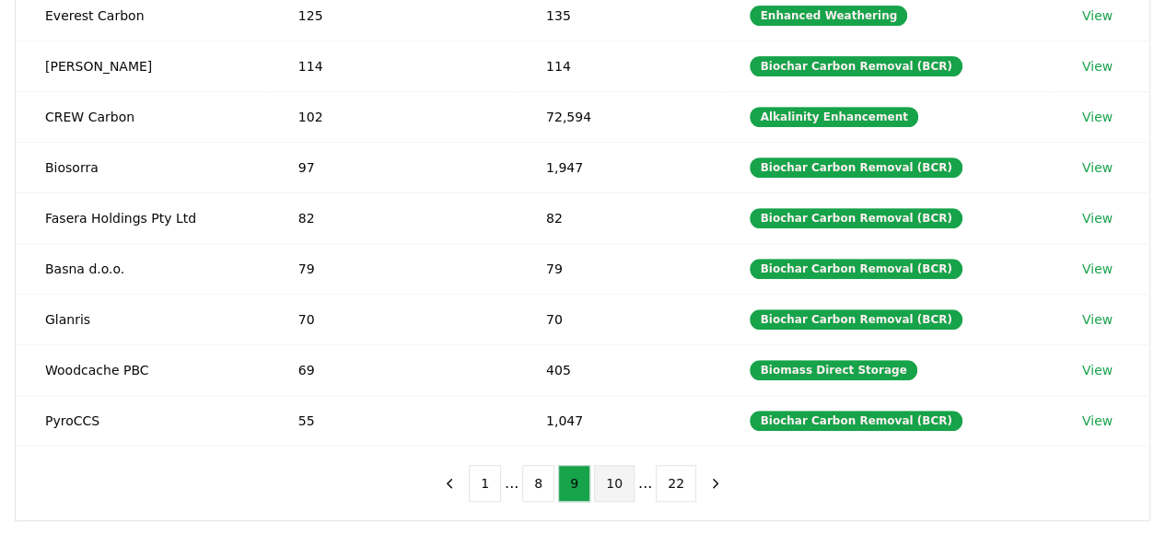
click at [619, 480] on button "10" at bounding box center [614, 483] width 41 height 37
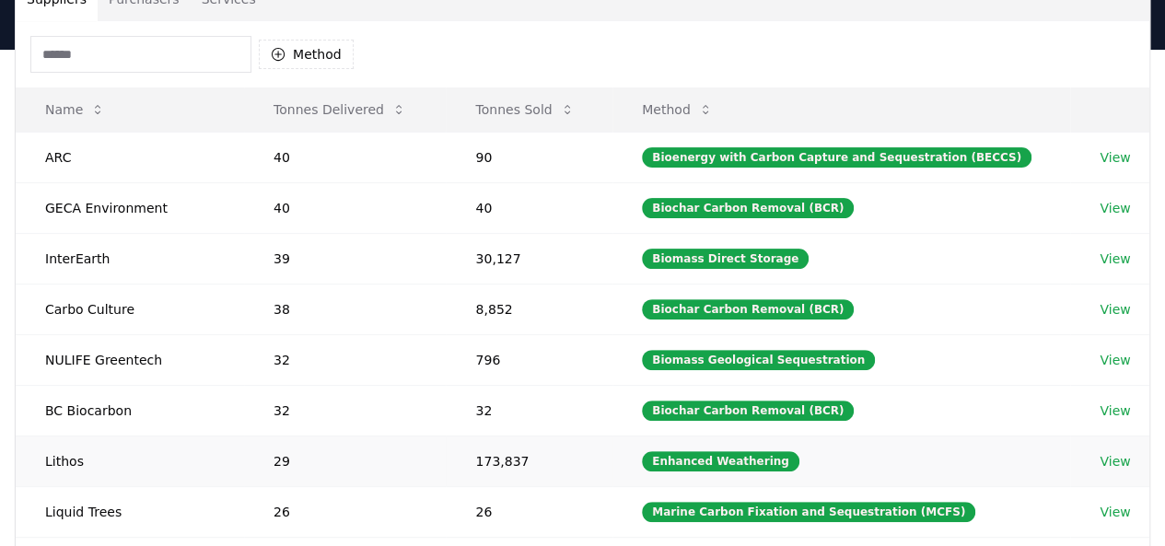
scroll to position [163, 0]
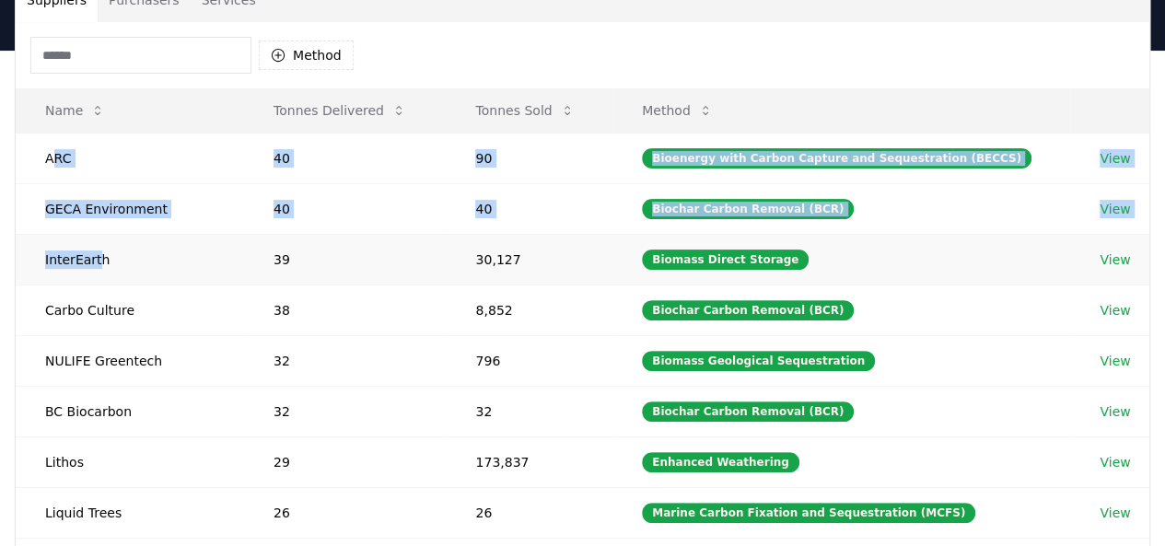
drag, startPoint x: 50, startPoint y: 154, endPoint x: 96, endPoint y: 244, distance: 101.3
click at [96, 244] on tbody "ARC 40 90 Bioenergy with Carbon Capture and Sequestration (BECCS) View GECA Env…" at bounding box center [582, 386] width 1133 height 506
click at [49, 183] on td "GECA Environment" at bounding box center [130, 208] width 228 height 51
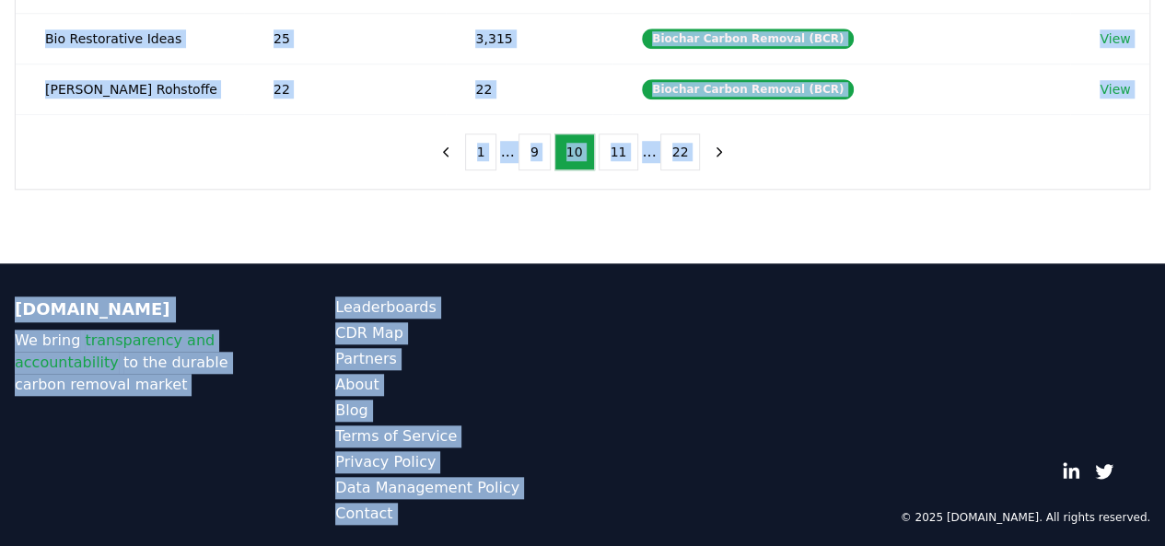
scroll to position [689, 0]
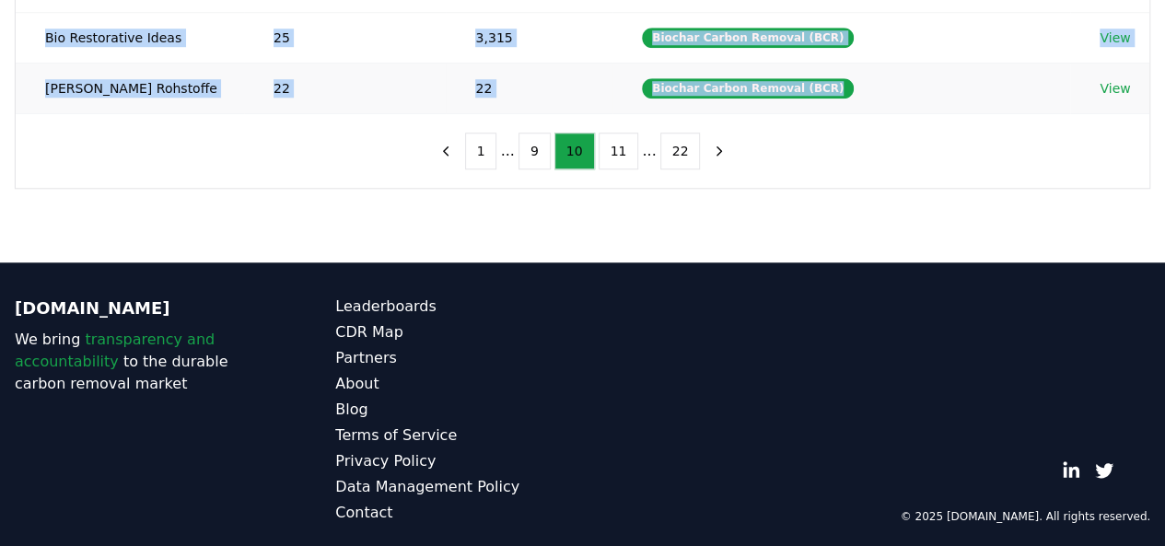
drag, startPoint x: 46, startPoint y: 157, endPoint x: 856, endPoint y: 83, distance: 813.6
click at [624, 133] on button "11" at bounding box center [618, 151] width 41 height 37
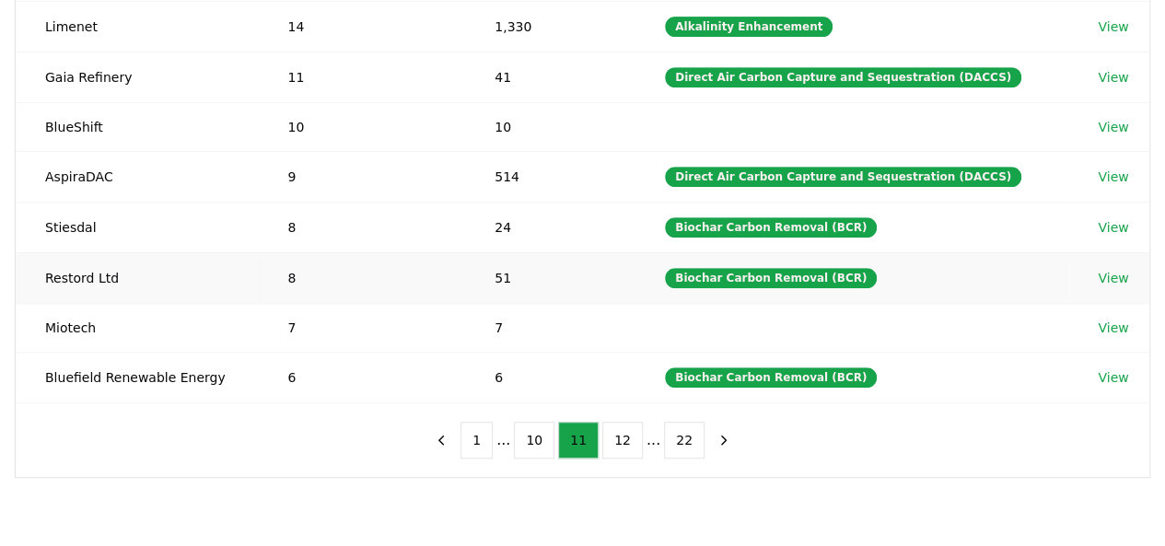
scroll to position [398, 0]
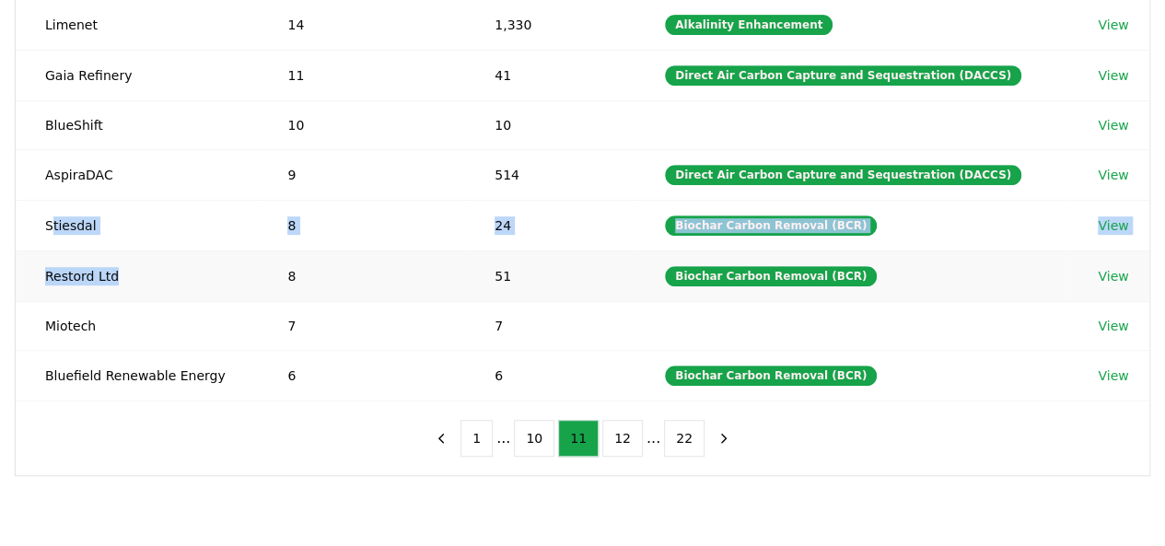
drag, startPoint x: 48, startPoint y: 222, endPoint x: 116, endPoint y: 244, distance: 71.6
click at [116, 244] on tbody "CarbonRun 21 57,265 Alkalinity Enhancement View Carbon Lockdown 15 1,151 Biomas…" at bounding box center [582, 149] width 1133 height 503
click at [116, 250] on td "Restord Ltd" at bounding box center [137, 275] width 242 height 51
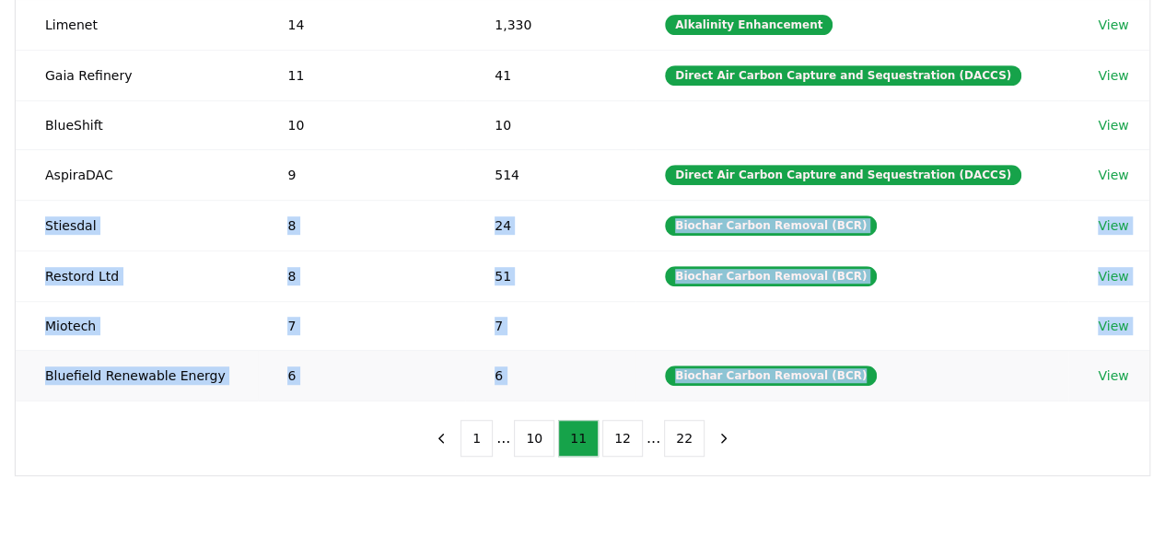
drag, startPoint x: 44, startPoint y: 217, endPoint x: 998, endPoint y: 354, distance: 963.5
click at [998, 354] on tbody "CarbonRun 21 57,265 Alkalinity Enhancement View Carbon Lockdown 15 1,151 Biomas…" at bounding box center [582, 149] width 1133 height 503
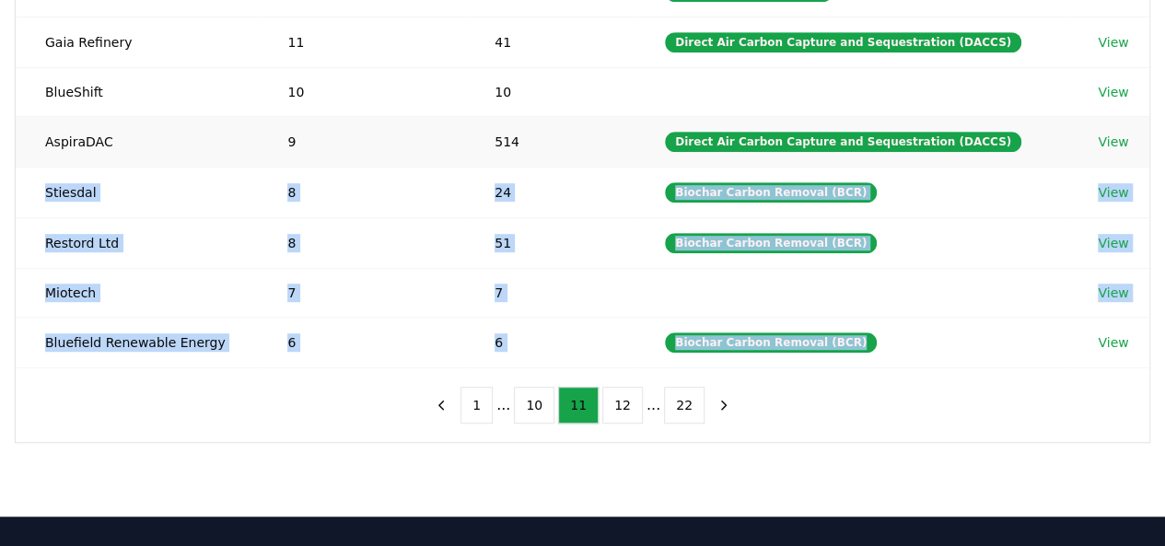
scroll to position [433, 0]
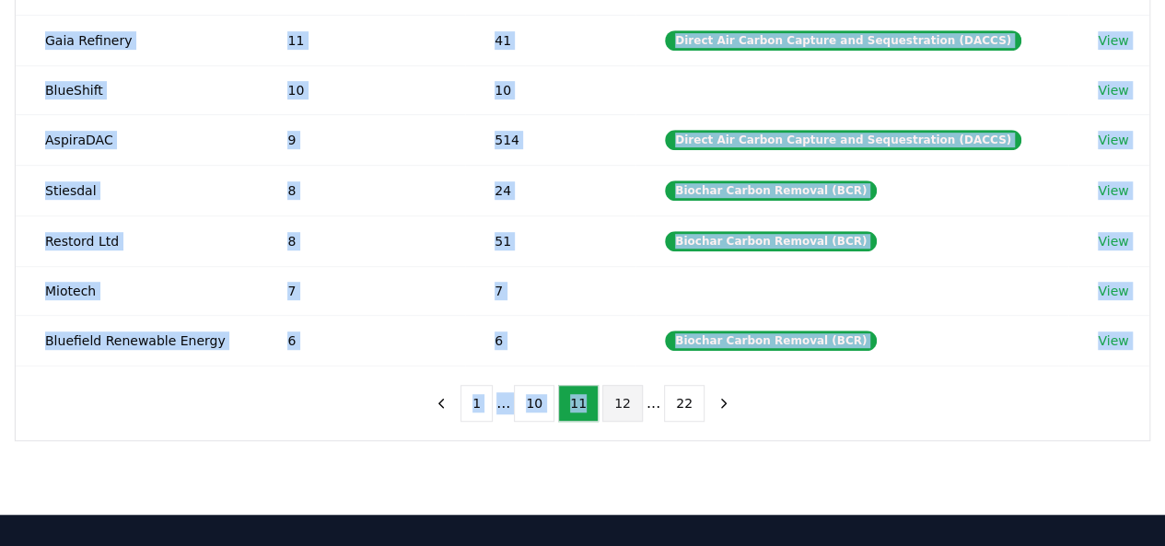
drag, startPoint x: 356, startPoint y: 399, endPoint x: 610, endPoint y: 388, distance: 253.4
click at [610, 388] on div "Method Name Tonnes Delivered Tonnes Sold Method CarbonRun 21 57,265 Alkalinity …" at bounding box center [582, 96] width 1133 height 688
click at [610, 388] on button "12" at bounding box center [622, 403] width 41 height 37
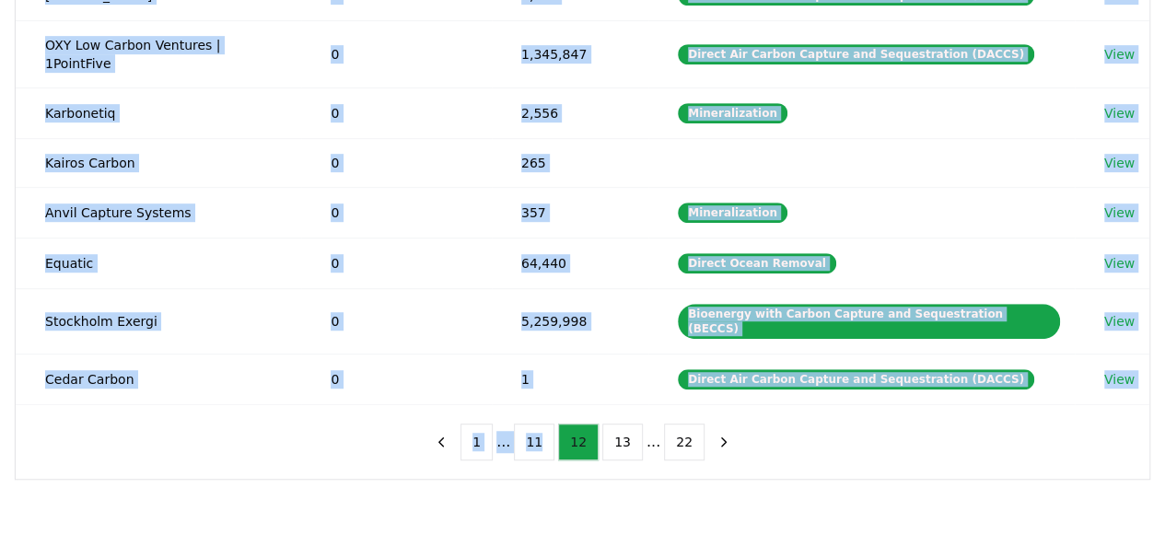
scroll to position [425, 0]
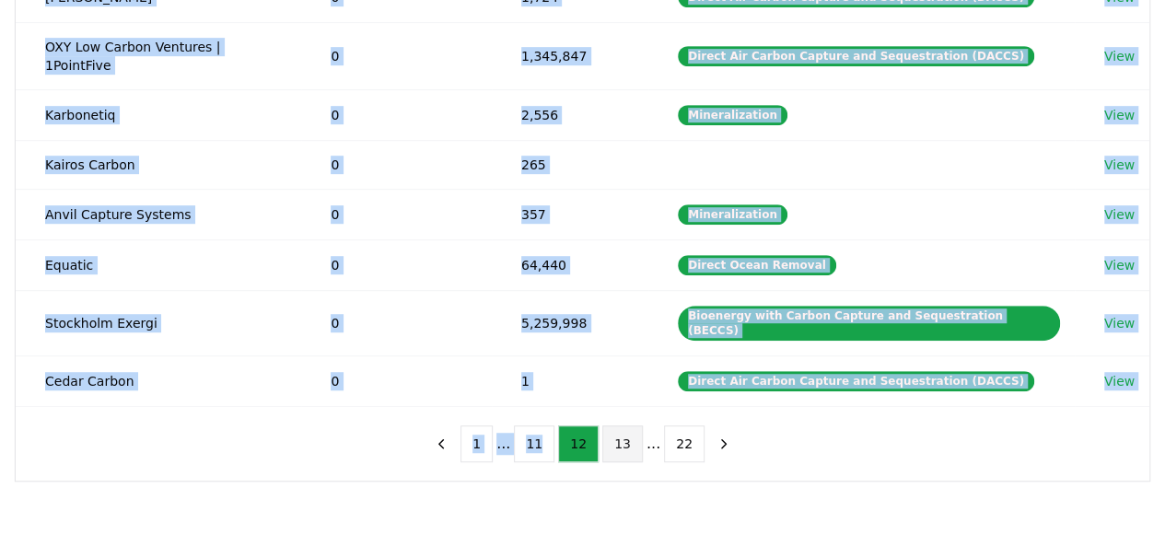
click at [610, 425] on button "13" at bounding box center [622, 443] width 41 height 37
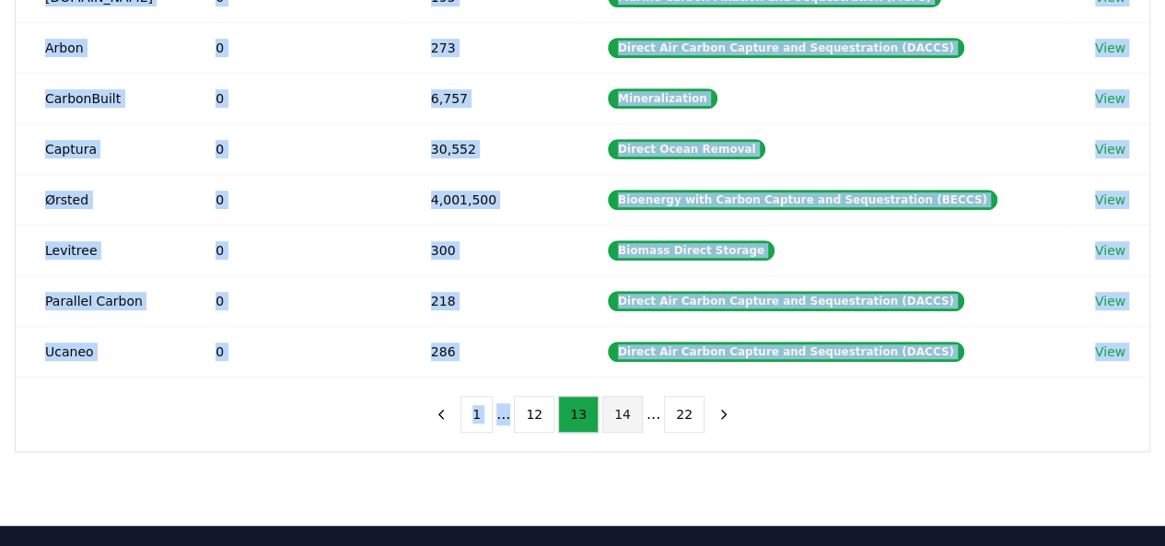
click at [610, 396] on button "14" at bounding box center [622, 414] width 41 height 37
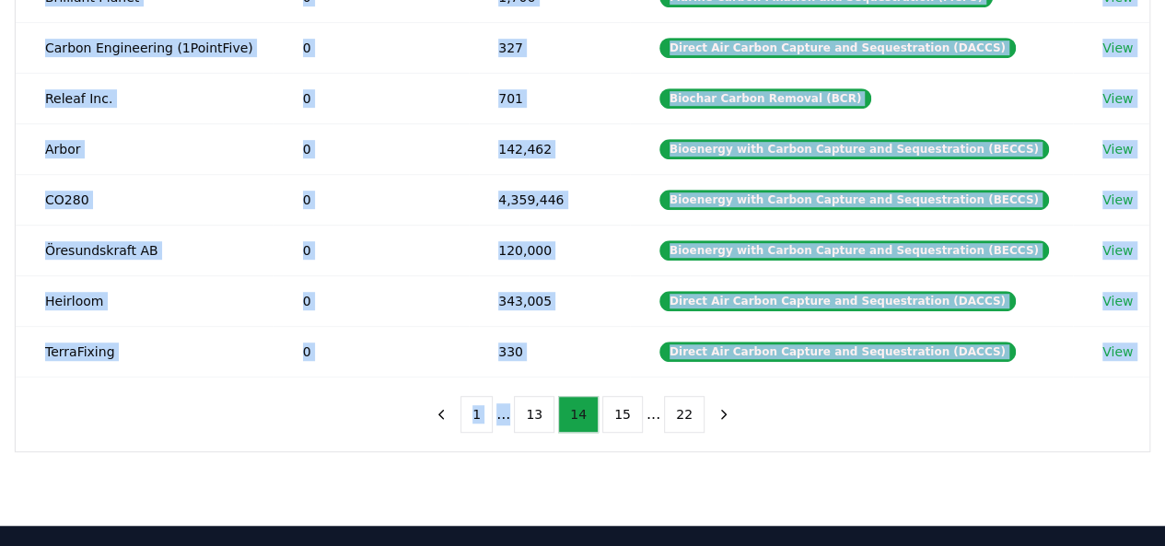
click at [610, 396] on button "15" at bounding box center [622, 414] width 41 height 37
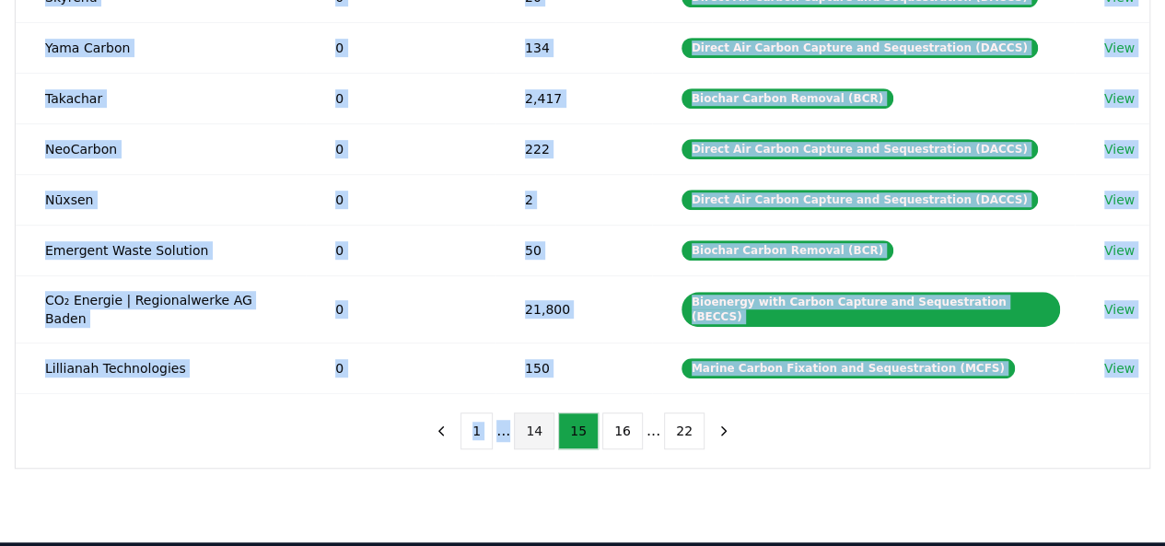
click at [610, 412] on button "16" at bounding box center [622, 430] width 41 height 37
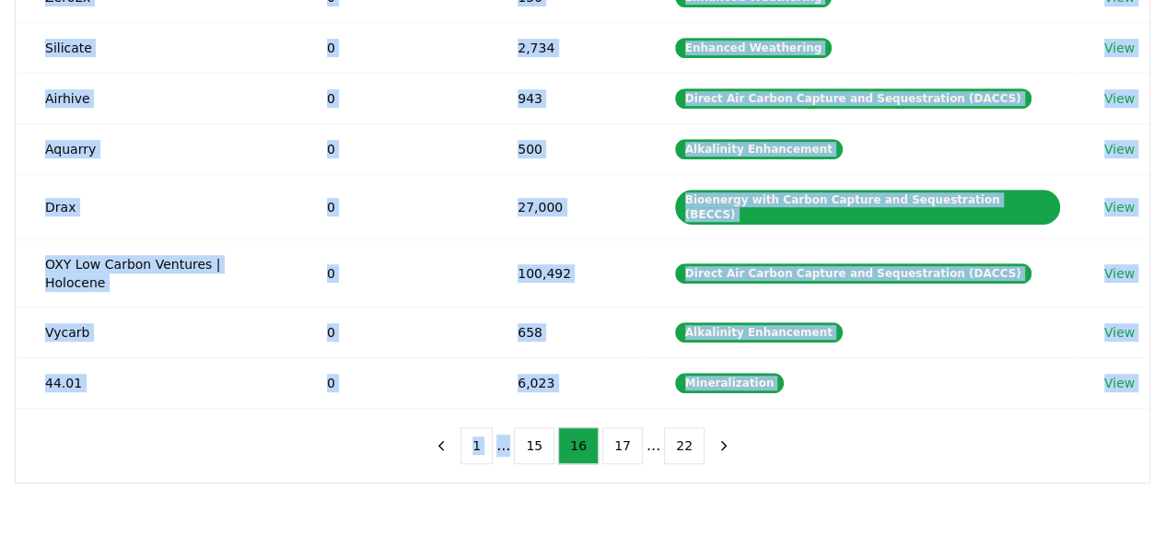
click at [610, 427] on button "17" at bounding box center [622, 445] width 41 height 37
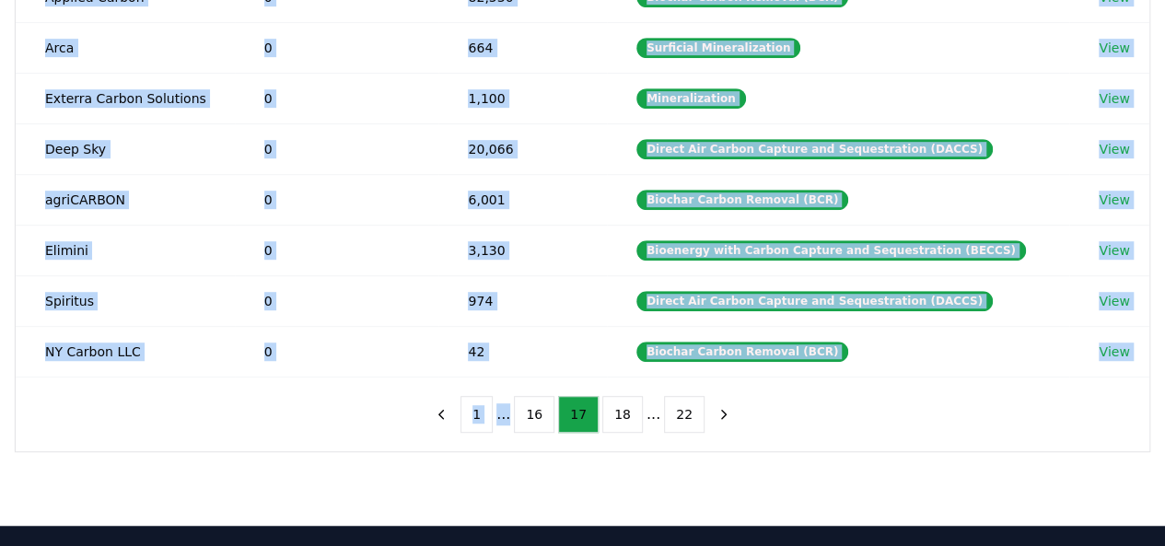
click at [610, 396] on button "18" at bounding box center [622, 414] width 41 height 37
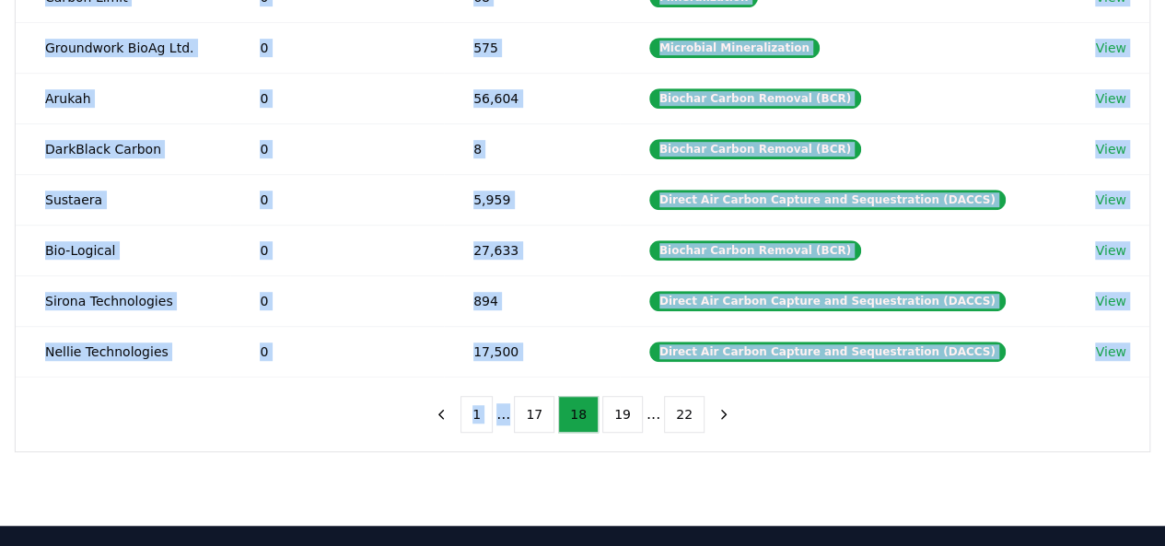
click at [610, 396] on button "19" at bounding box center [622, 414] width 41 height 37
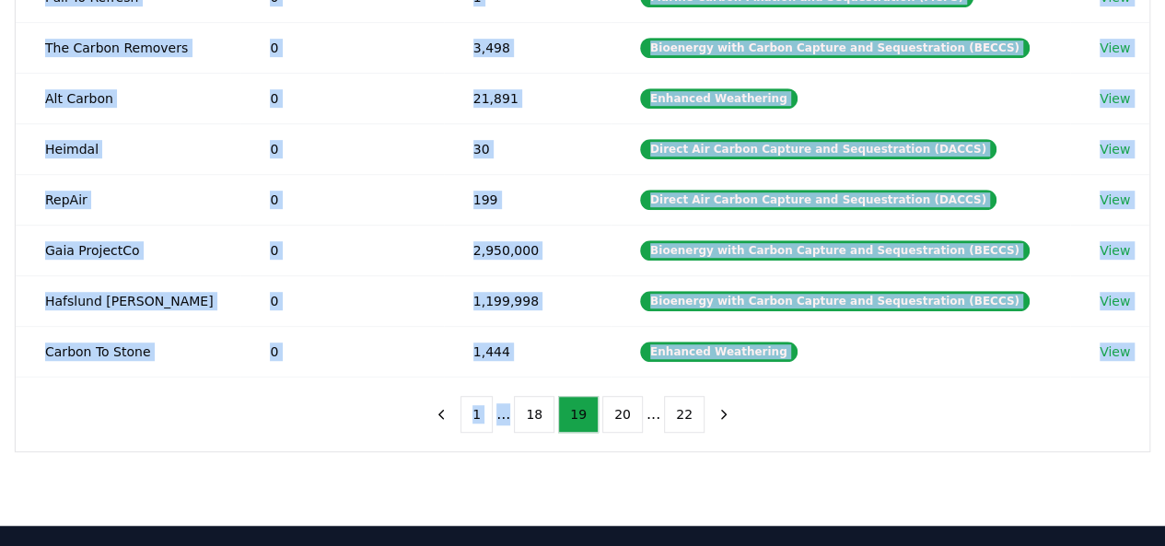
click at [610, 396] on button "20" at bounding box center [622, 414] width 41 height 37
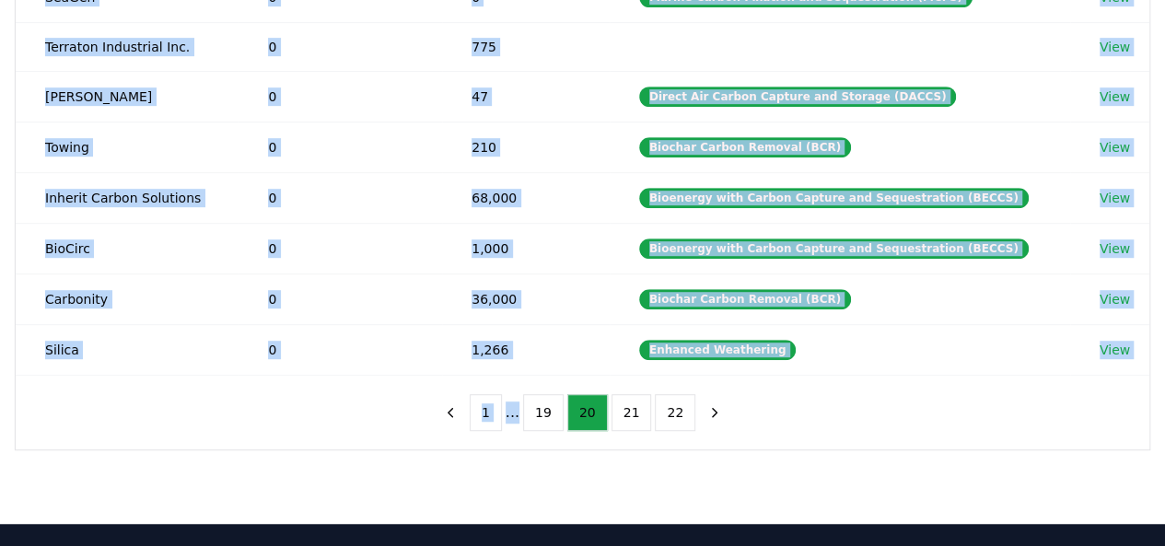
click at [611, 394] on button "21" at bounding box center [631, 412] width 41 height 37
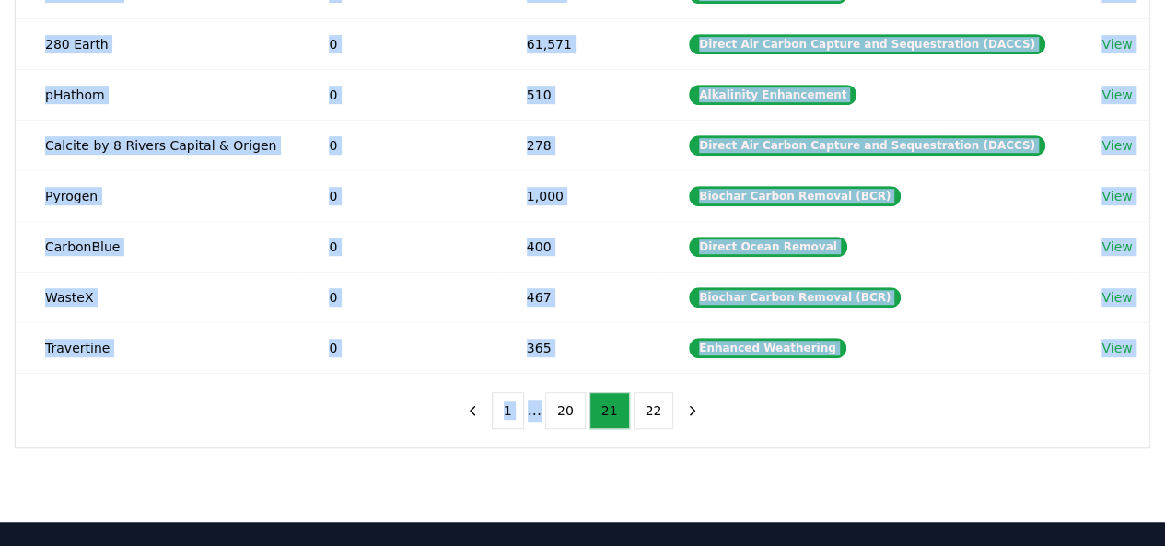
click at [610, 392] on button "21" at bounding box center [609, 410] width 41 height 37
click at [635, 407] on button "22" at bounding box center [653, 410] width 41 height 37
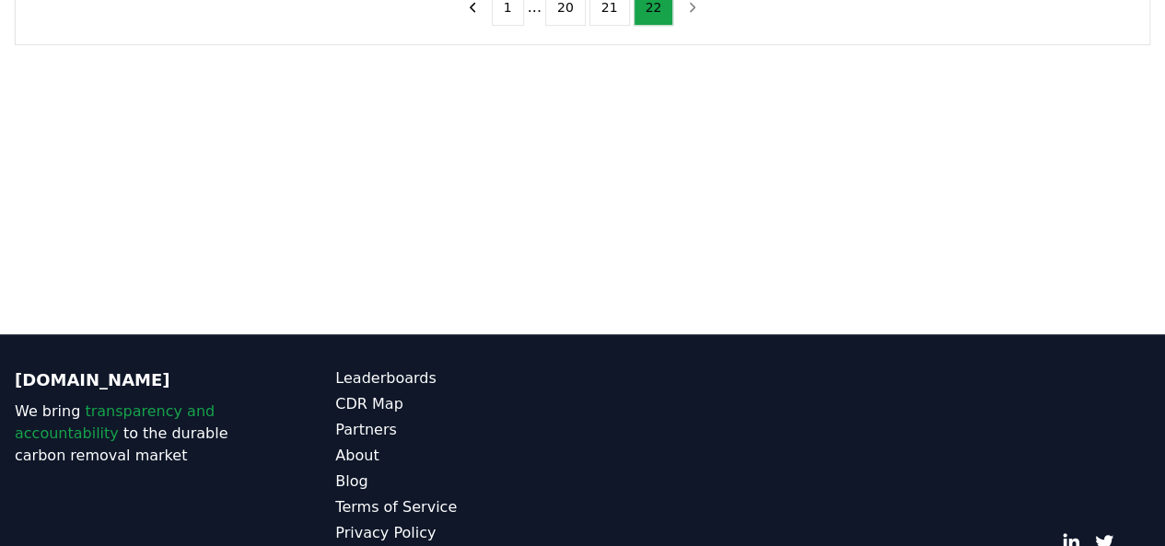
click at [605, 348] on div "[DOMAIN_NAME] We bring transparency and accountability to the durable carbon re…" at bounding box center [582, 481] width 1165 height 295
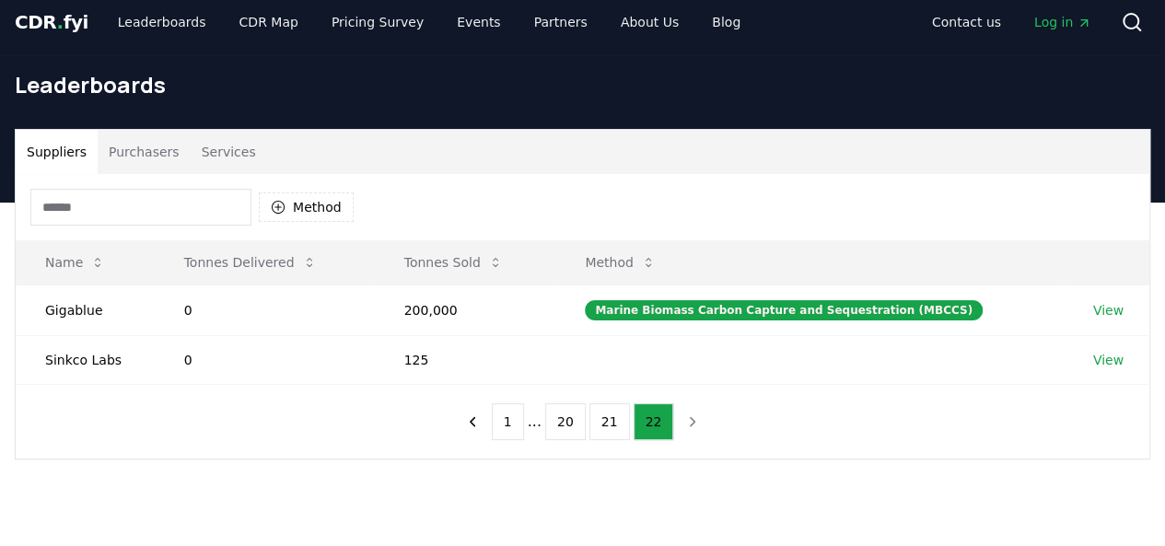
scroll to position [9, 0]
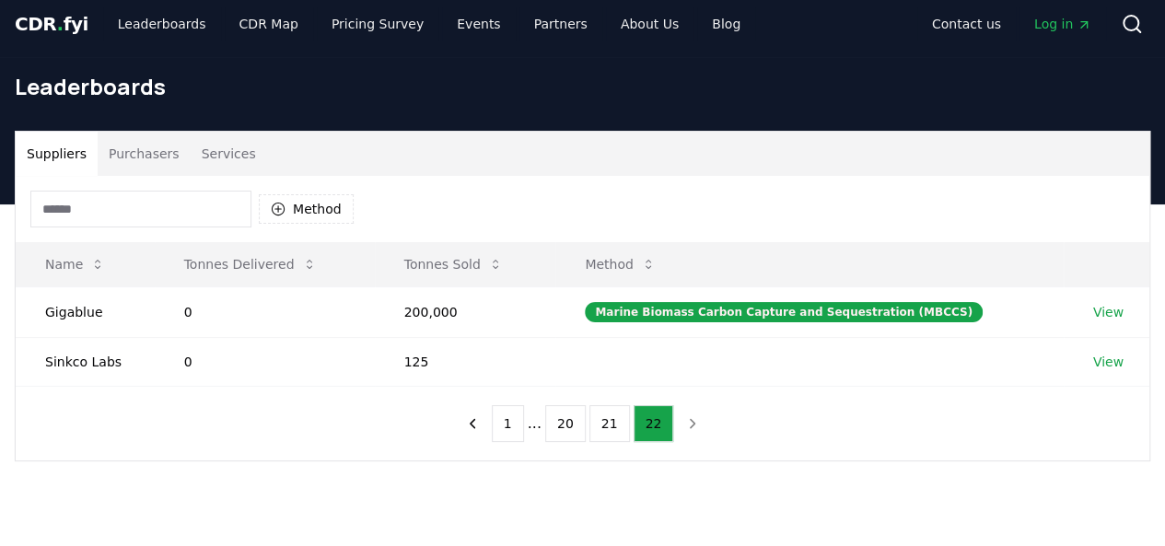
click at [720, 514] on div "Suppliers Purchasers Services Method Name Tonnes Delivered Tonnes Sold Method G…" at bounding box center [582, 369] width 1165 height 331
click at [508, 432] on button "1" at bounding box center [508, 423] width 32 height 37
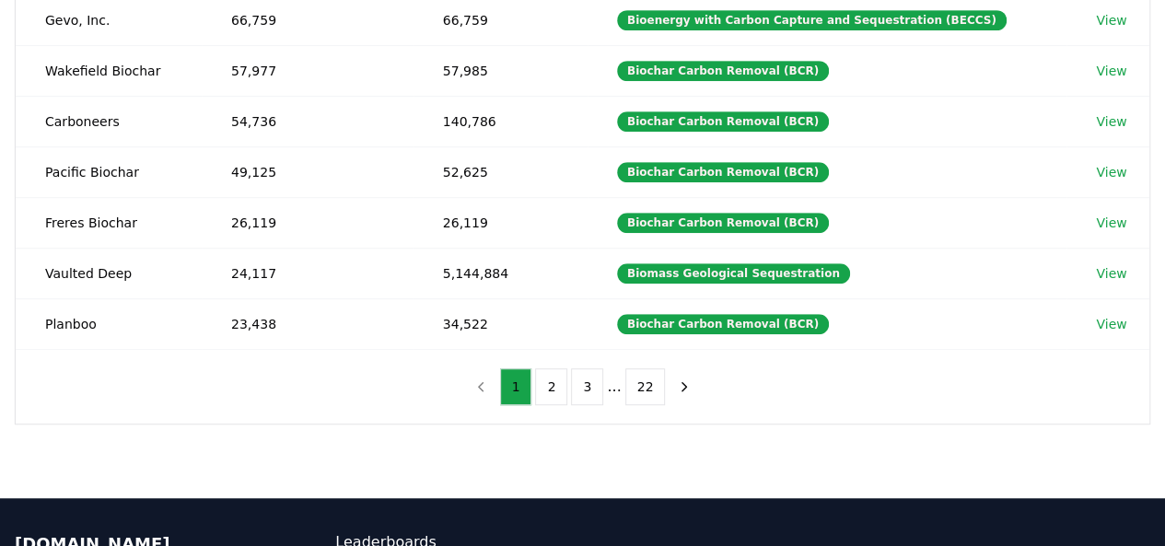
scroll to position [455, 0]
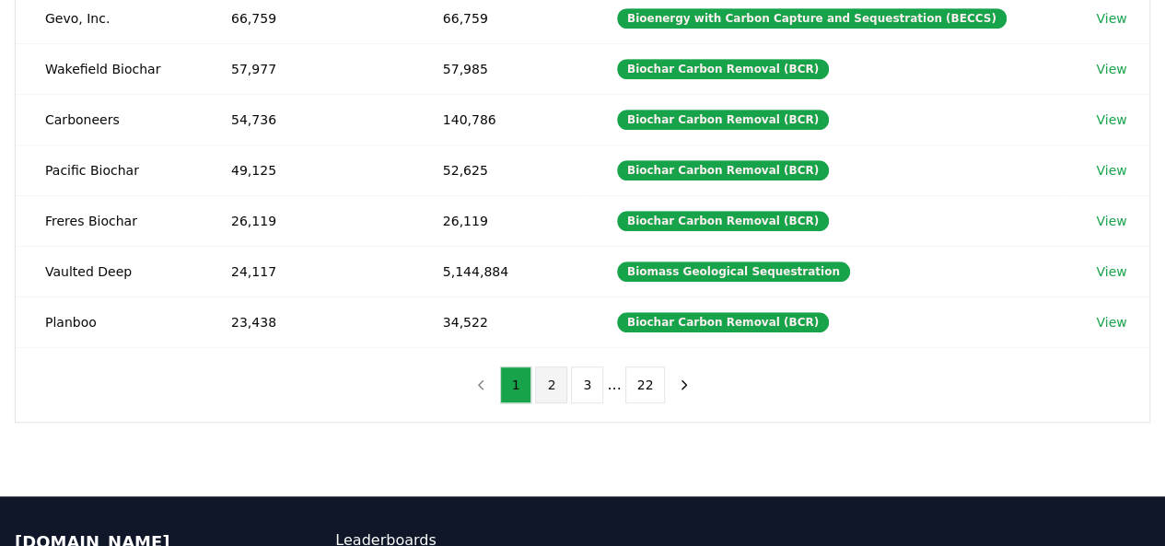
click at [551, 380] on button "2" at bounding box center [551, 384] width 32 height 37
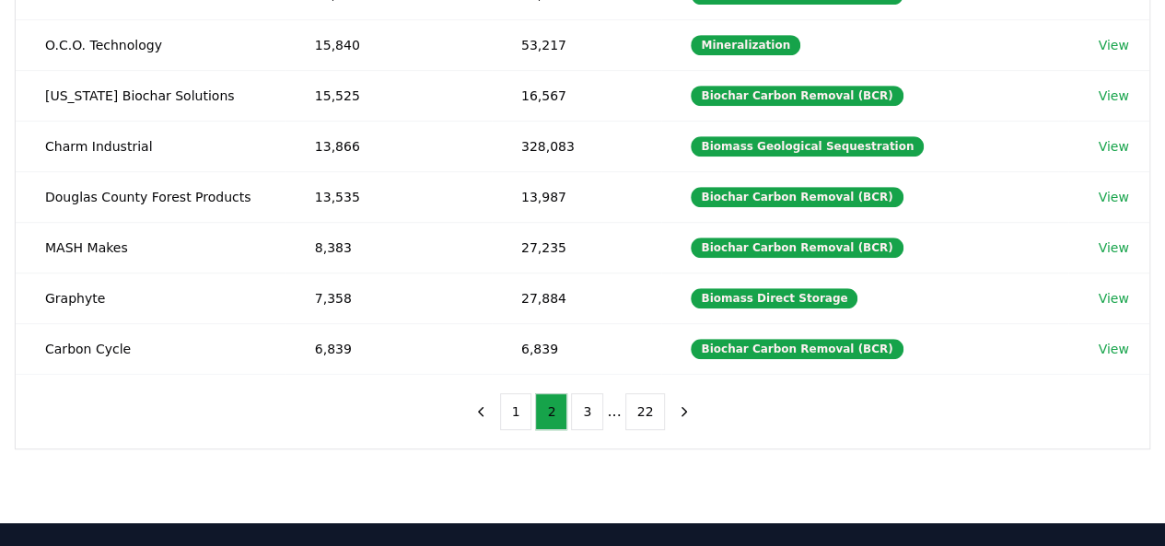
scroll to position [439, 0]
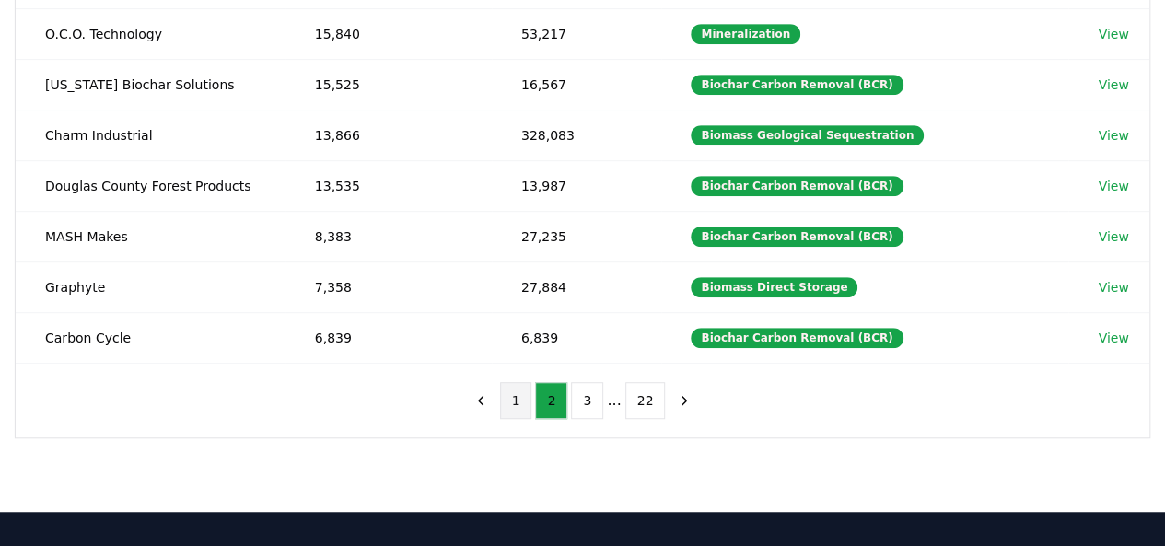
click at [513, 389] on button "1" at bounding box center [516, 400] width 32 height 37
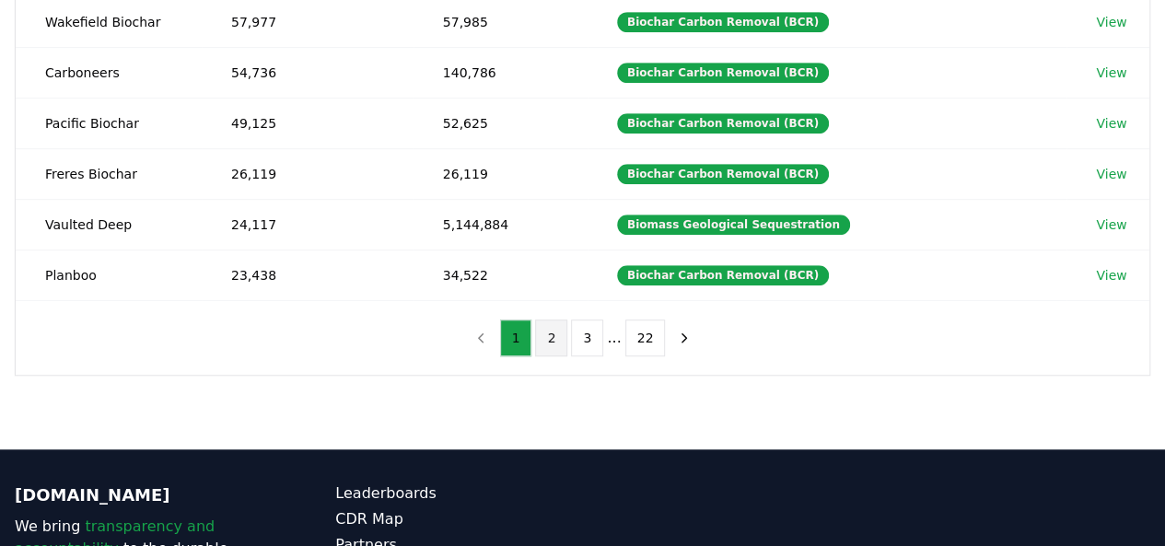
scroll to position [504, 0]
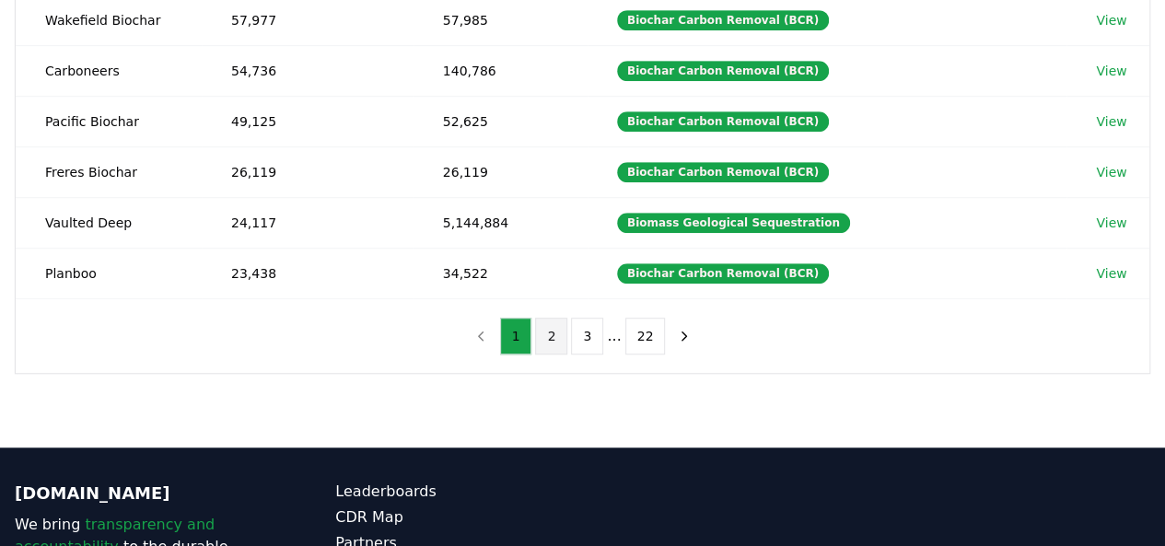
click at [549, 320] on button "2" at bounding box center [551, 336] width 32 height 37
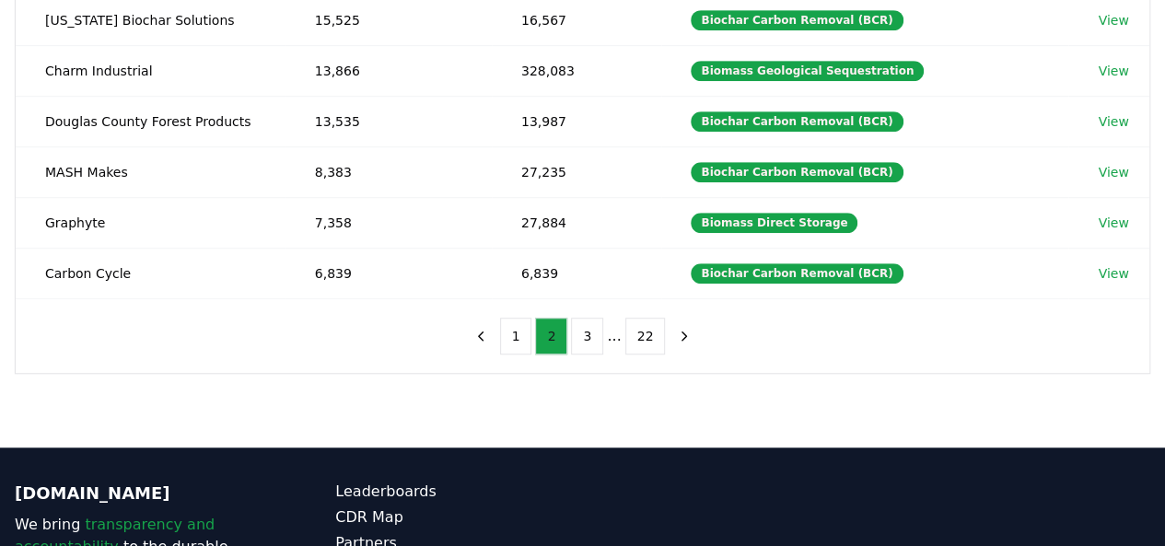
scroll to position [459, 0]
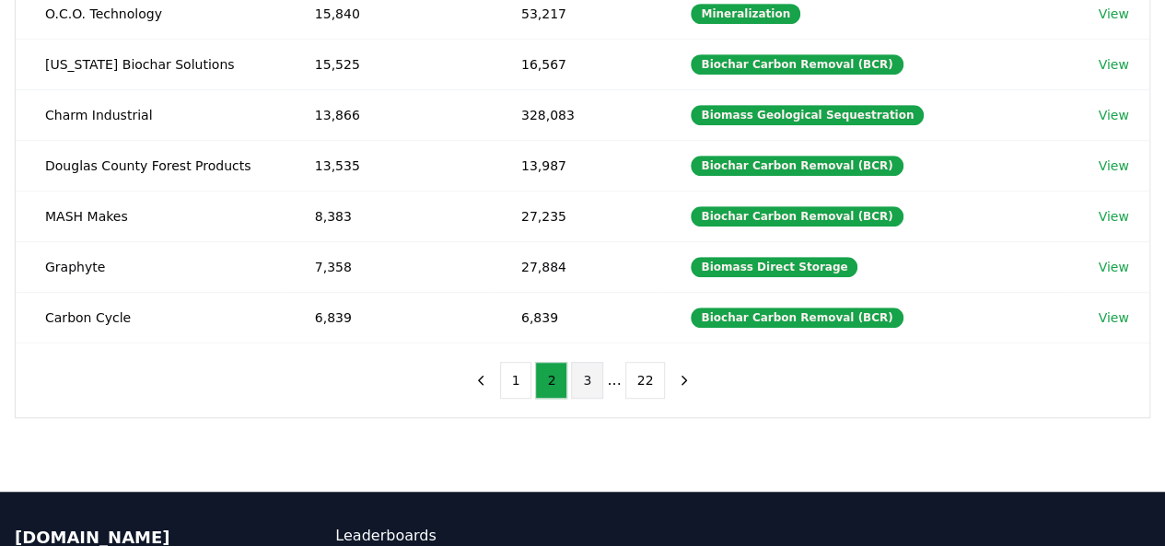
click at [575, 367] on button "3" at bounding box center [587, 380] width 32 height 37
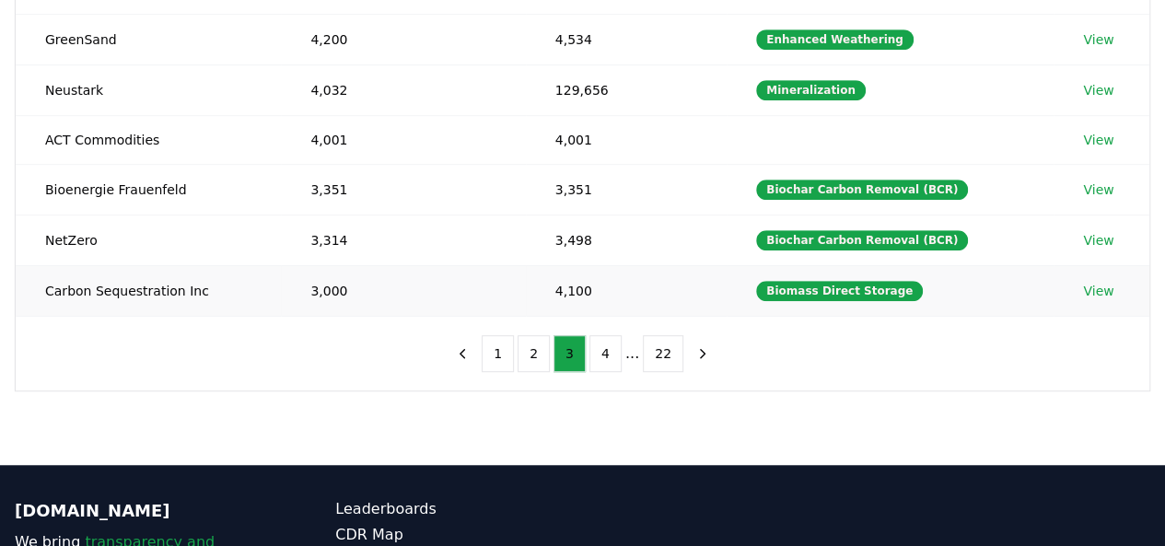
scroll to position [485, 0]
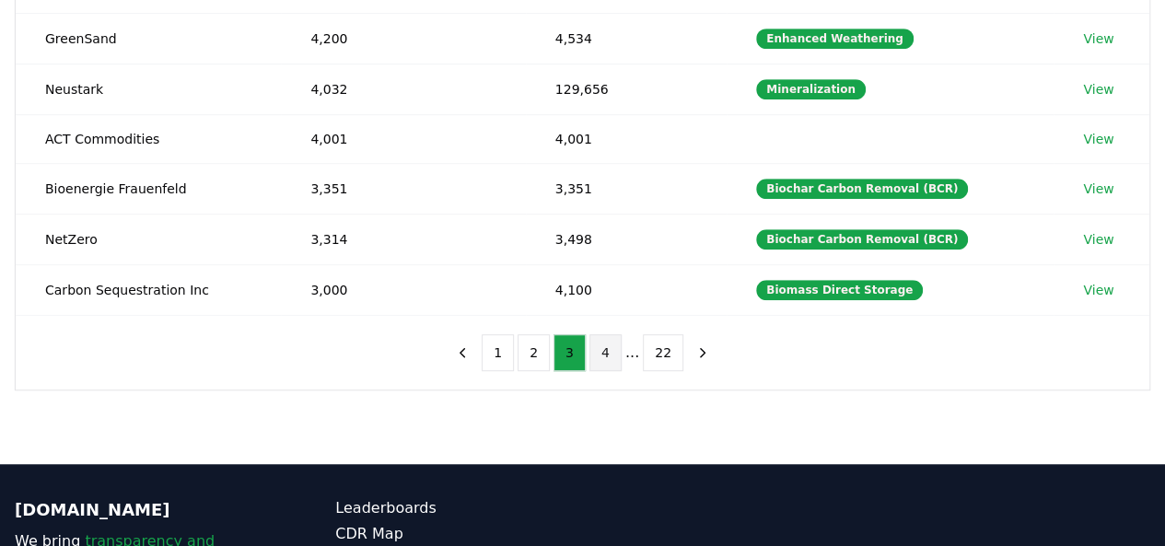
click at [615, 337] on button "4" at bounding box center [605, 352] width 32 height 37
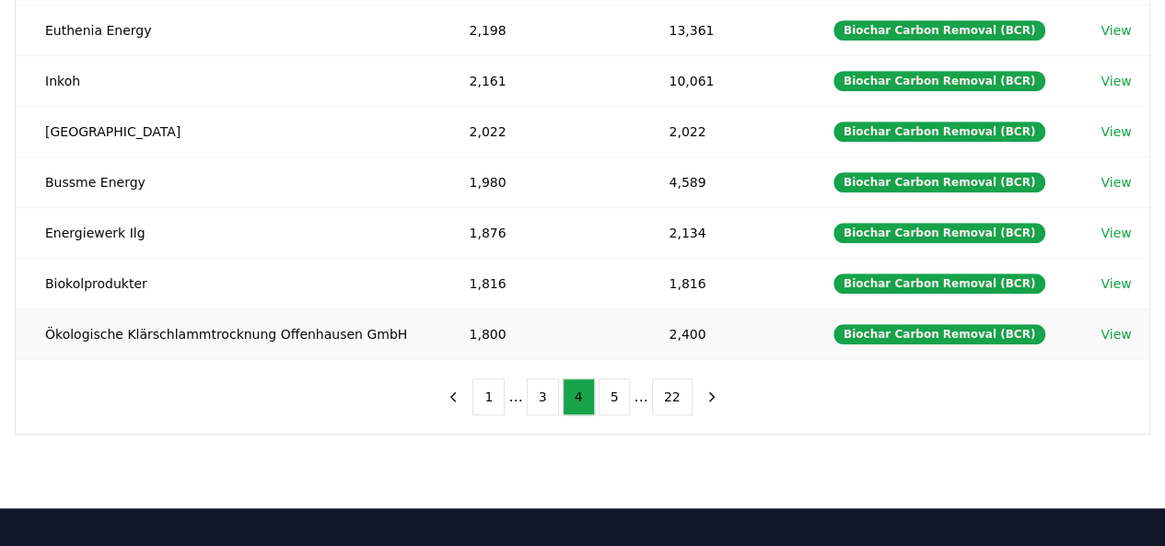
scroll to position [444, 0]
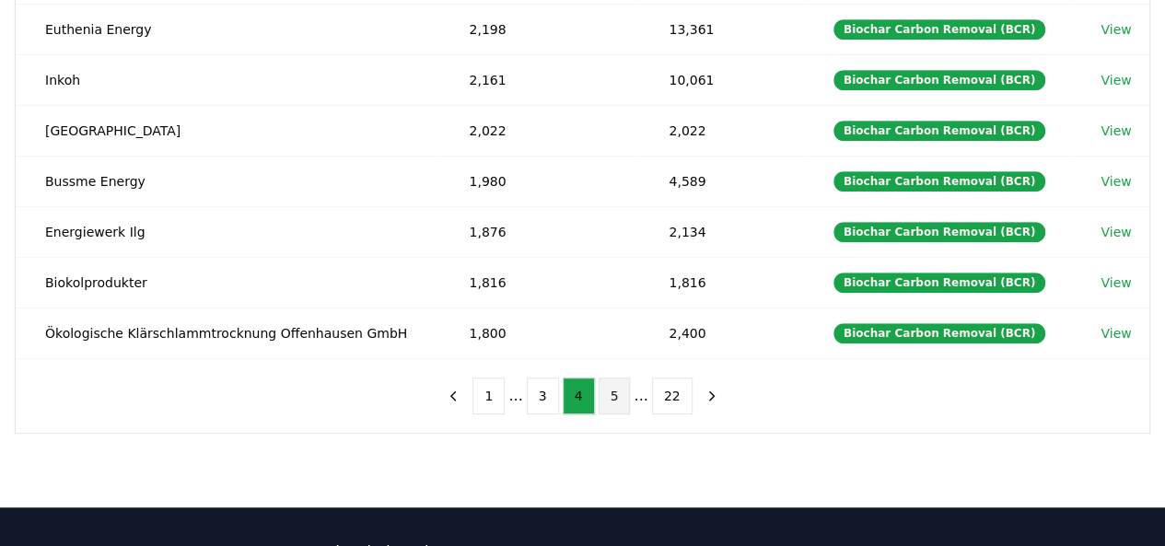
click at [606, 393] on button "5" at bounding box center [614, 395] width 32 height 37
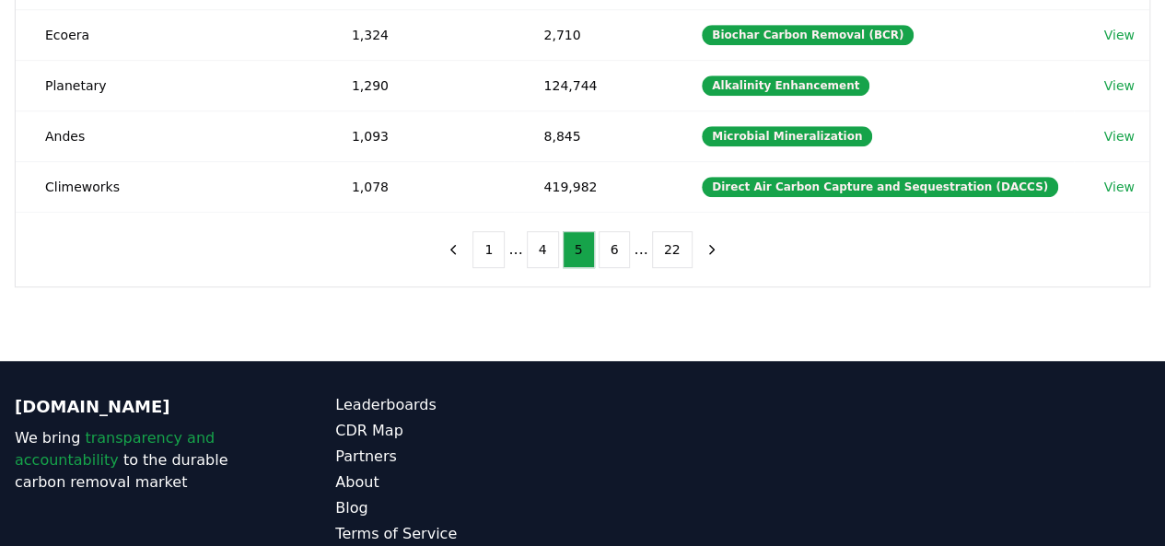
scroll to position [598, 0]
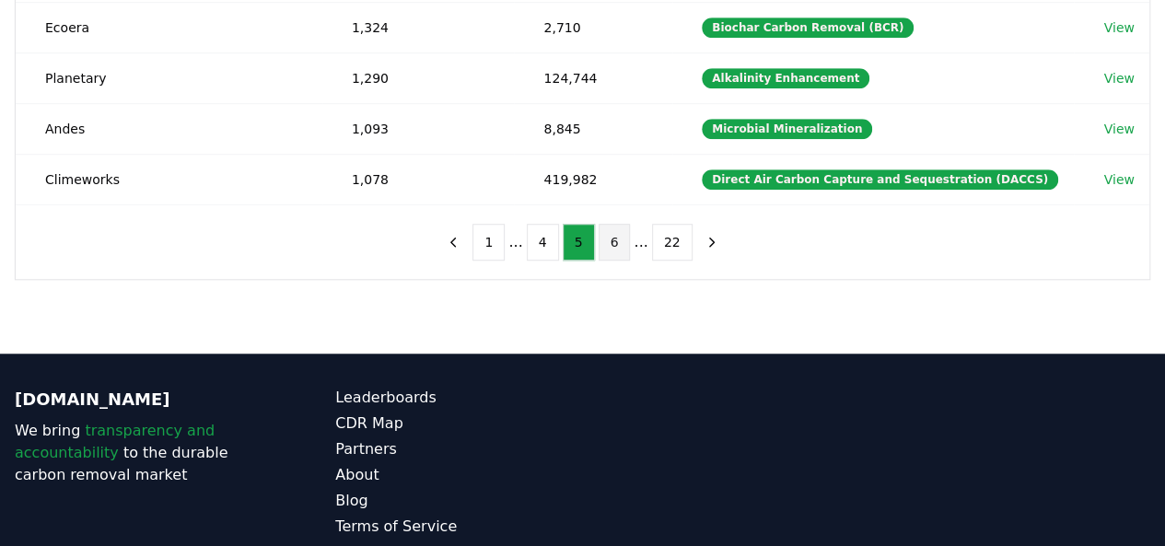
click at [609, 244] on button "6" at bounding box center [614, 242] width 32 height 37
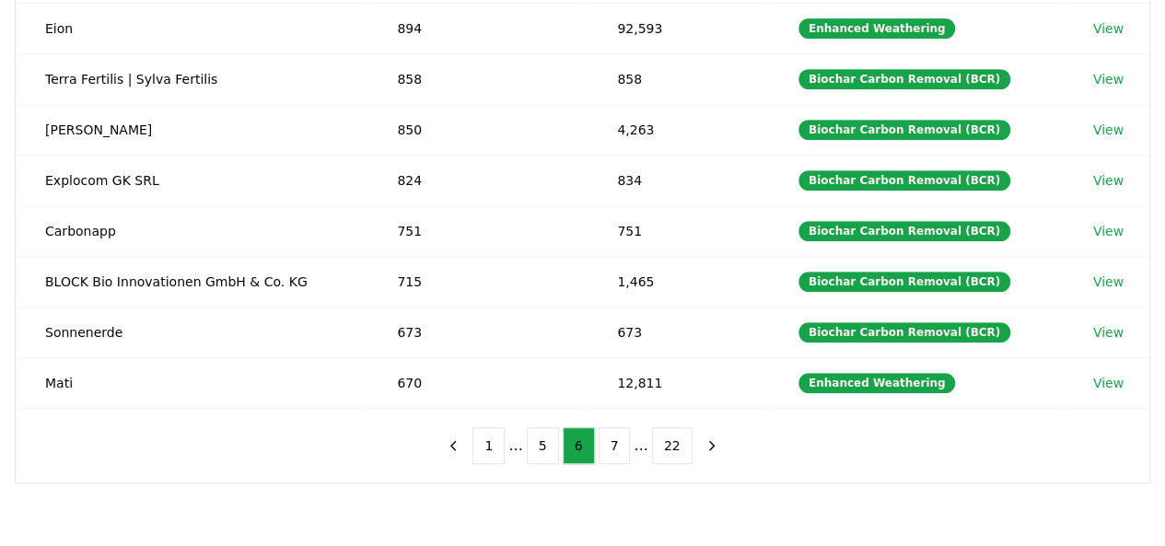
scroll to position [412, 0]
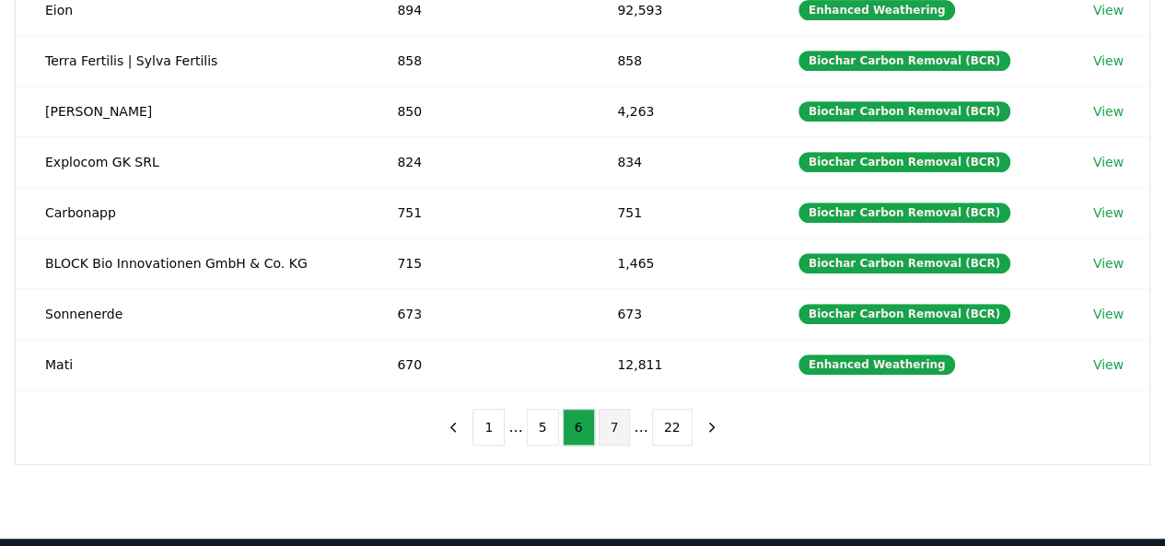
click at [613, 424] on button "7" at bounding box center [614, 427] width 32 height 37
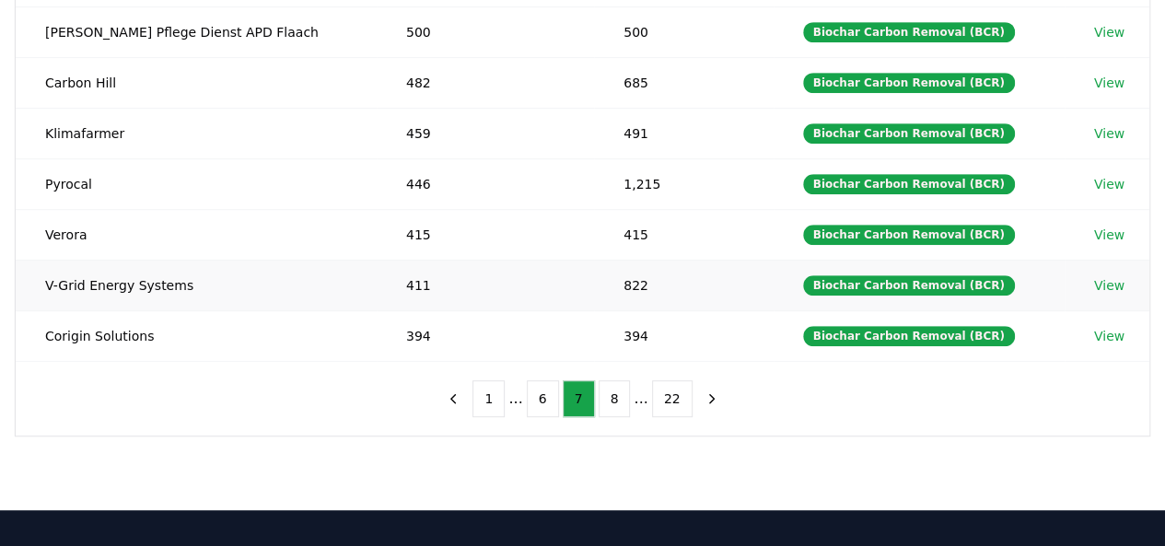
scroll to position [443, 0]
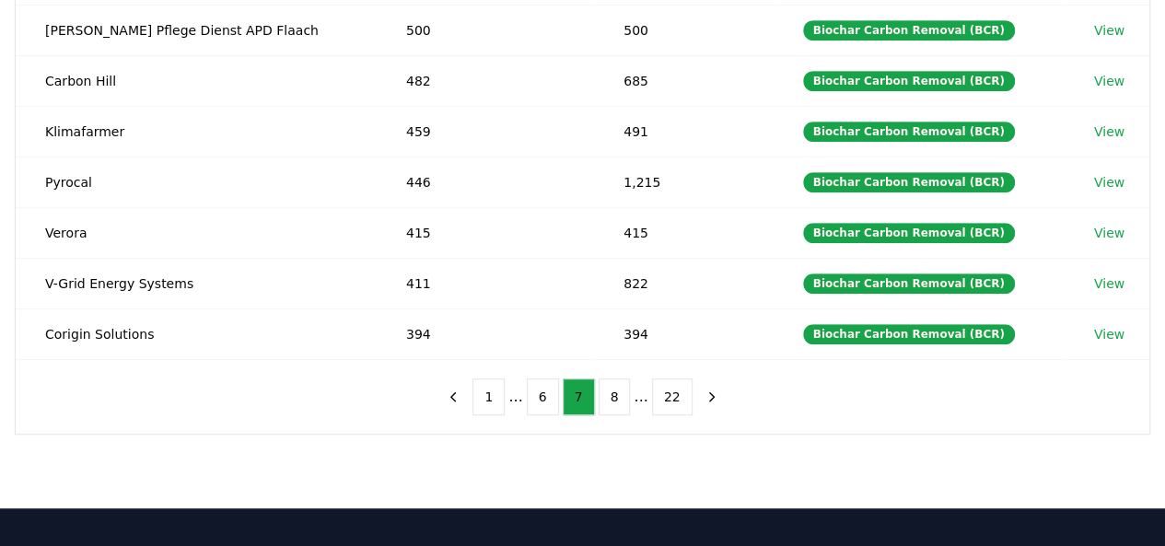
click at [604, 406] on div "1 ... 6 7 8 ... 22" at bounding box center [582, 397] width 326 height 74
click at [606, 402] on button "8" at bounding box center [614, 396] width 32 height 37
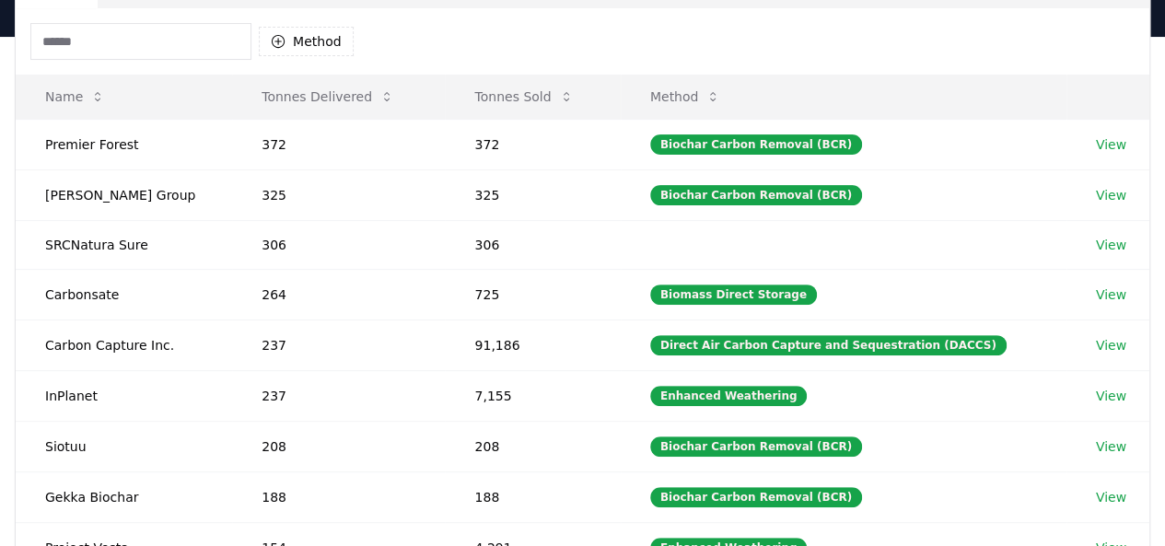
scroll to position [179, 0]
